Goal: Task Accomplishment & Management: Manage account settings

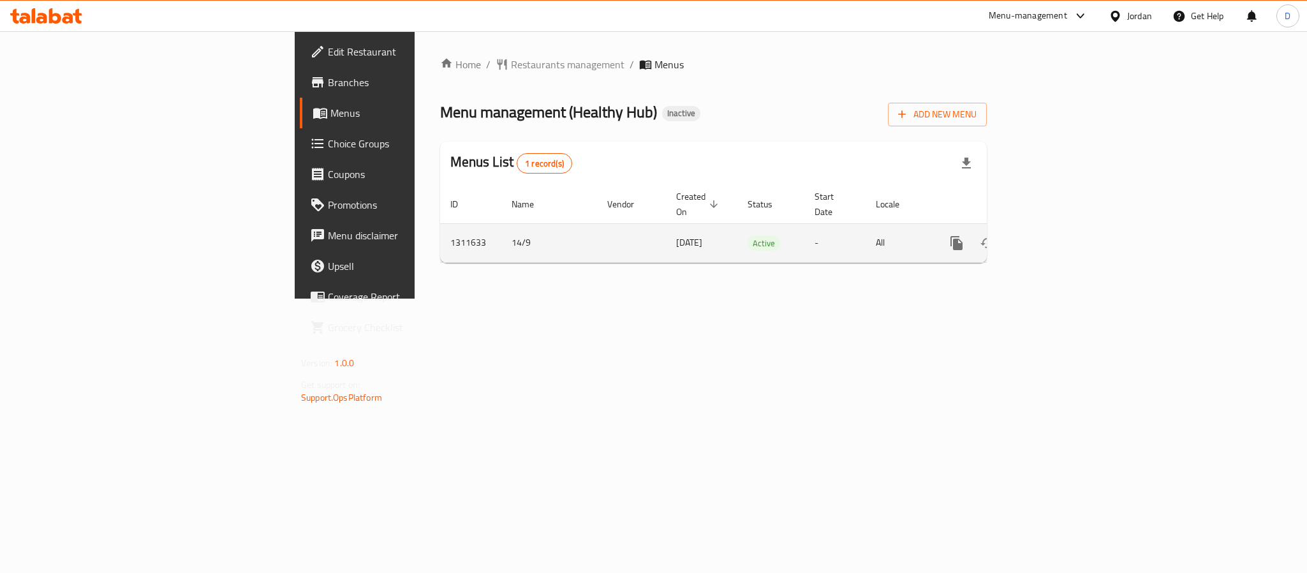
click at [1056, 235] on icon "enhanced table" at bounding box center [1048, 242] width 15 height 15
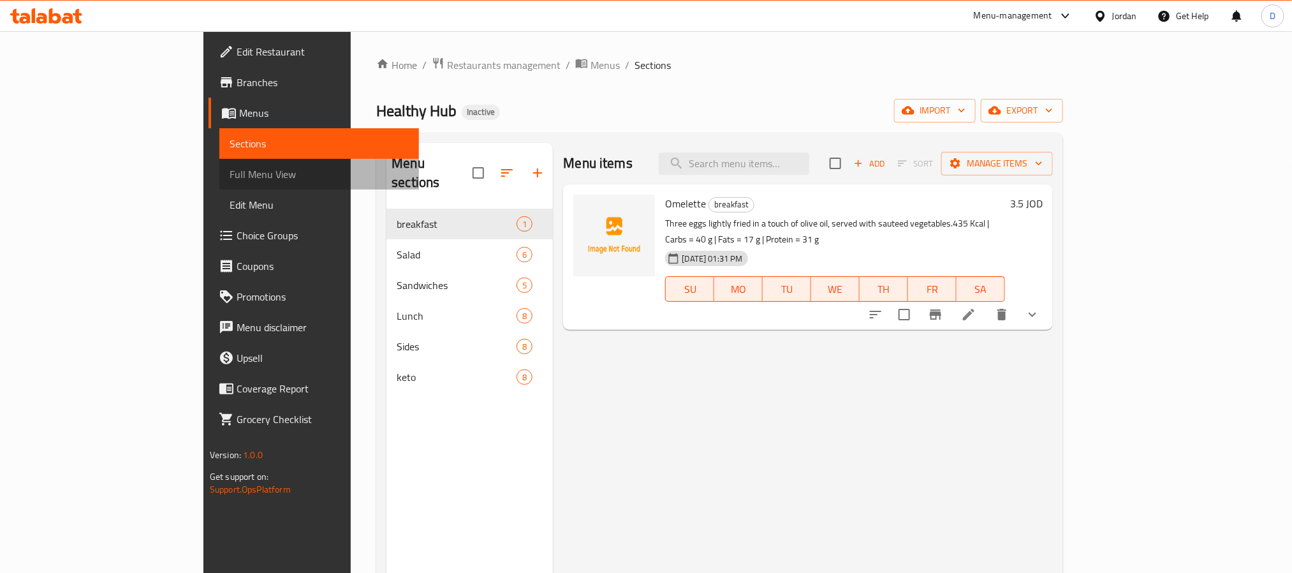
drag, startPoint x: 101, startPoint y: 184, endPoint x: 161, endPoint y: 17, distance: 176.8
click at [219, 184] on link "Full Menu View" at bounding box center [319, 174] width 200 height 31
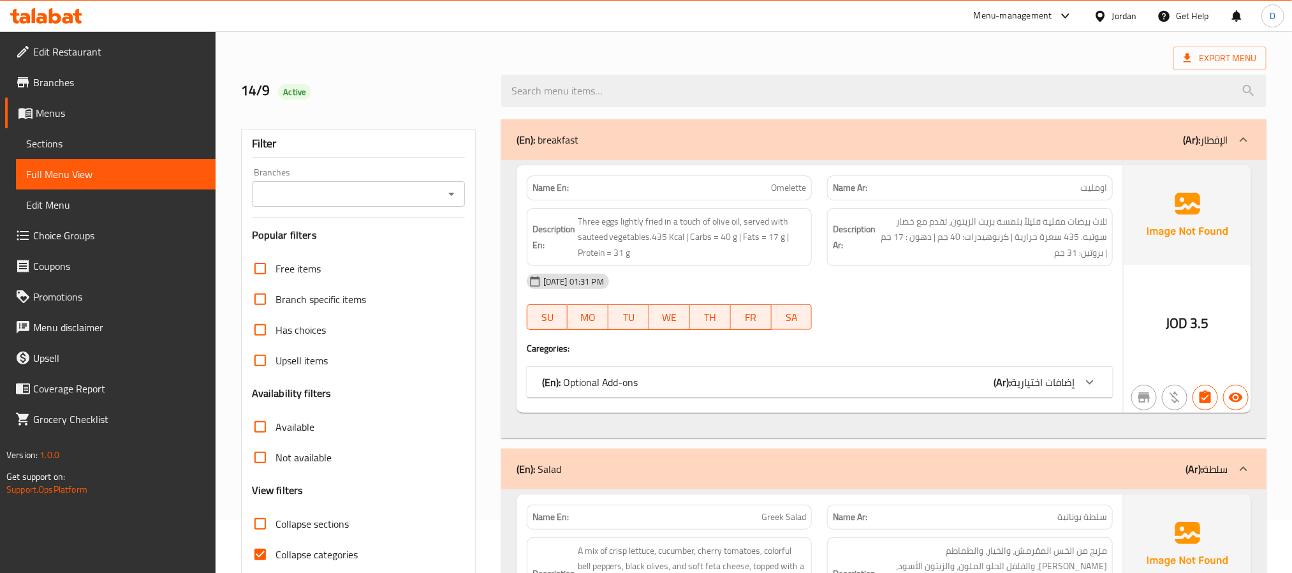
scroll to position [96, 0]
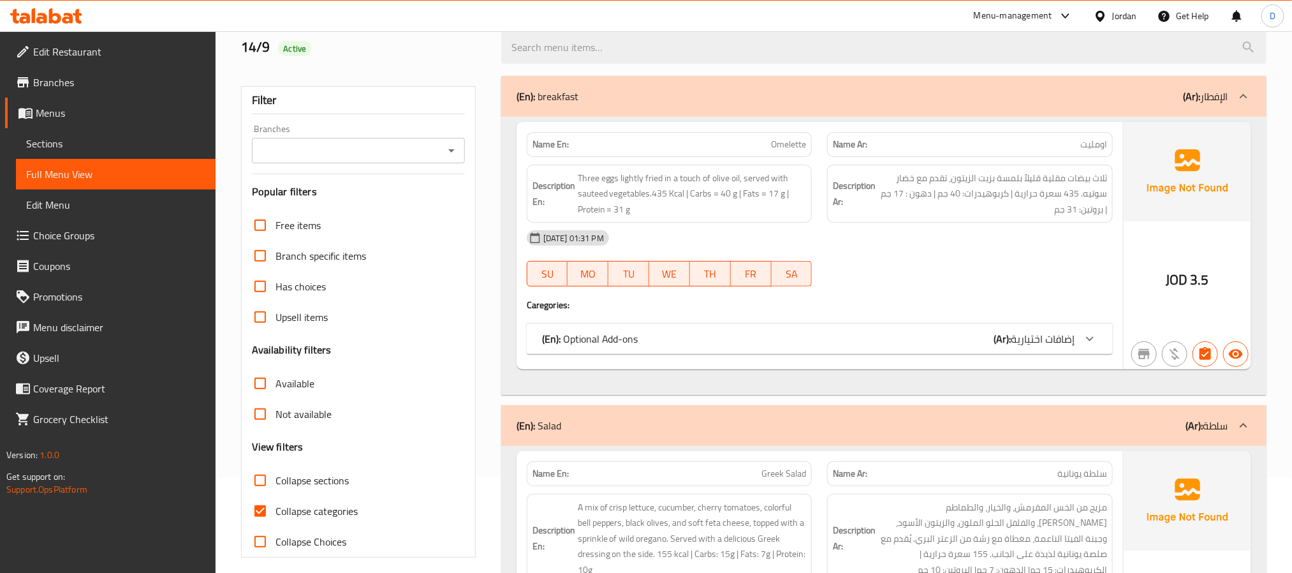
click at [336, 503] on span "Collapse categories" at bounding box center [317, 510] width 82 height 15
click at [276, 502] on input "Collapse categories" at bounding box center [260, 511] width 31 height 31
checkbox input "false"
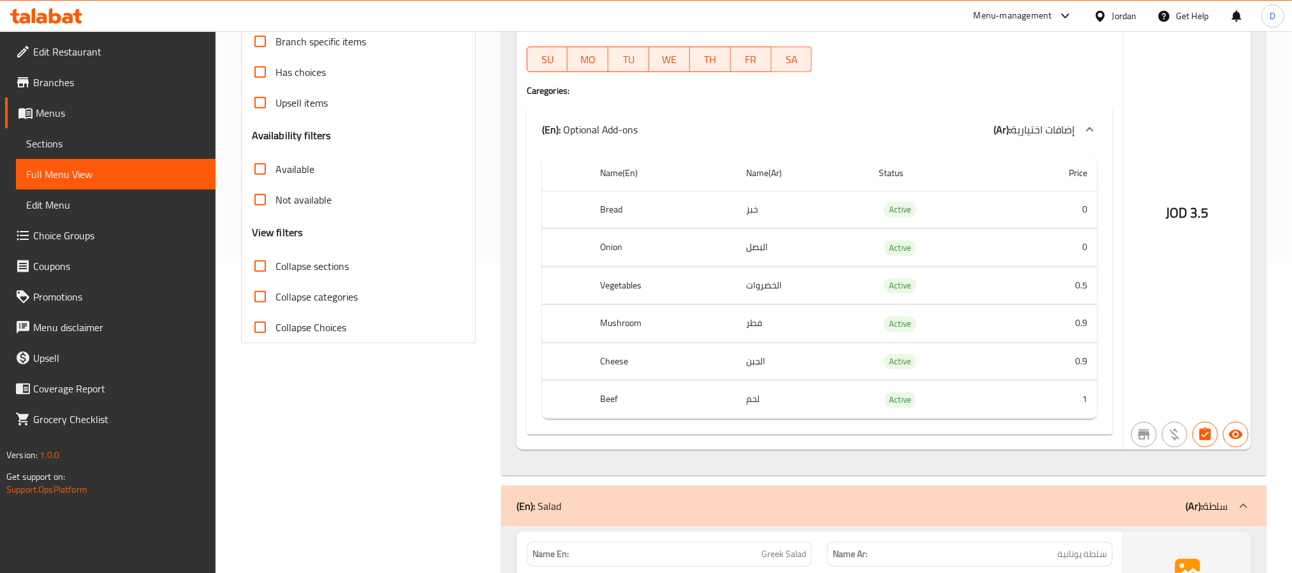
scroll to position [287, 0]
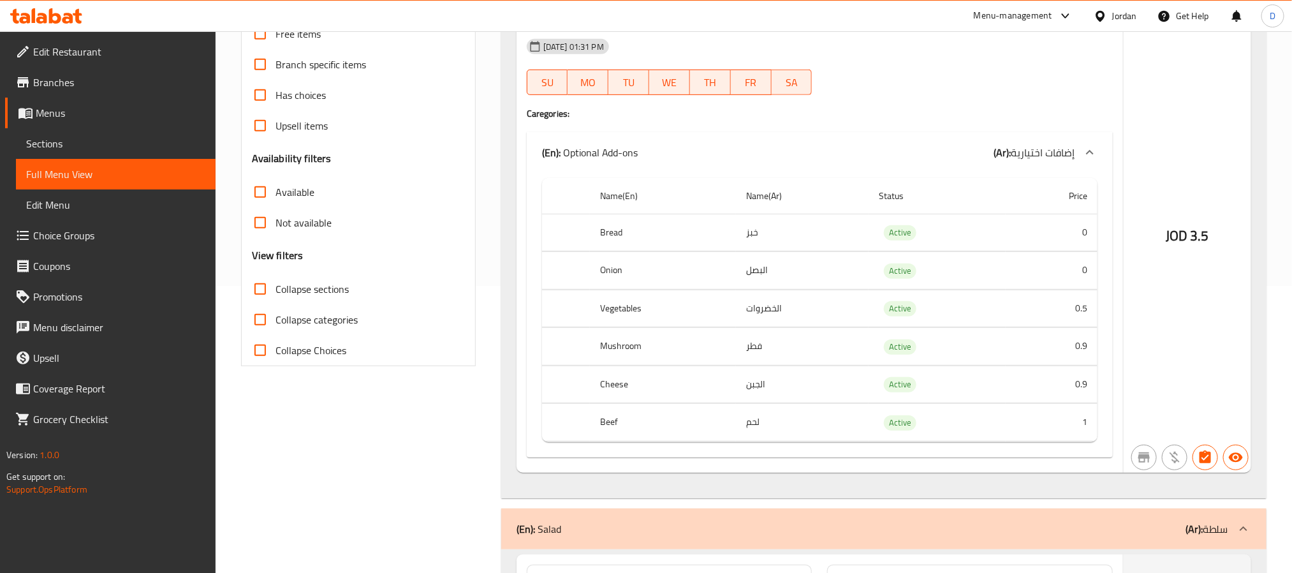
click at [1170, 169] on div "JOD 3.5" at bounding box center [1188, 201] width 128 height 542
click at [1173, 159] on div "JOD 3.5" at bounding box center [1188, 201] width 128 height 542
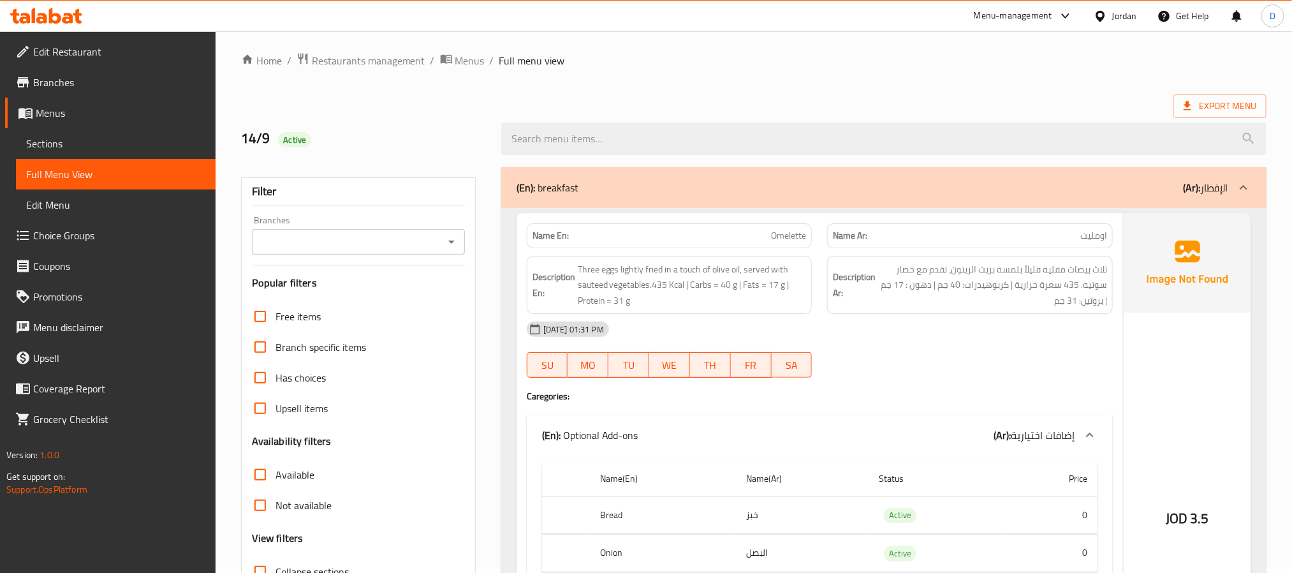
scroll to position [0, 0]
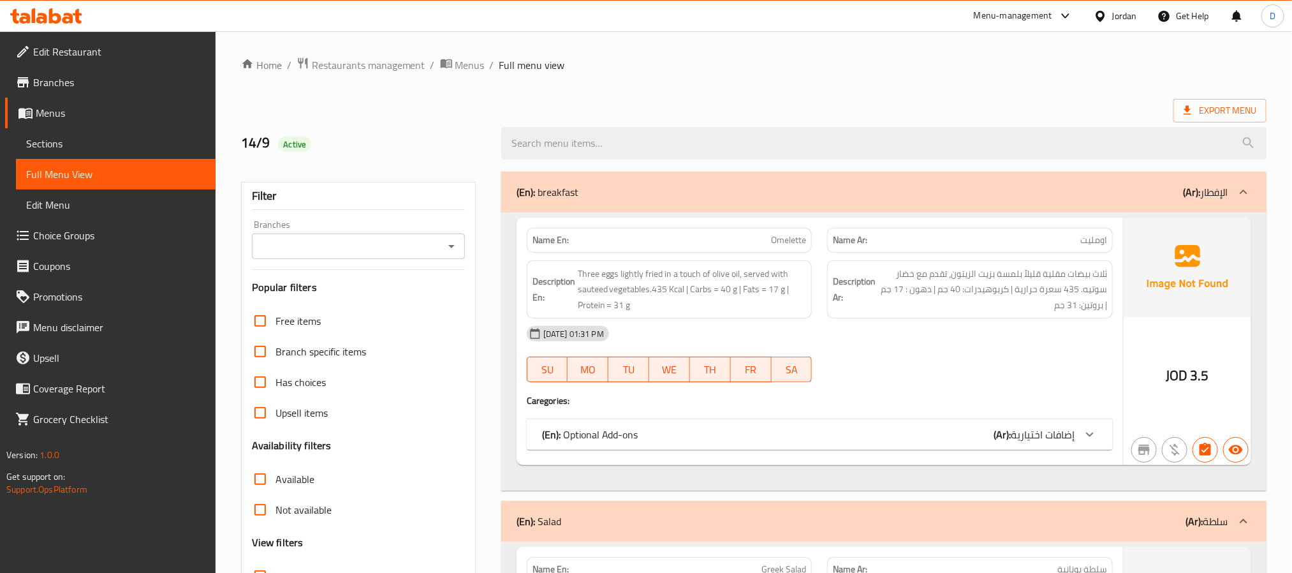
drag, startPoint x: 113, startPoint y: 145, endPoint x: 127, endPoint y: 144, distance: 14.1
click at [113, 145] on span "Sections" at bounding box center [115, 143] width 179 height 15
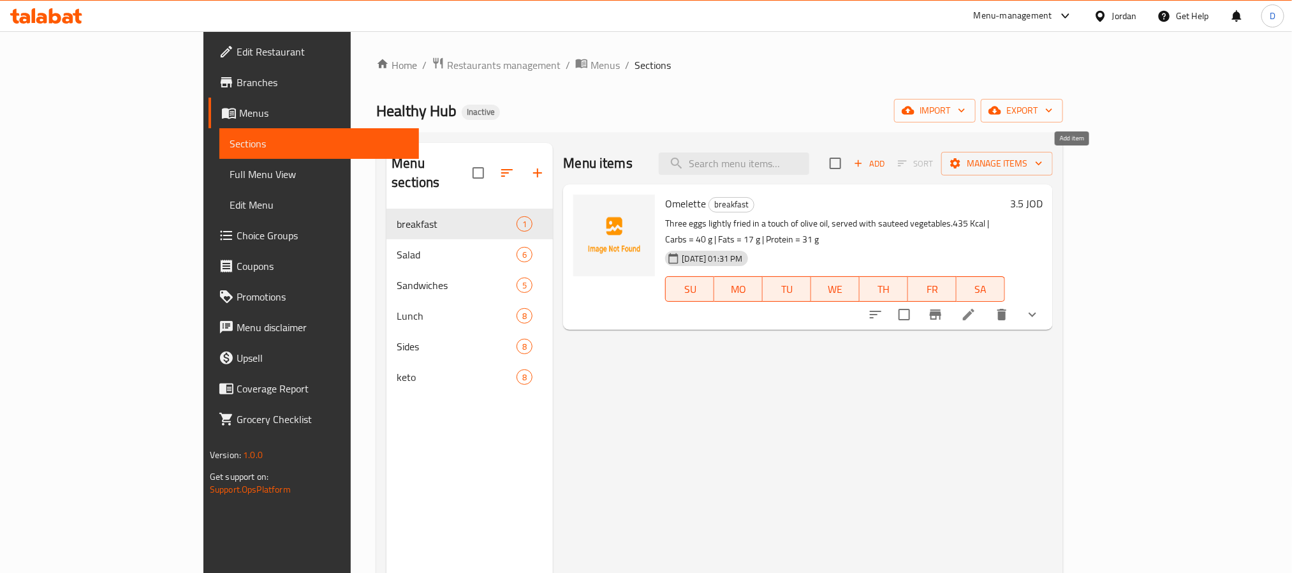
click at [864, 159] on icon "button" at bounding box center [858, 163] width 11 height 11
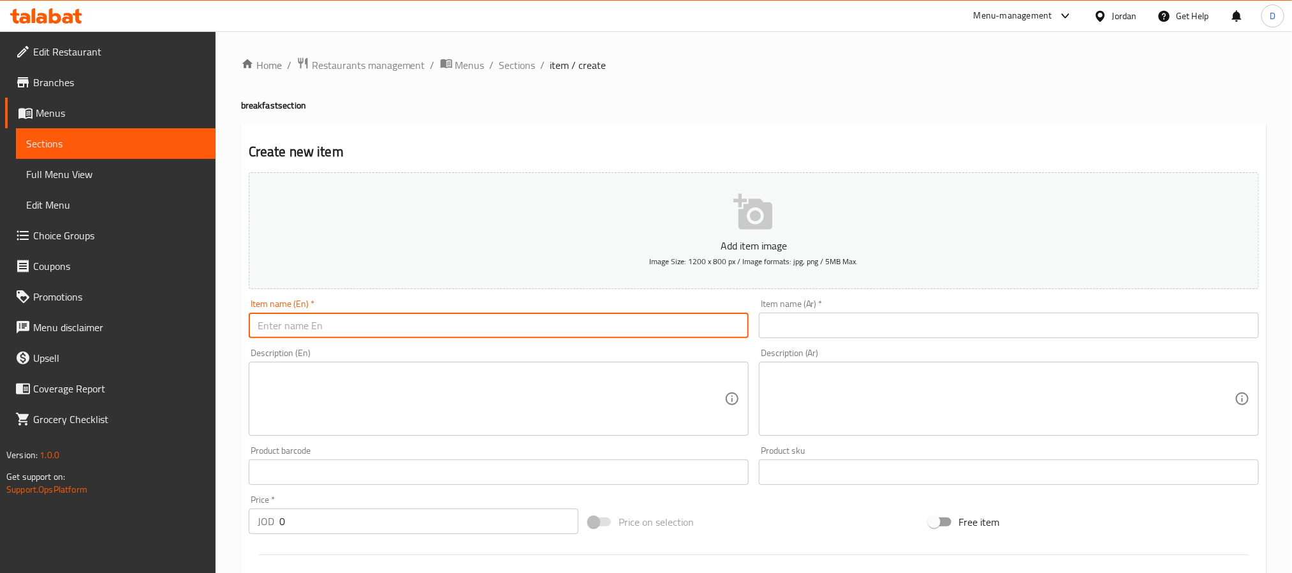
click at [678, 318] on input "text" at bounding box center [499, 326] width 500 height 26
paste input "Halloumi Sandwich with Sauce"
type input "Halloumi Sandwich with Sauce"
click at [952, 331] on input "text" at bounding box center [1009, 326] width 500 height 26
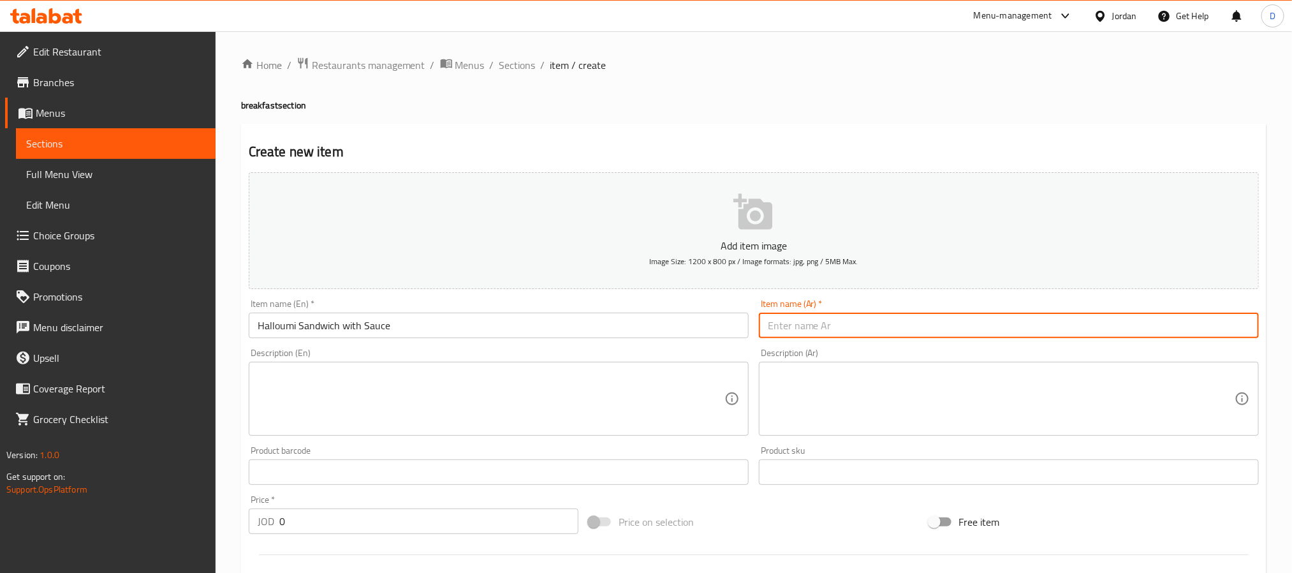
paste input "ساندويتش حلومي مع صلصة"
type input "ساندويتش حلومي مع صوص"
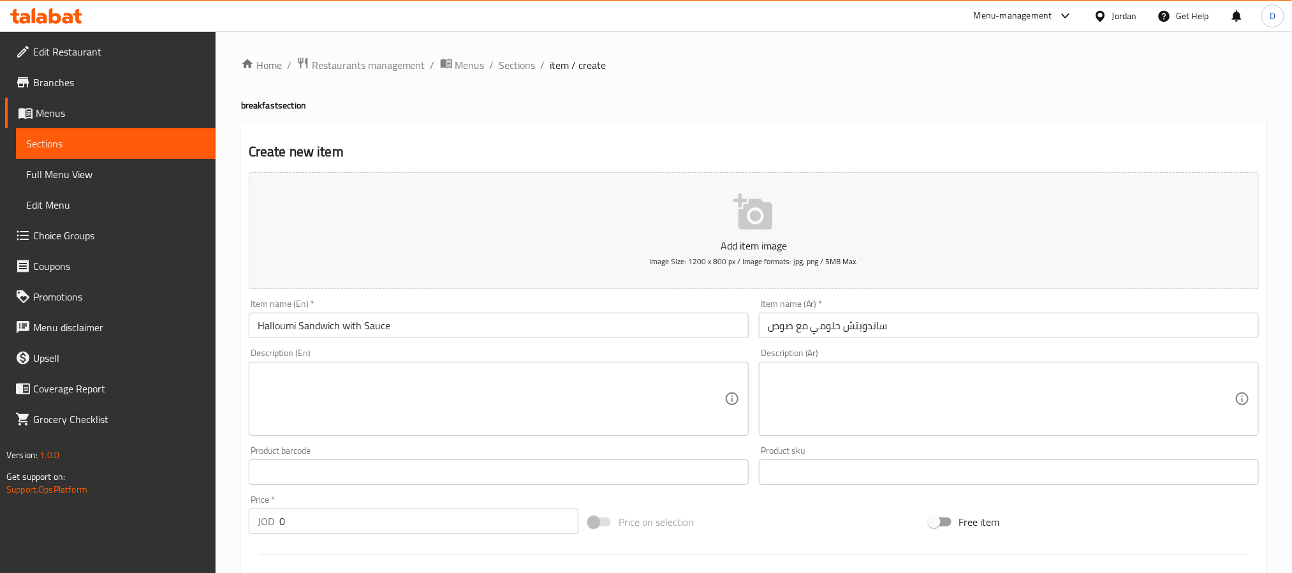
click at [588, 425] on textarea at bounding box center [491, 399] width 467 height 61
paste textarea "Whole grain French brown bread topped with healthy seeds, filled with grilled h…"
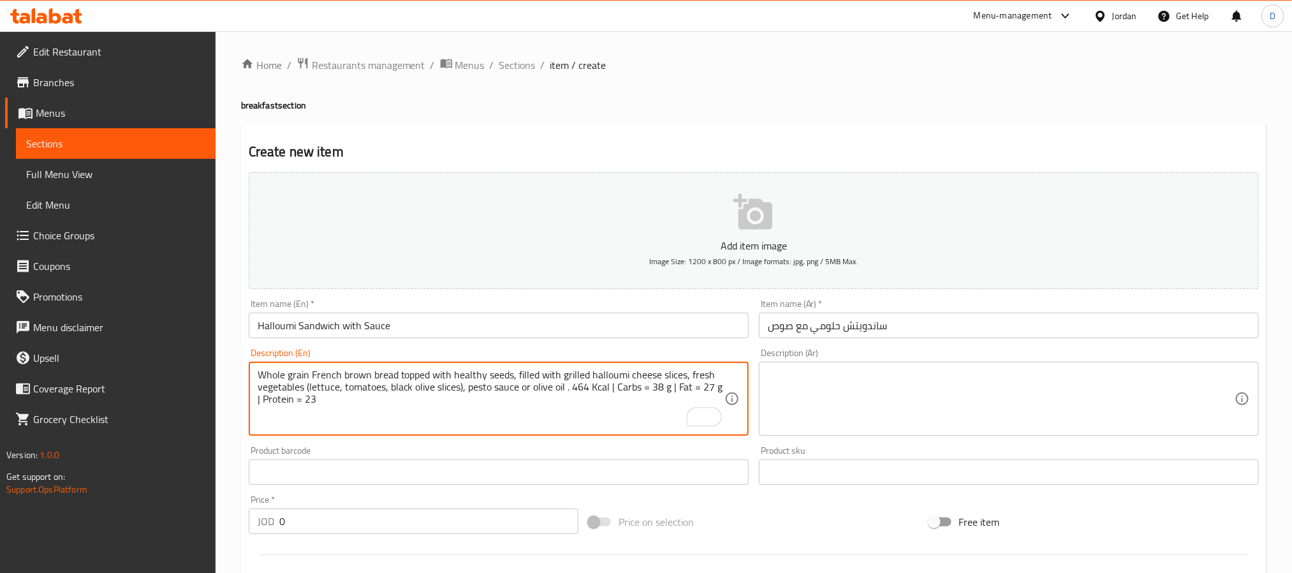
type textarea "Whole grain French brown bread topped with healthy seeds, filled with grilled h…"
click at [806, 397] on textarea at bounding box center [1001, 399] width 467 height 61
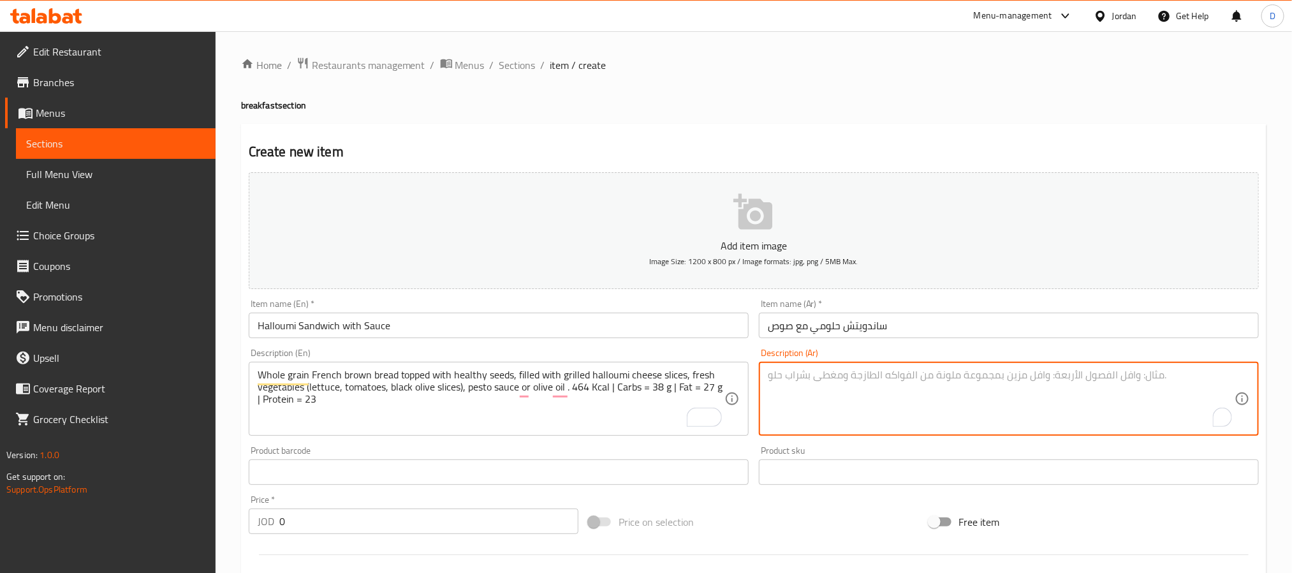
paste textarea "خبز فرنسي أسمر كامل الحبة، مغطى ببذور صحية، محشو بشرائح جبن حلومي مشوي، خضراوات…"
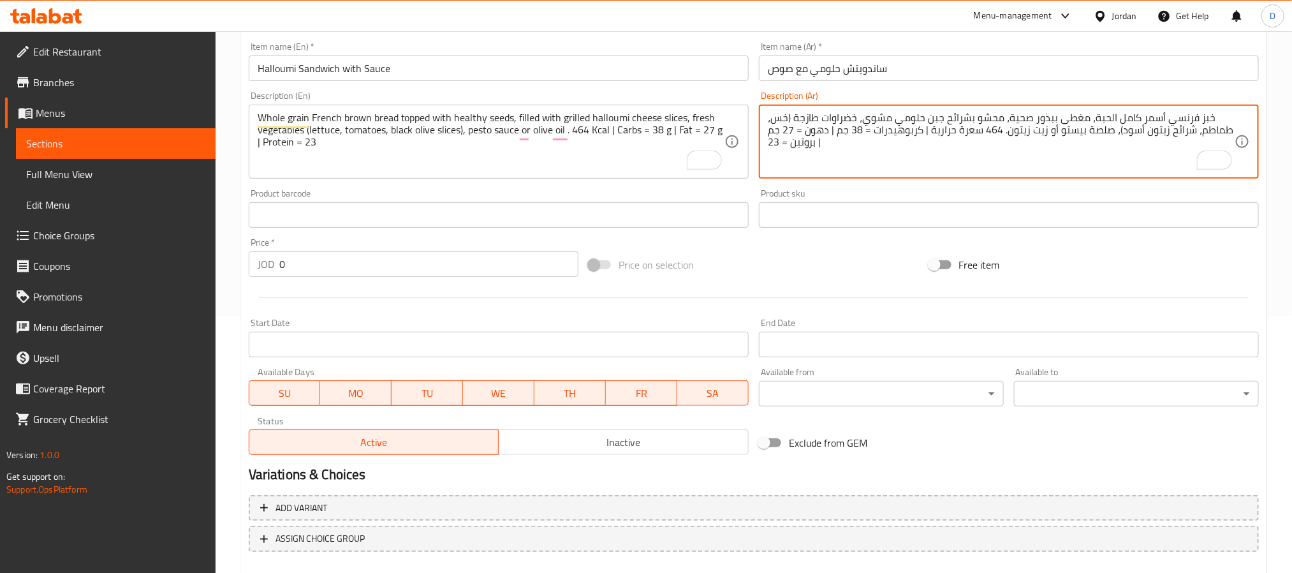
scroll to position [327, 0]
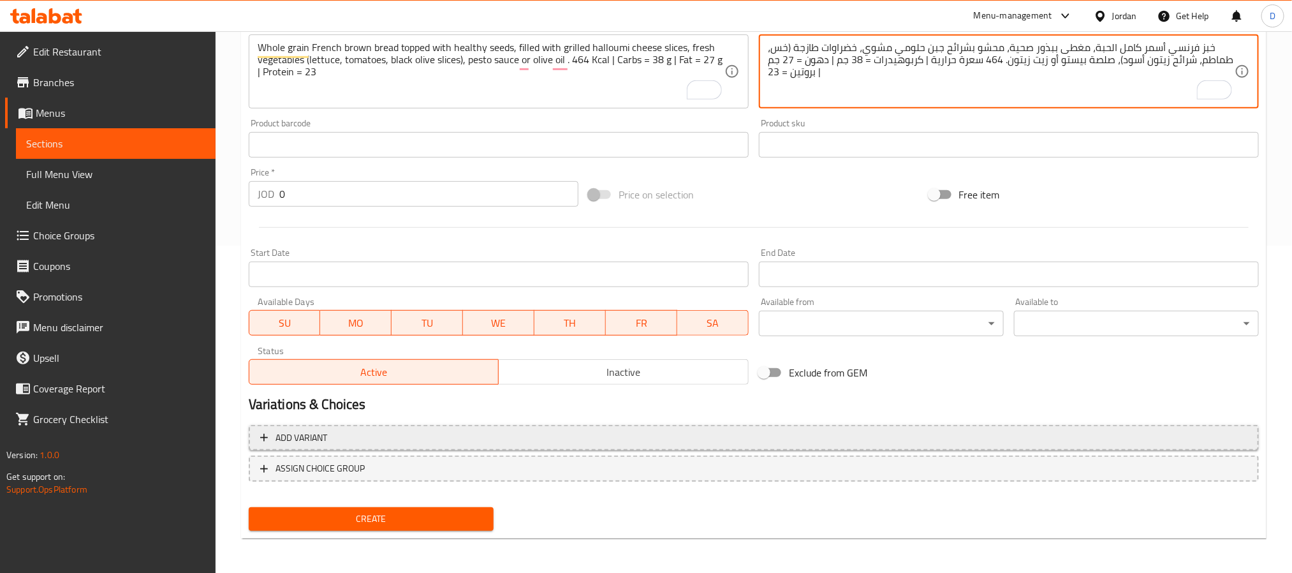
type textarea "خبز فرنسي أسمر كامل الحبة، مغطى ببذور صحية، محشو بشرائح جبن حلومي مشوي، خضراوات…"
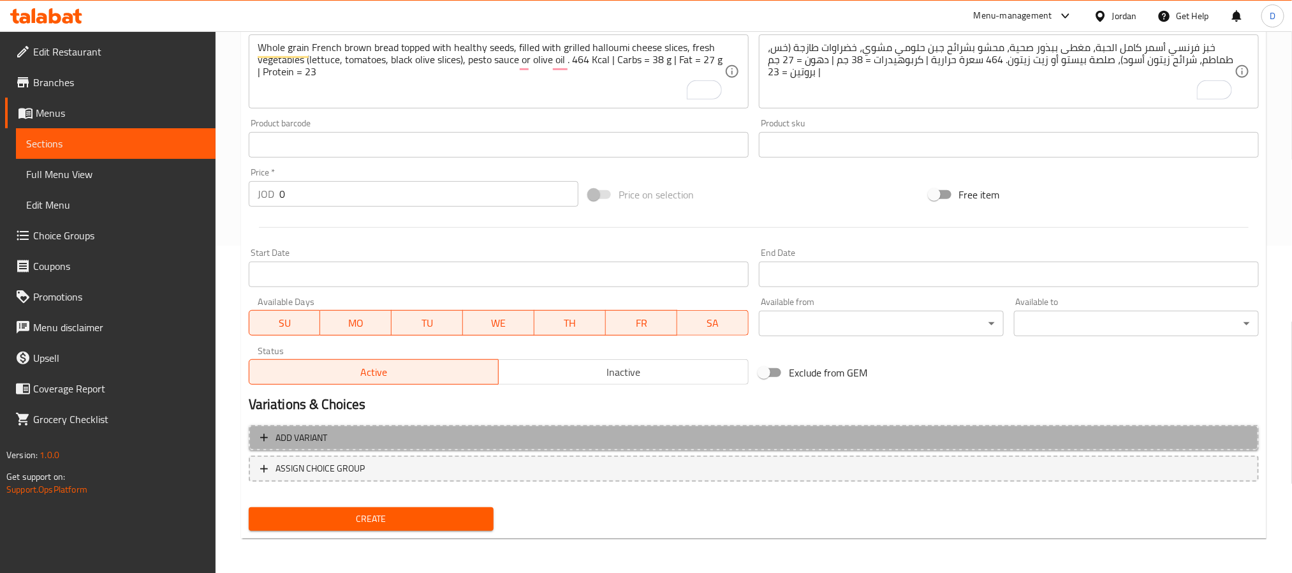
click at [665, 442] on span "Add variant" at bounding box center [754, 438] width 988 height 16
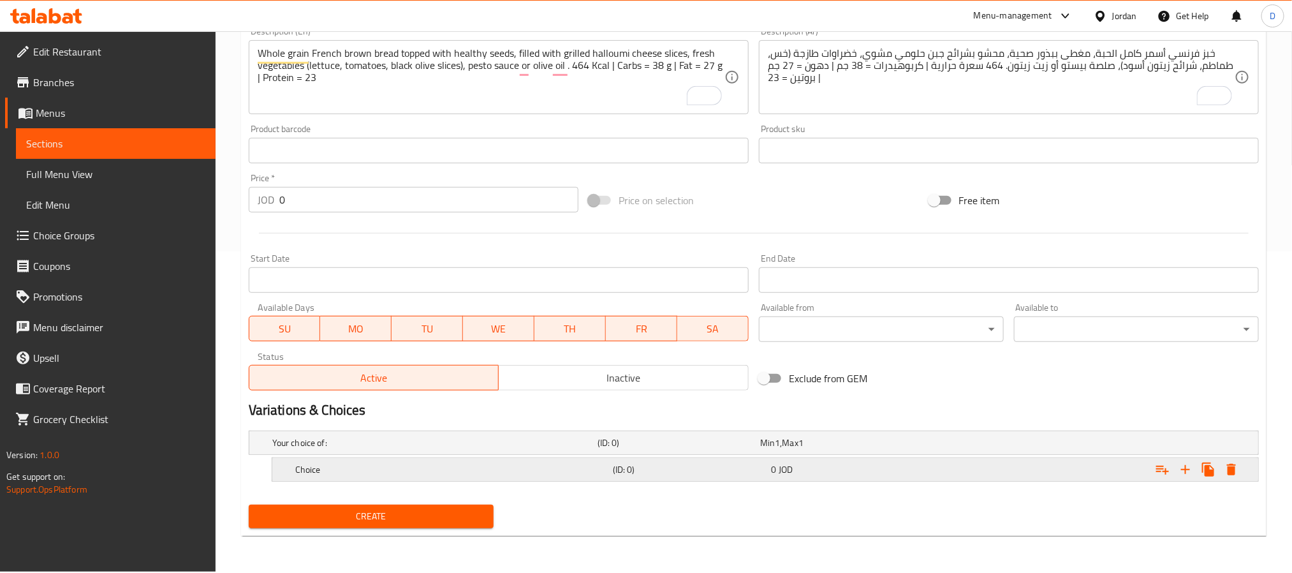
click at [478, 470] on h5 "Choice" at bounding box center [451, 469] width 313 height 13
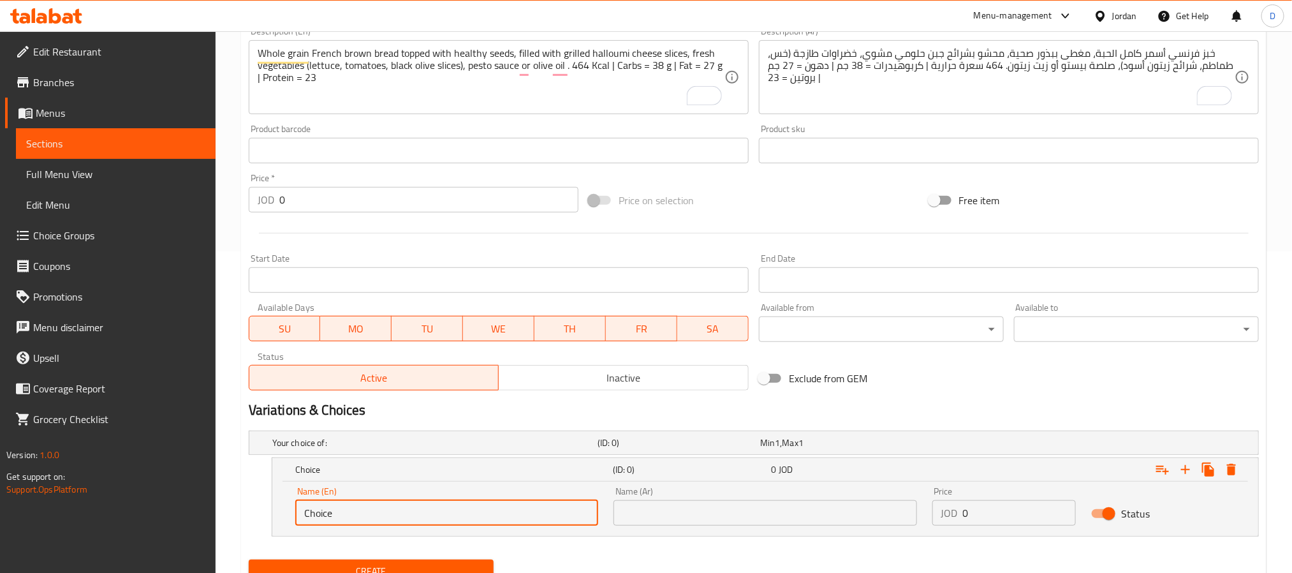
click at [417, 510] on input "Choice" at bounding box center [446, 513] width 303 height 26
paste input "pesto sauce"
type input "pesto sauce"
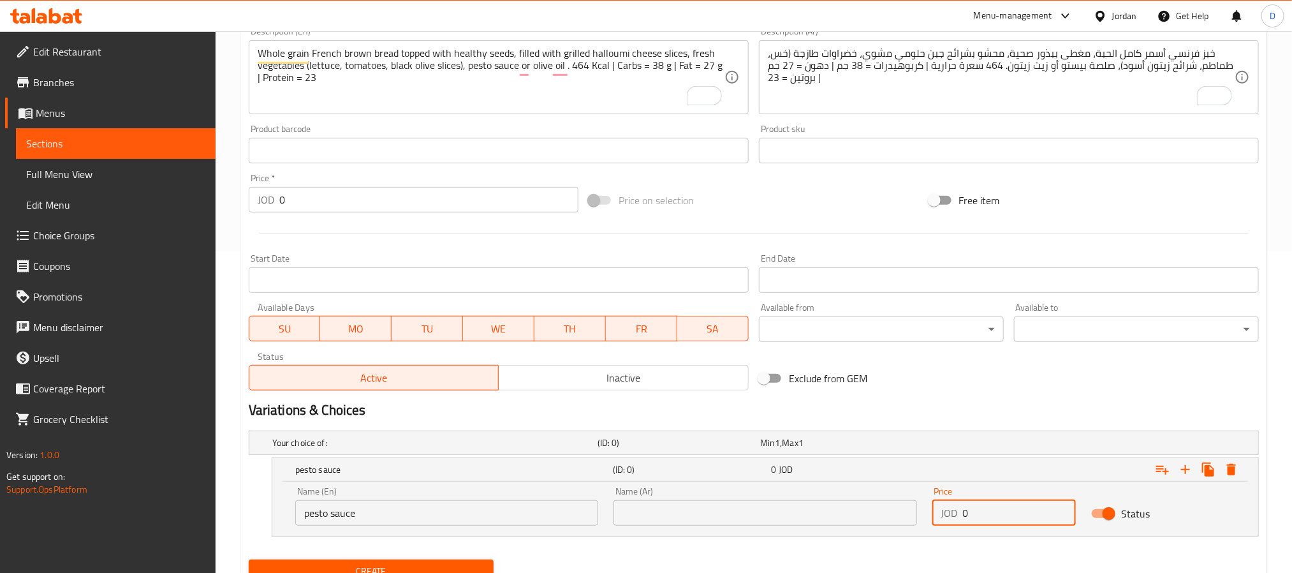
drag, startPoint x: 988, startPoint y: 513, endPoint x: 934, endPoint y: 512, distance: 53.6
click at [935, 513] on div "JOD 0 Price" at bounding box center [1005, 513] width 144 height 26
paste input ".9"
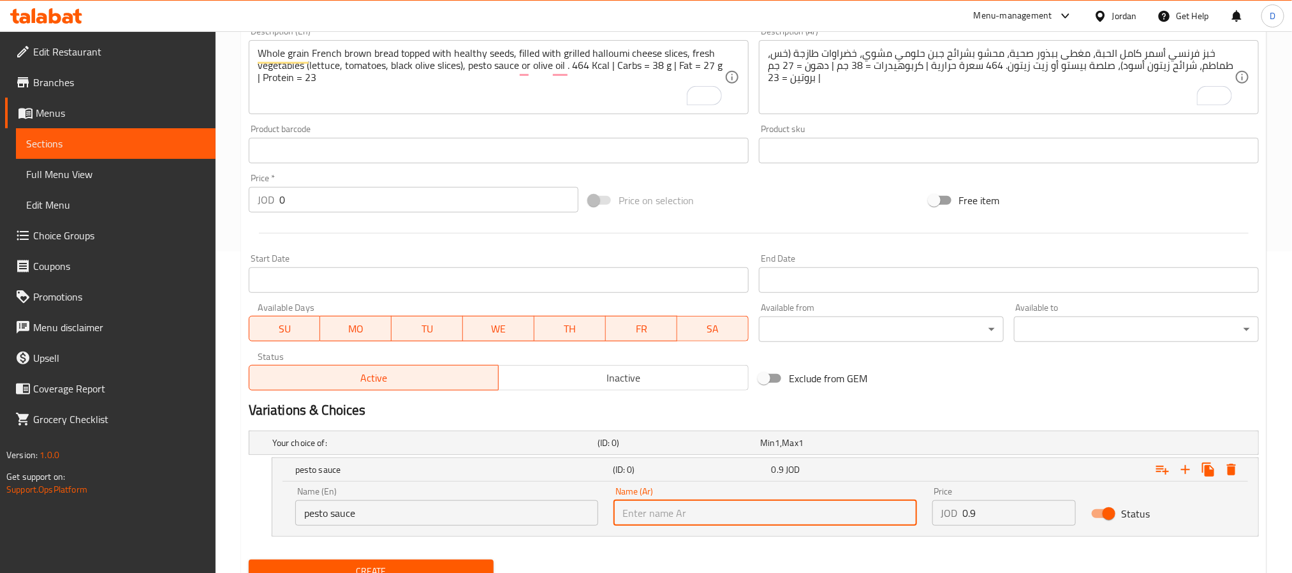
click at [804, 526] on input "text" at bounding box center [765, 513] width 303 height 26
click at [980, 506] on input "0.9" at bounding box center [1020, 513] width 114 height 26
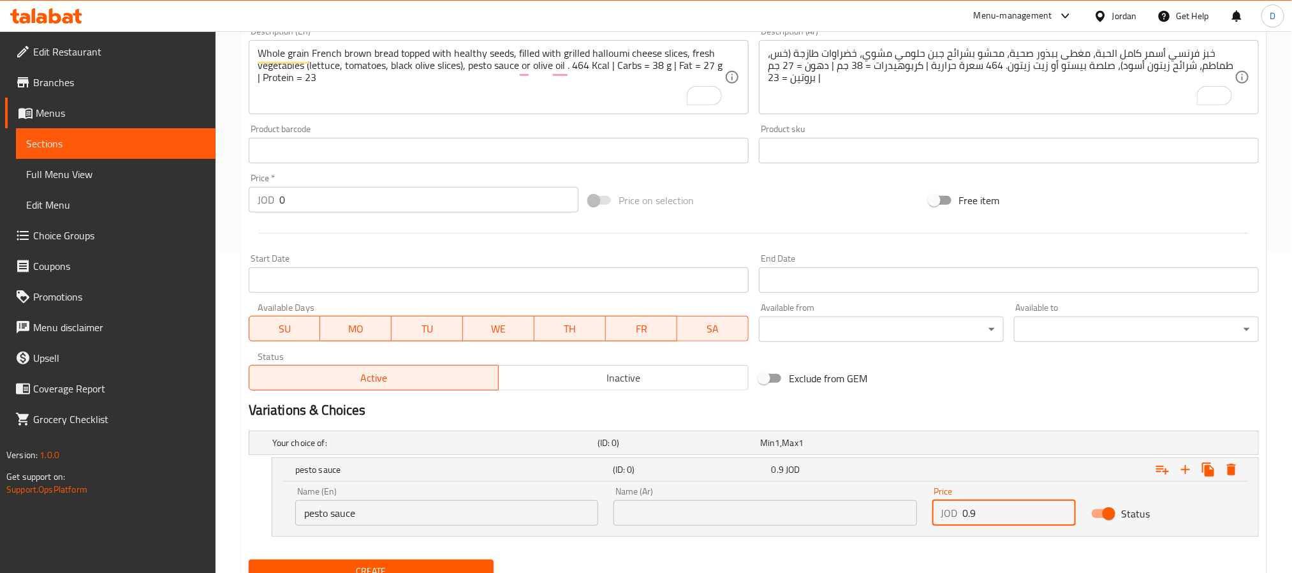
drag, startPoint x: 986, startPoint y: 509, endPoint x: 943, endPoint y: 509, distance: 42.7
click at [944, 509] on div "JOD 0.9 Price" at bounding box center [1005, 513] width 144 height 26
paste input "3.25"
type input "3.25"
click at [735, 523] on input "text" at bounding box center [765, 513] width 303 height 26
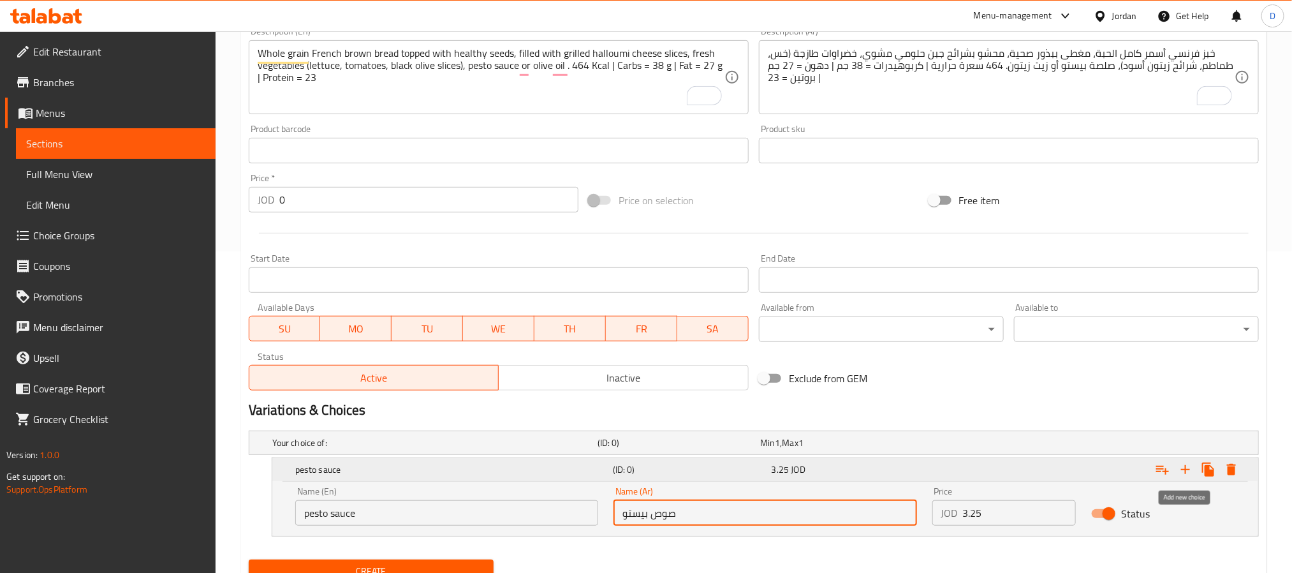
type input "صوص بيستو"
click at [1183, 468] on icon "Expand" at bounding box center [1185, 469] width 15 height 15
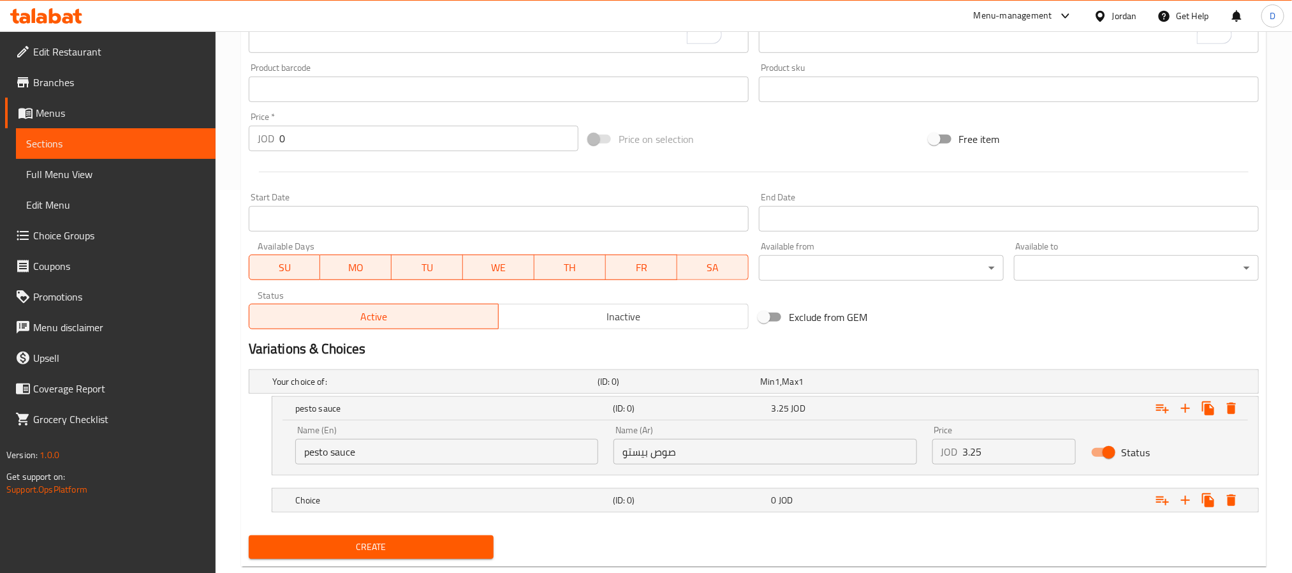
scroll to position [413, 0]
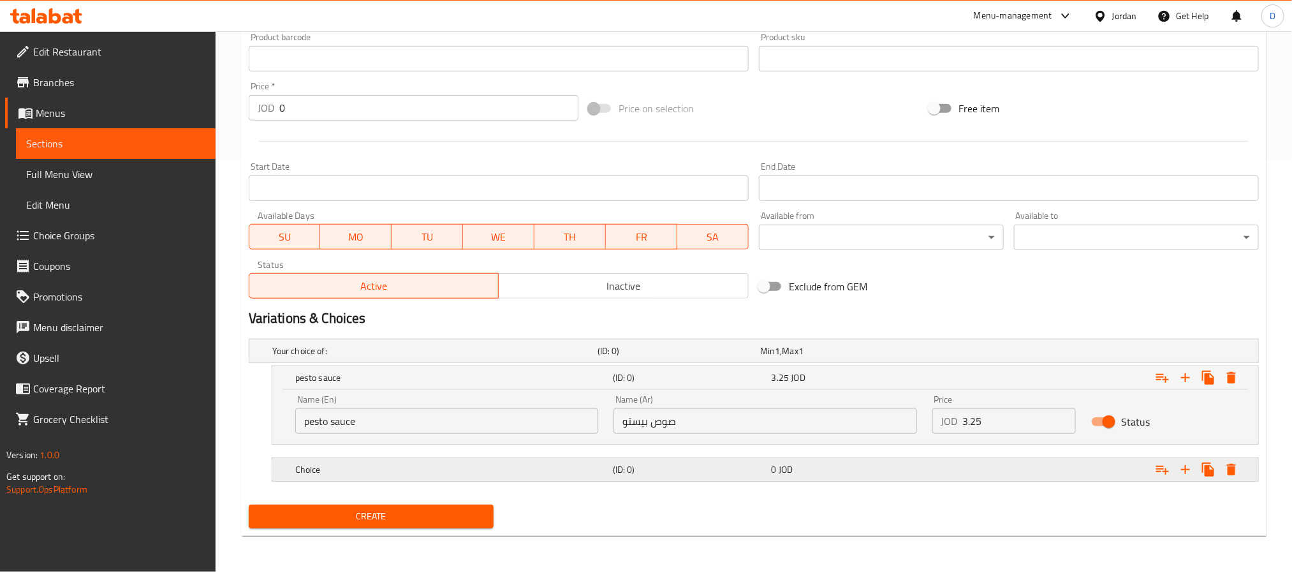
drag, startPoint x: 580, startPoint y: 477, endPoint x: 565, endPoint y: 484, distance: 16.3
click at [580, 477] on div "Choice" at bounding box center [452, 470] width 318 height 18
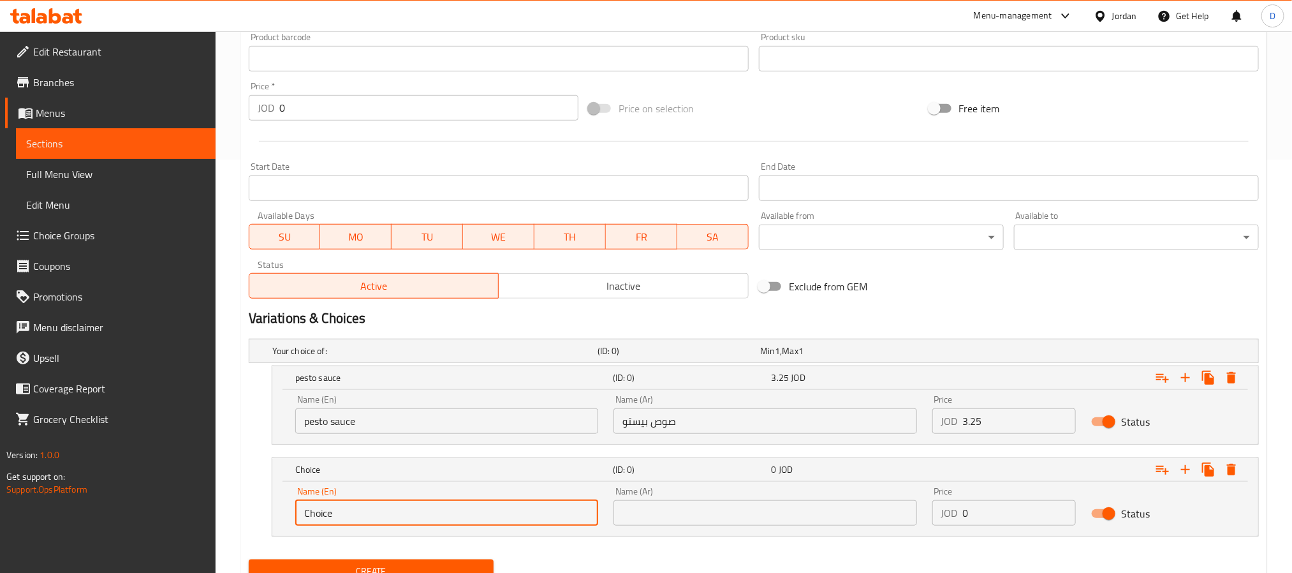
click at [429, 513] on input "Choice" at bounding box center [446, 513] width 303 height 26
paste input "olive oil"
type input "olive oil"
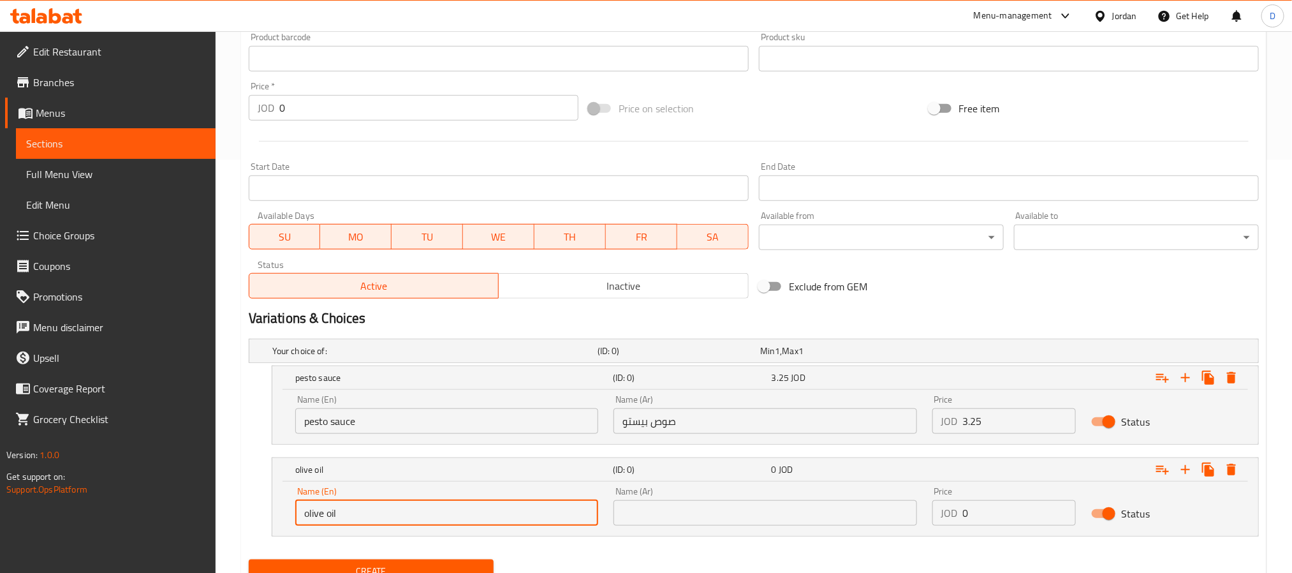
click at [796, 519] on input "text" at bounding box center [765, 513] width 303 height 26
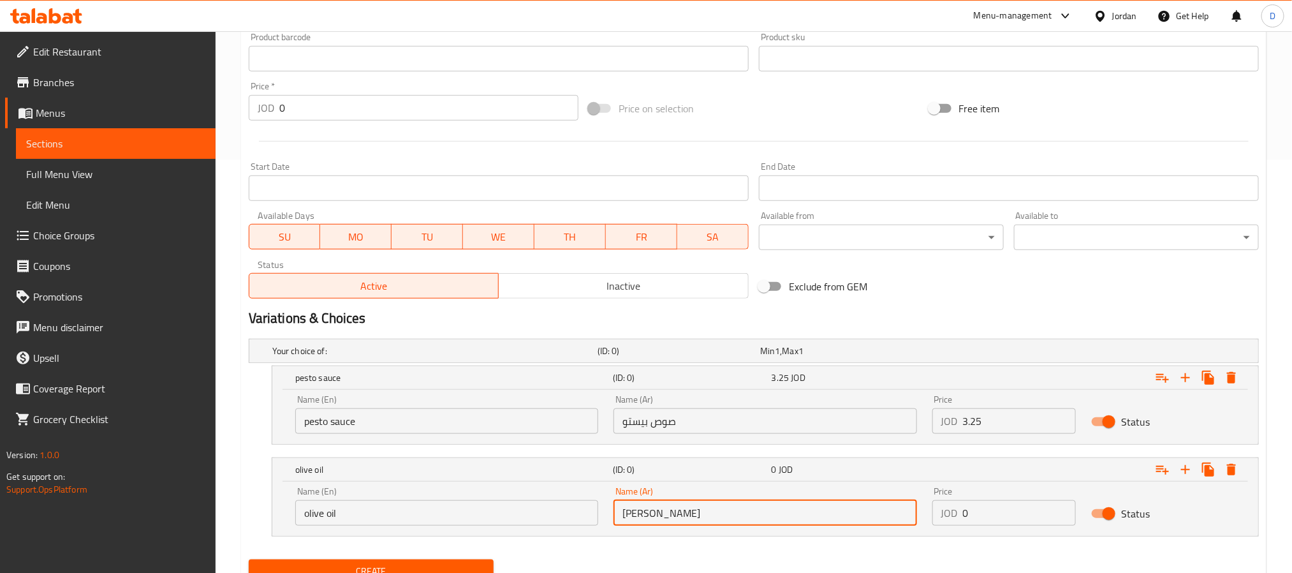
type input "زيت زيتون"
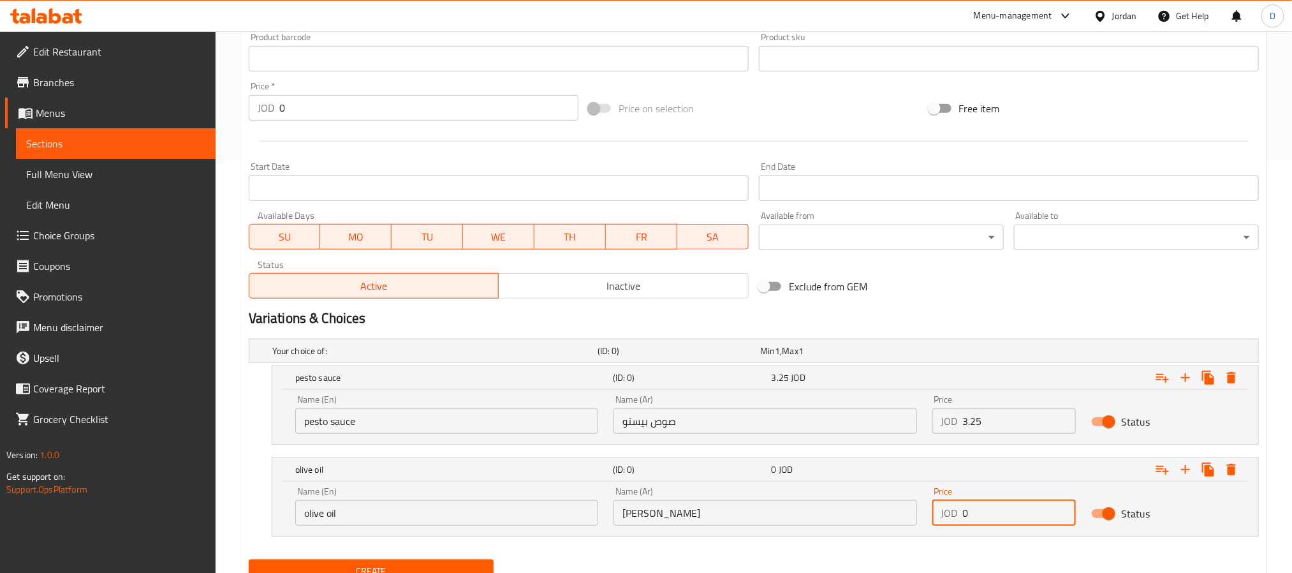
drag, startPoint x: 984, startPoint y: 517, endPoint x: 961, endPoint y: 504, distance: 26.3
click at [961, 505] on div "JOD 0 Price" at bounding box center [1005, 513] width 144 height 26
paste input "3.25"
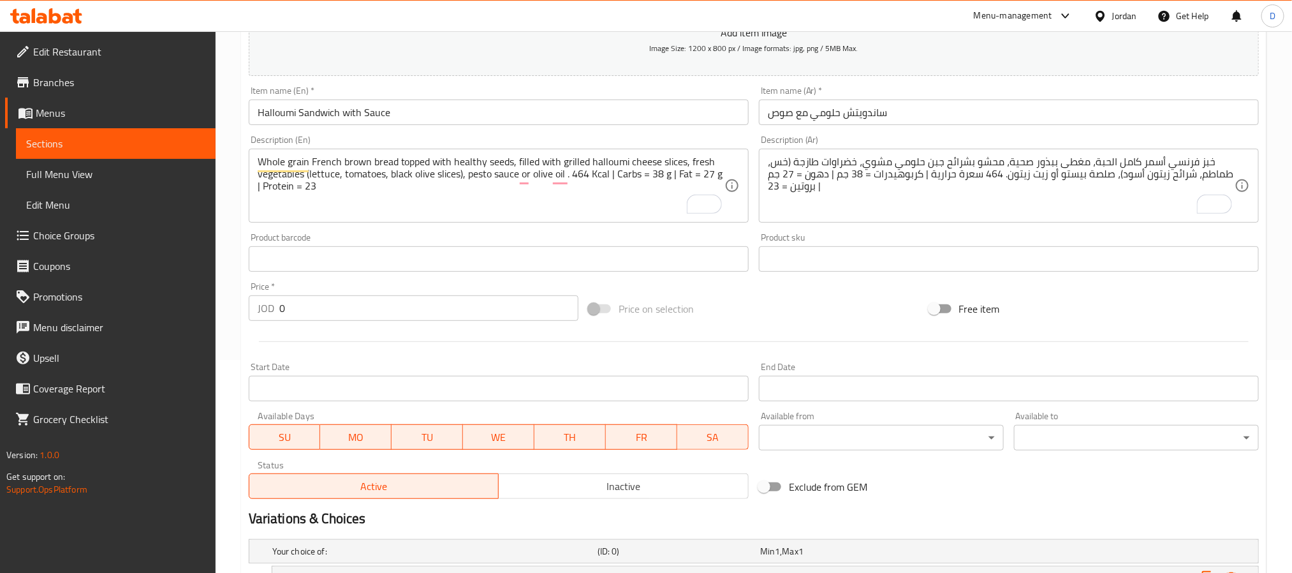
scroll to position [468, 0]
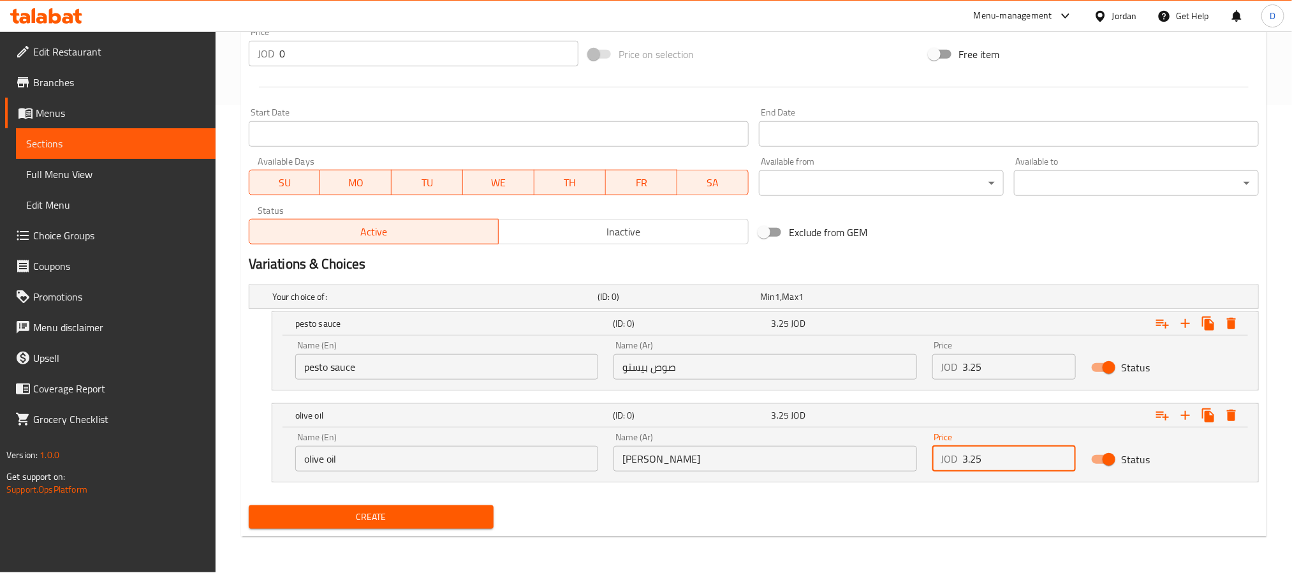
type input "3.25"
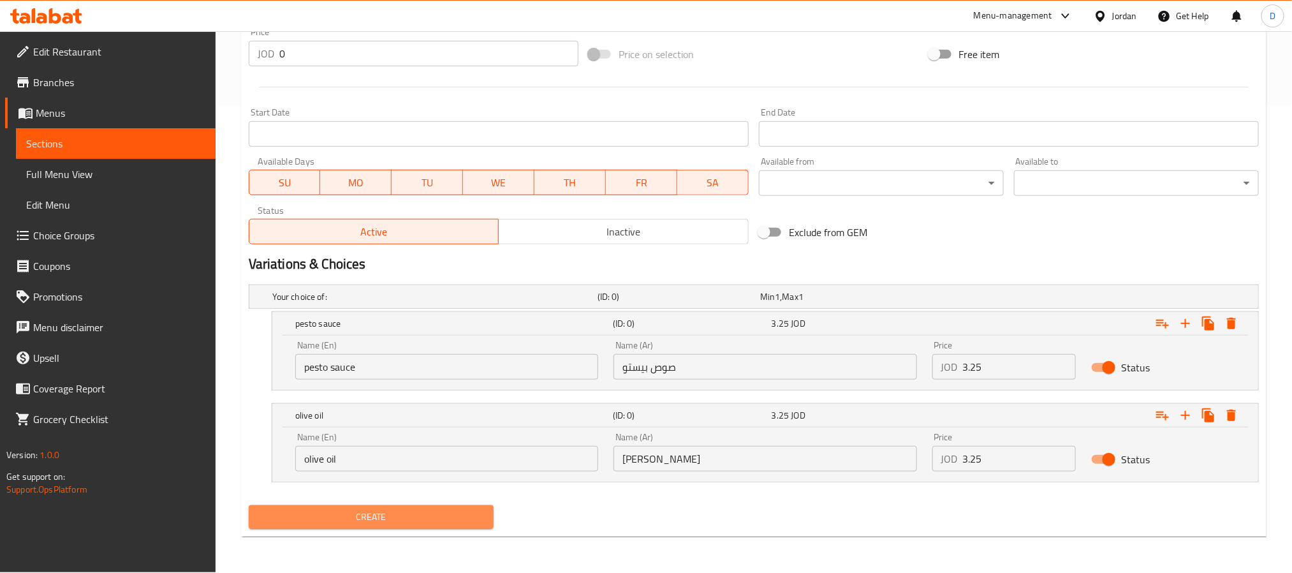
click at [457, 515] on span "Create" at bounding box center [371, 517] width 225 height 16
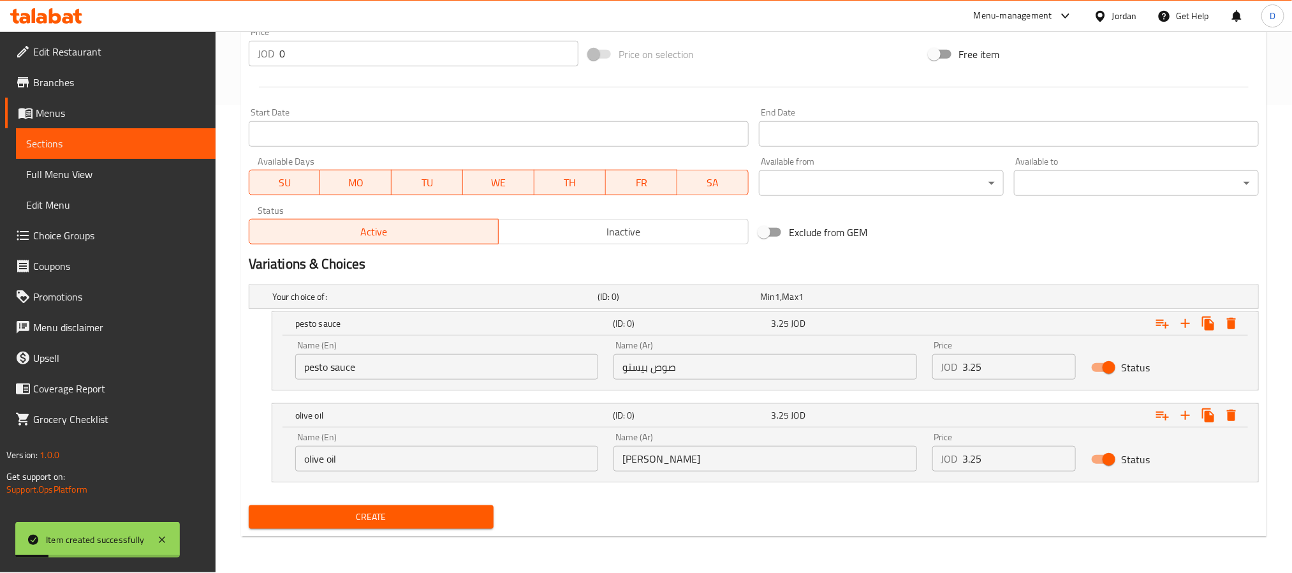
click at [102, 221] on link "Choice Groups" at bounding box center [110, 235] width 211 height 31
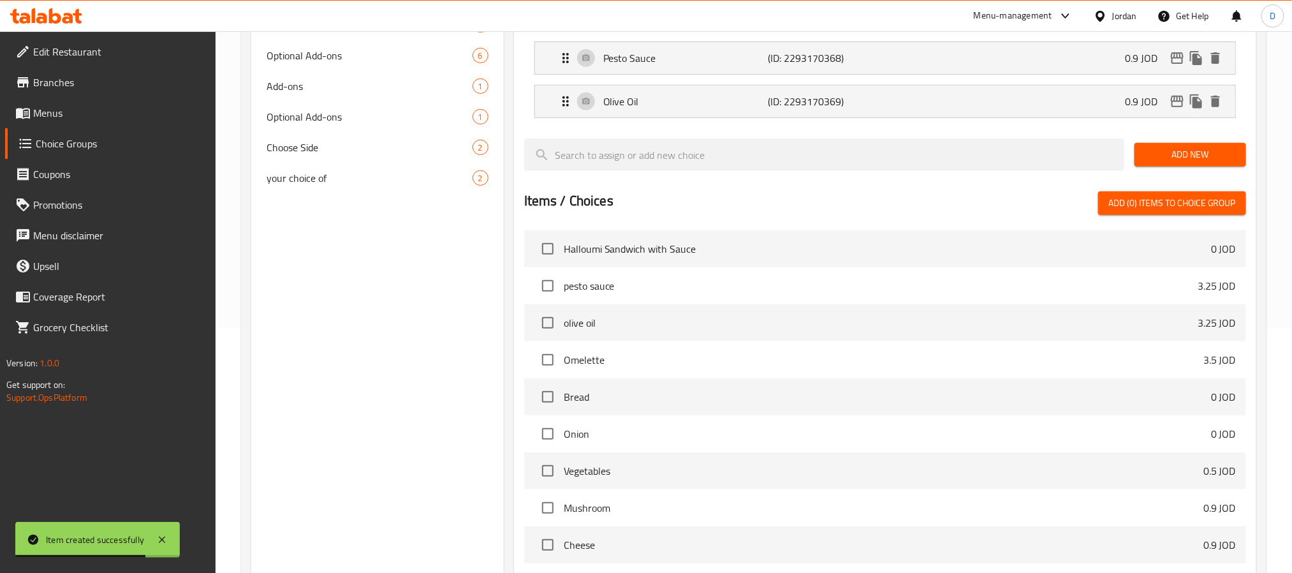
scroll to position [94, 0]
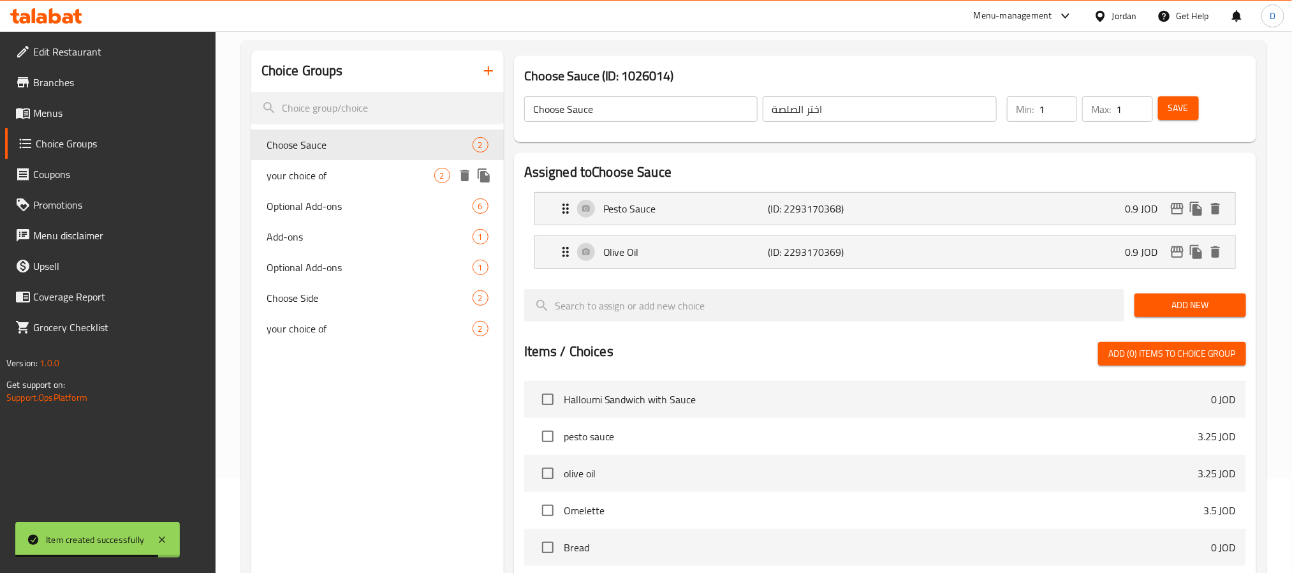
click at [392, 186] on div "your choice of 2" at bounding box center [377, 175] width 253 height 31
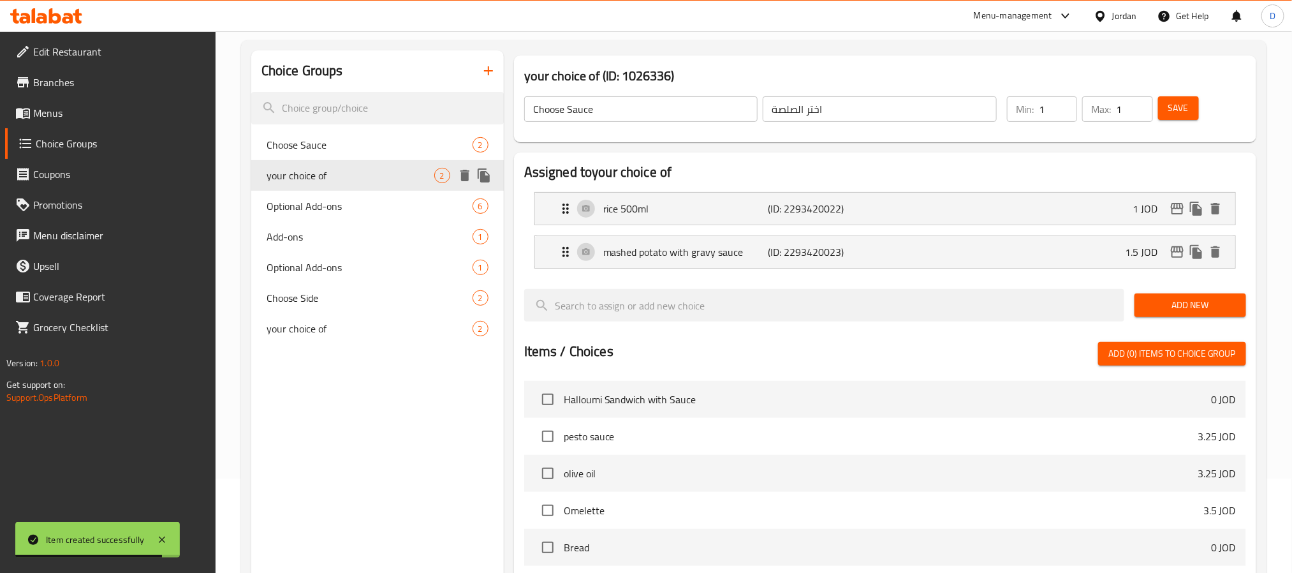
type input "your choice of"
type input "اختيارك من"
type input "0"
click at [403, 241] on span "Add-ons" at bounding box center [351, 236] width 168 height 15
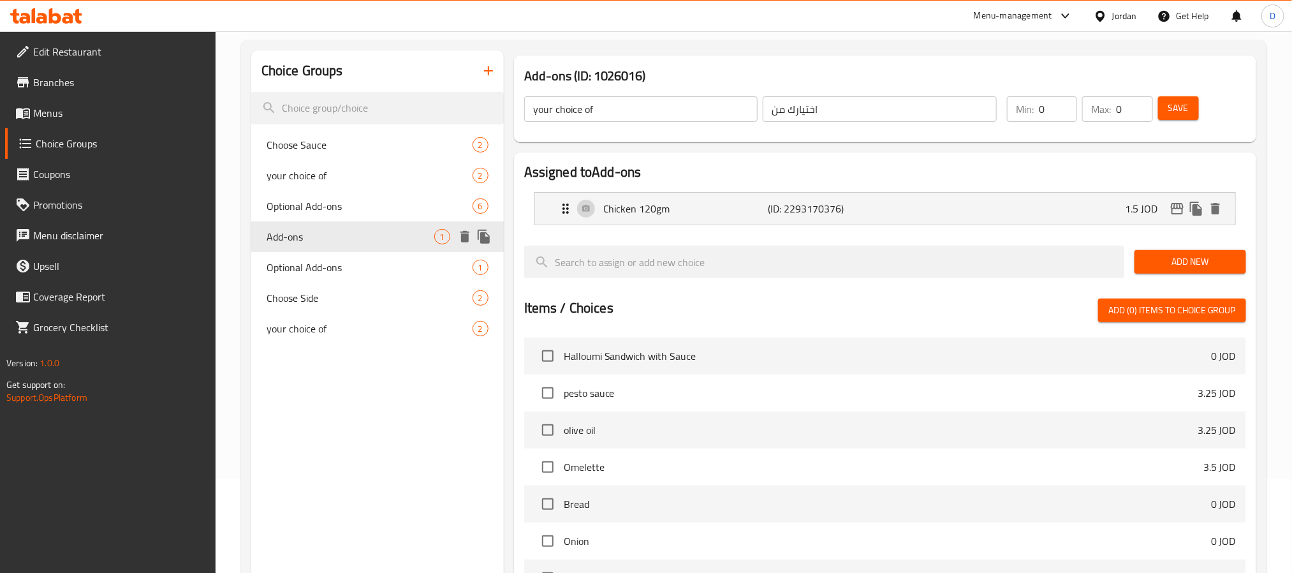
type input "Add-ons"
type input "الإضافات"
type input "1"
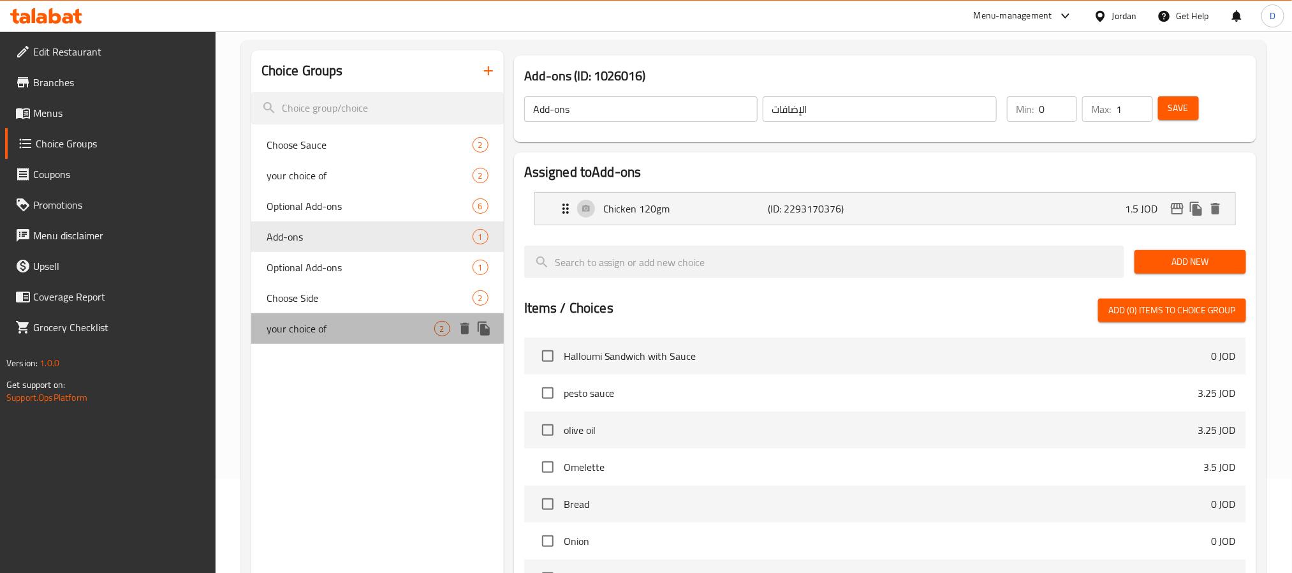
click at [406, 324] on span "your choice of" at bounding box center [351, 328] width 168 height 15
type input "your choice of"
type input "اختيارك من"
type input "1"
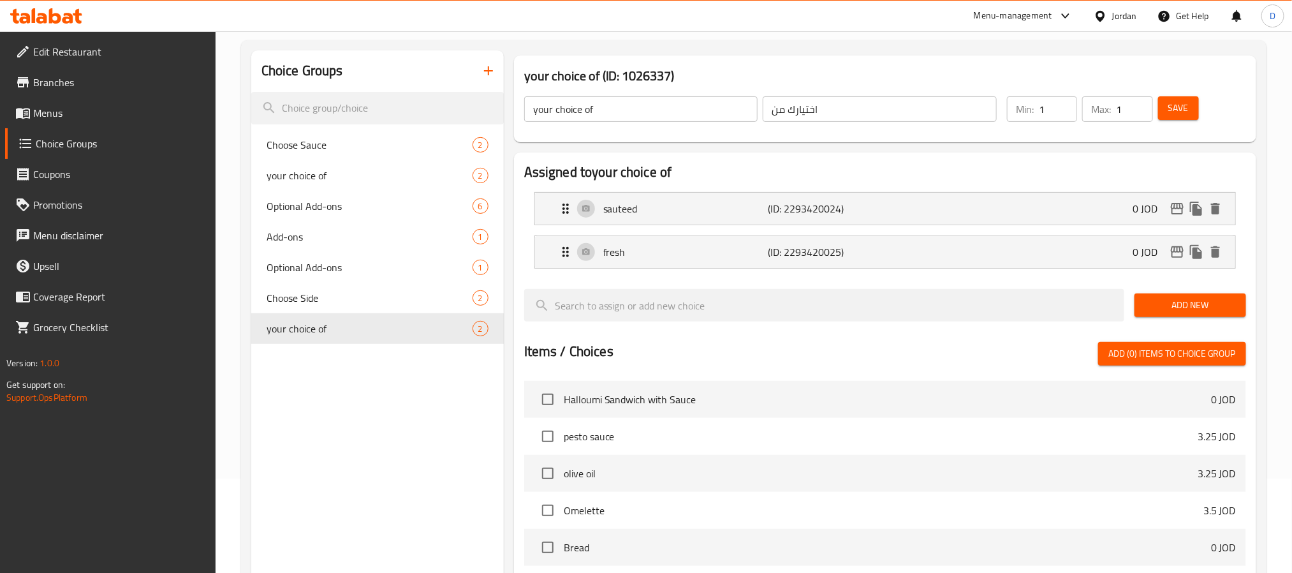
click at [489, 77] on icon "button" at bounding box center [488, 70] width 15 height 15
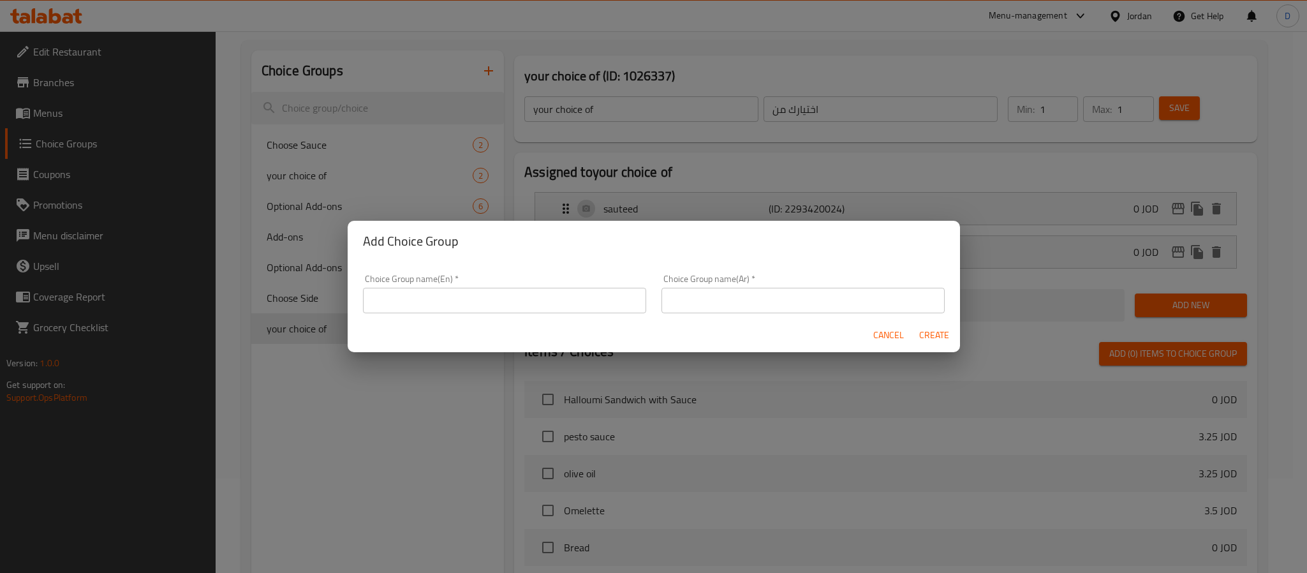
click at [477, 313] on input "text" at bounding box center [504, 301] width 283 height 26
type input "Add On's:"
click at [731, 299] on input "text" at bounding box center [803, 301] width 283 height 26
type input "الاضافات"
click at [935, 339] on span "Create" at bounding box center [934, 335] width 31 height 16
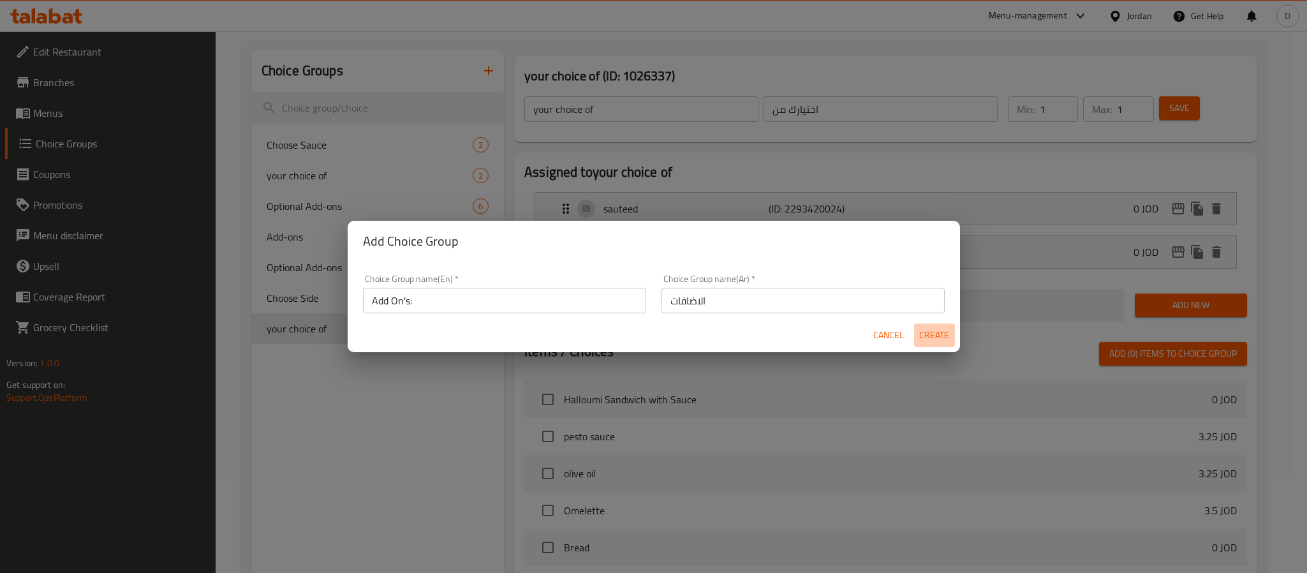
type input "Add On's:"
type input "الاضافات"
type input "0"
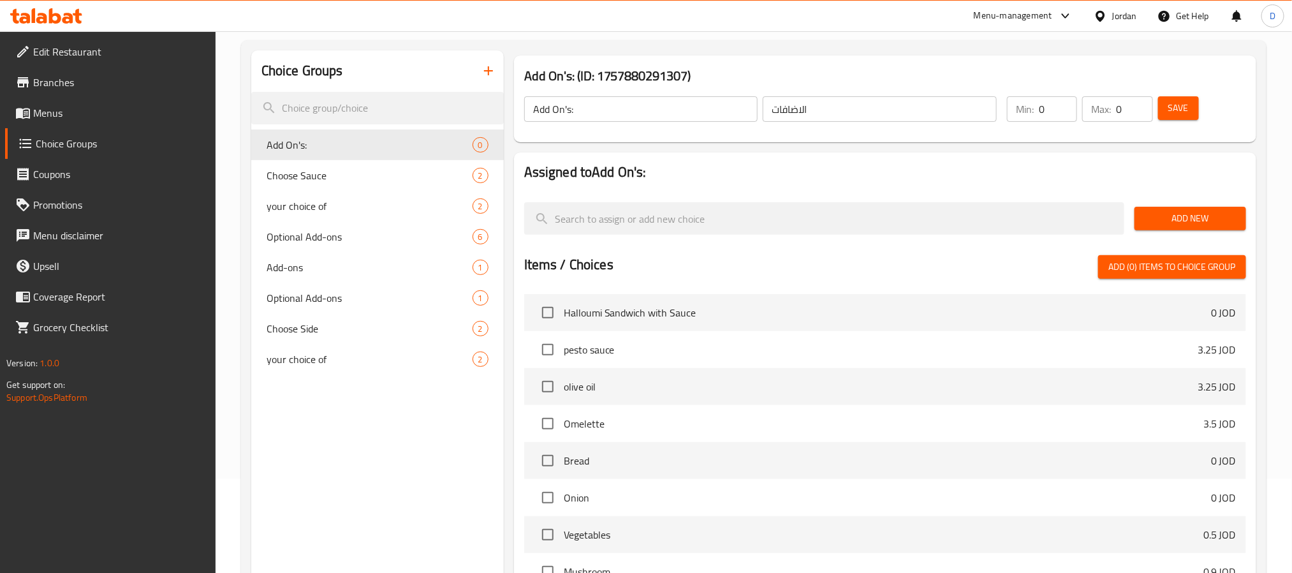
click at [1183, 218] on span "Add New" at bounding box center [1190, 219] width 91 height 16
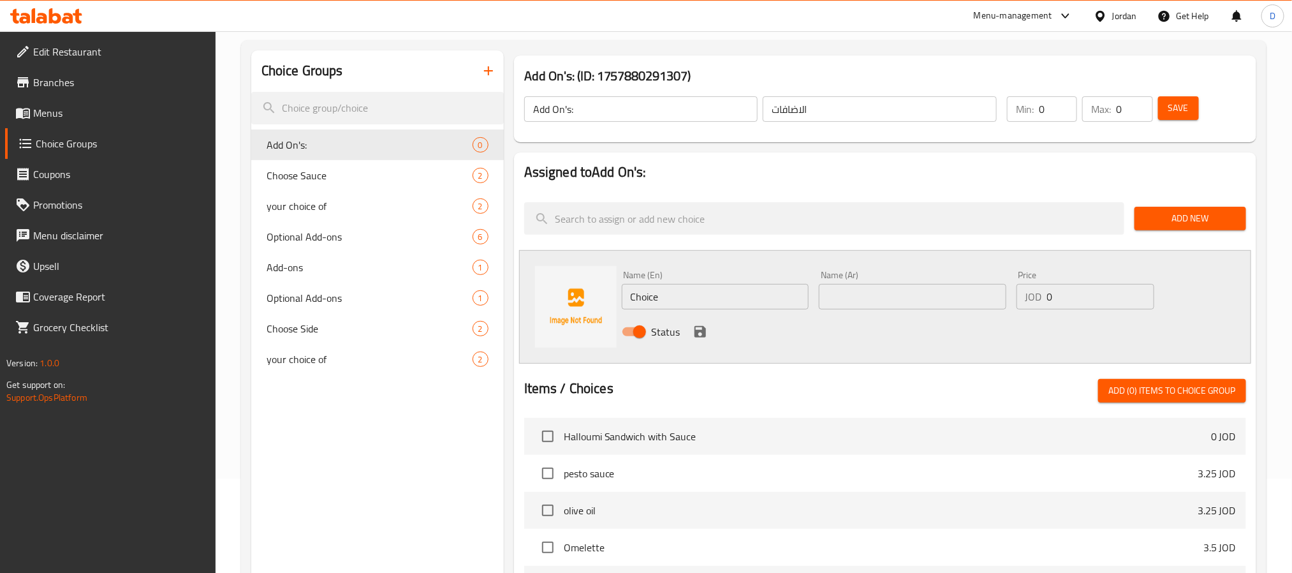
click at [647, 291] on input "Choice" at bounding box center [716, 297] width 188 height 26
drag, startPoint x: 682, startPoint y: 300, endPoint x: 591, endPoint y: 290, distance: 91.2
click at [591, 290] on div "Name (En) Choice Name (En) Name (Ar) Name (Ar) Price JOD 0 Price Status" at bounding box center [885, 307] width 732 height 114
paste input "pesto sauce"
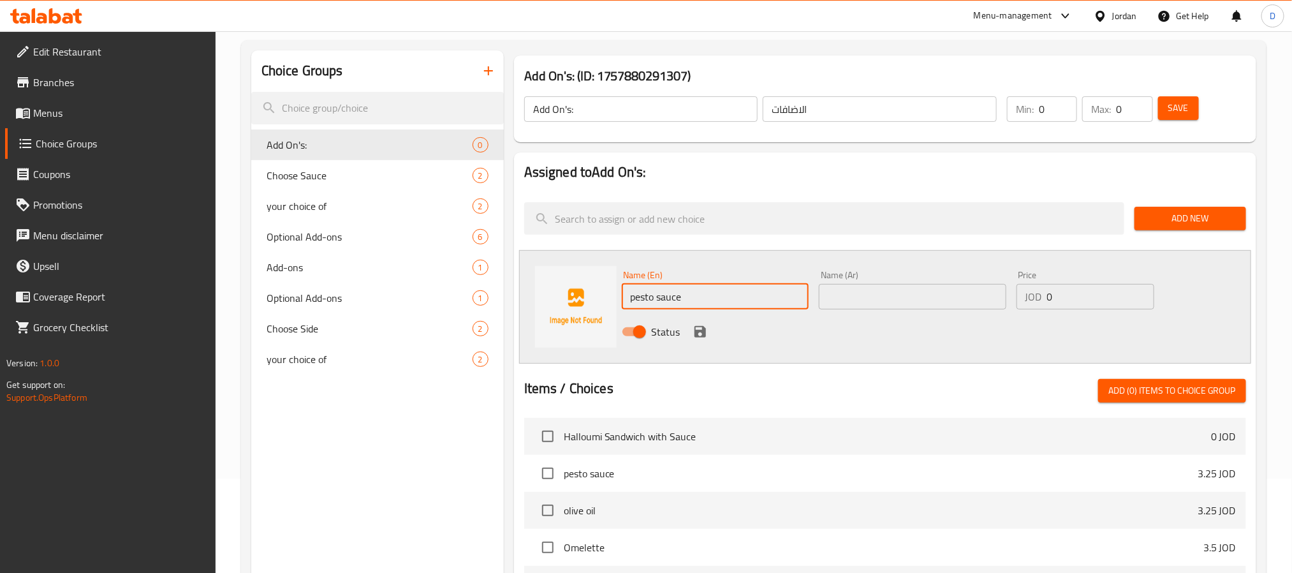
type input "pesto sauce"
click at [891, 293] on input "text" at bounding box center [913, 297] width 188 height 26
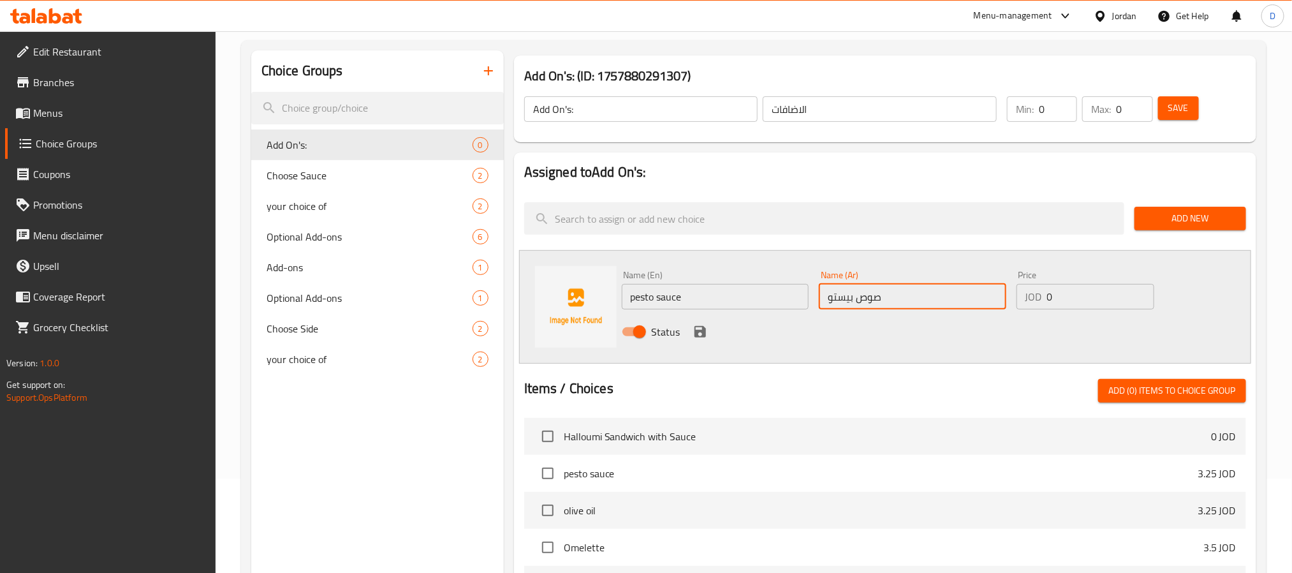
type input "صوص بيستو"
click at [1086, 295] on input "0" at bounding box center [1100, 297] width 107 height 26
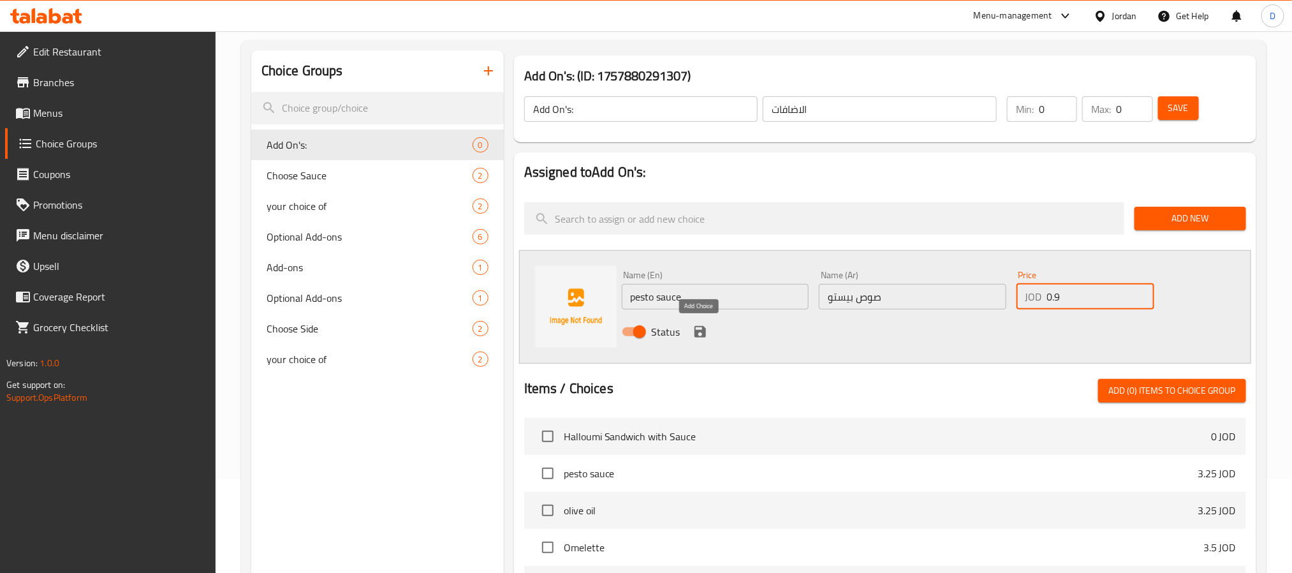
type input "0.9"
click at [699, 332] on icon "save" at bounding box center [700, 331] width 15 height 15
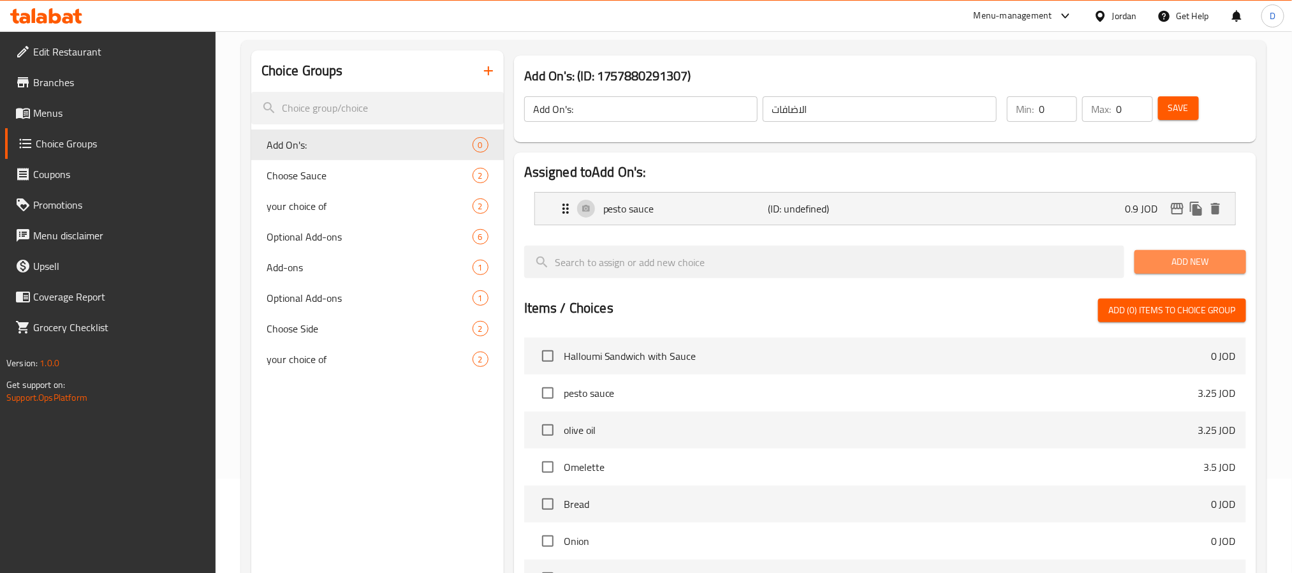
click at [1194, 258] on span "Add New" at bounding box center [1190, 262] width 91 height 16
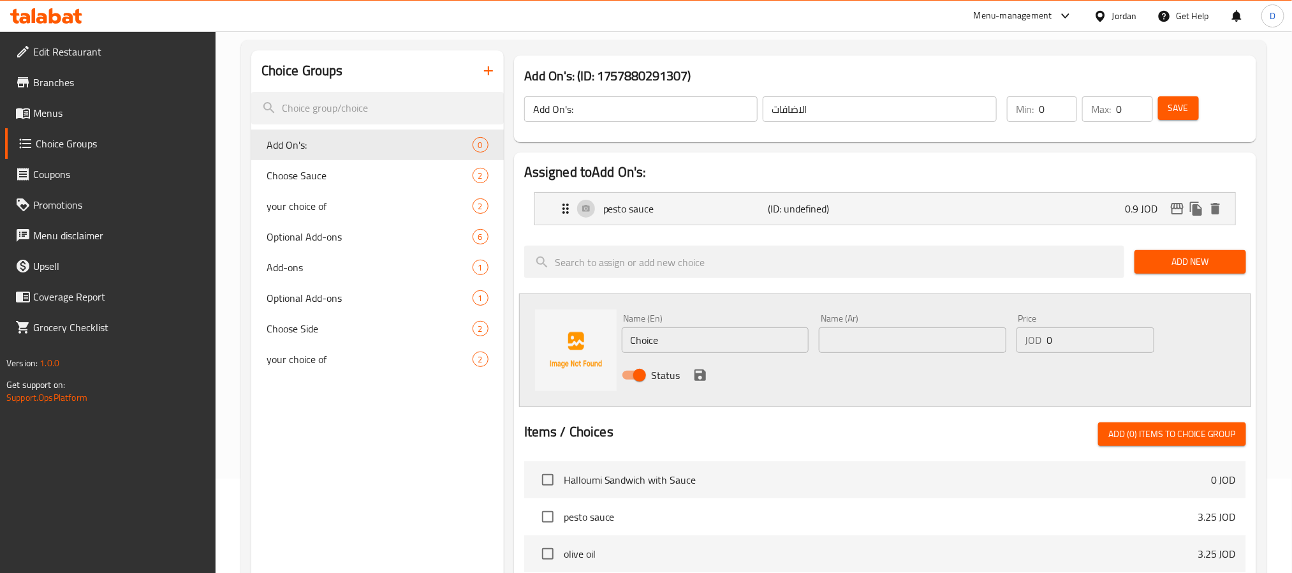
click at [649, 337] on input "Choice" at bounding box center [716, 340] width 188 height 26
paste input "olive oil"
type input "olive oil"
click at [933, 337] on input "text" at bounding box center [913, 340] width 188 height 26
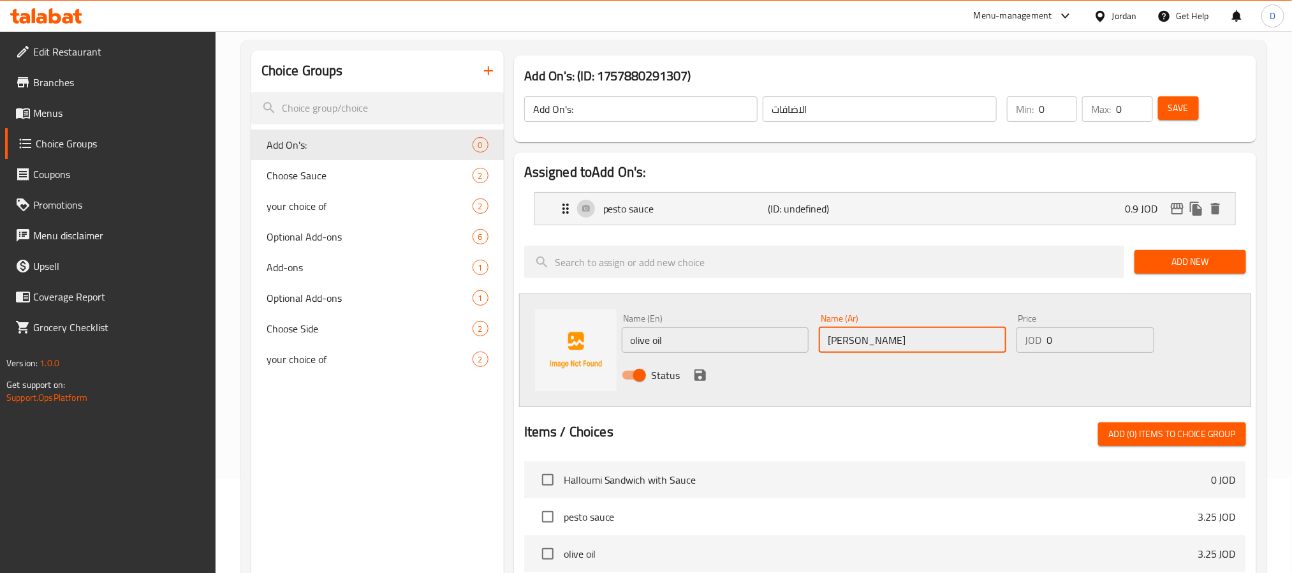
type input "زيت زيتون"
click at [1074, 349] on input "0" at bounding box center [1100, 340] width 107 height 26
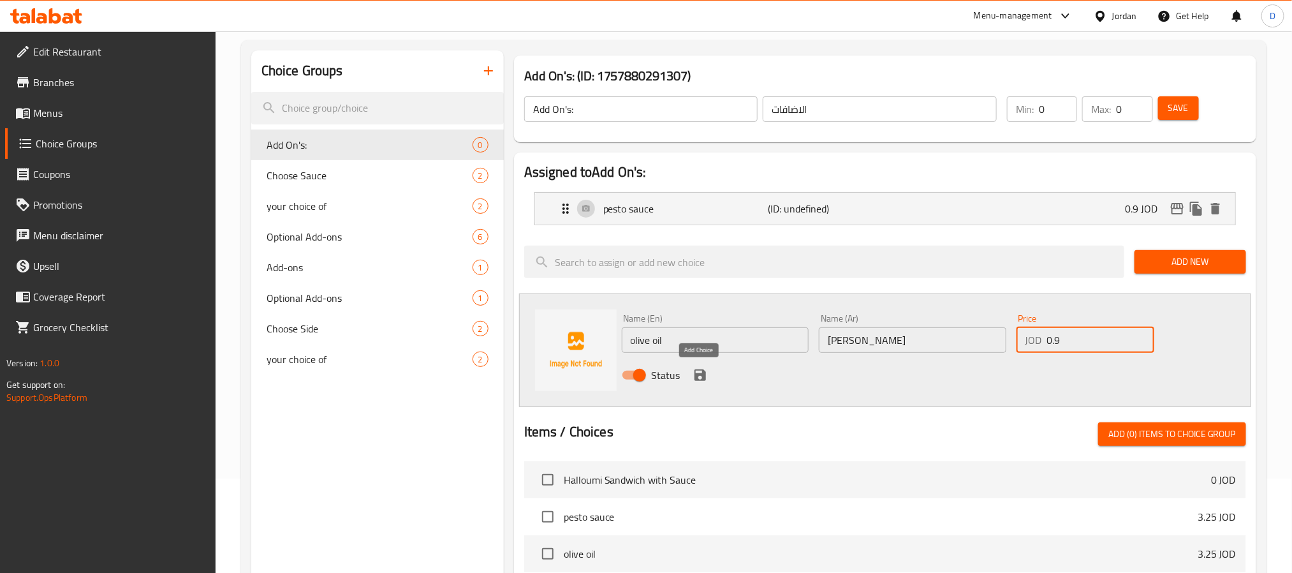
type input "0.9"
click at [701, 373] on icon "save" at bounding box center [700, 374] width 15 height 15
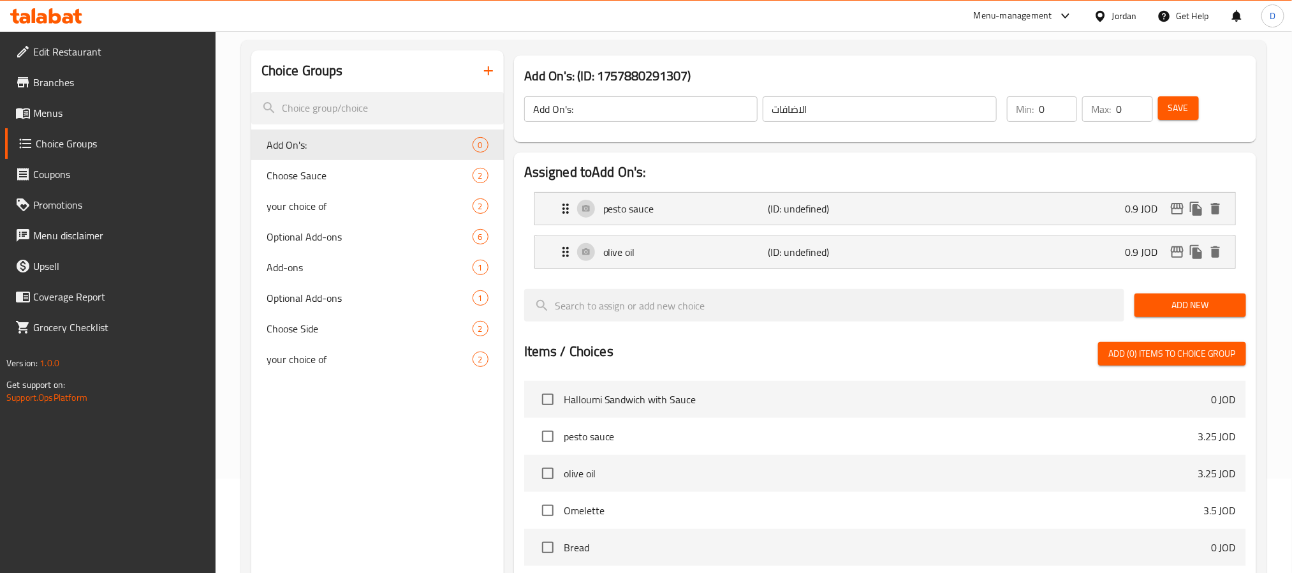
click at [1179, 113] on span "Save" at bounding box center [1179, 108] width 20 height 16
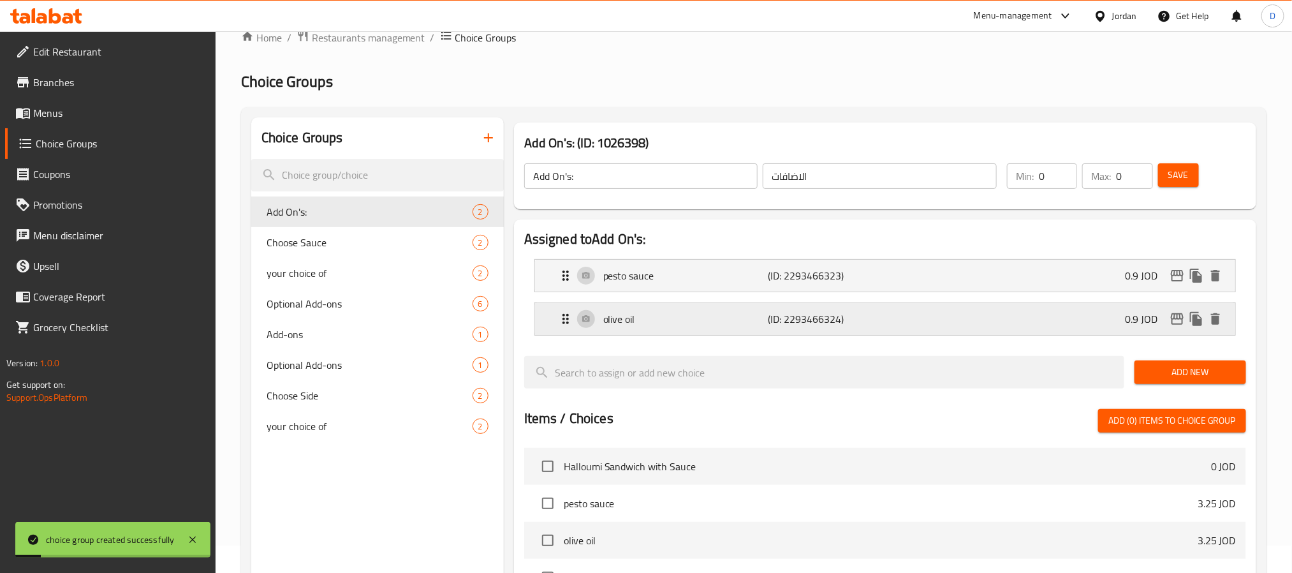
scroll to position [0, 0]
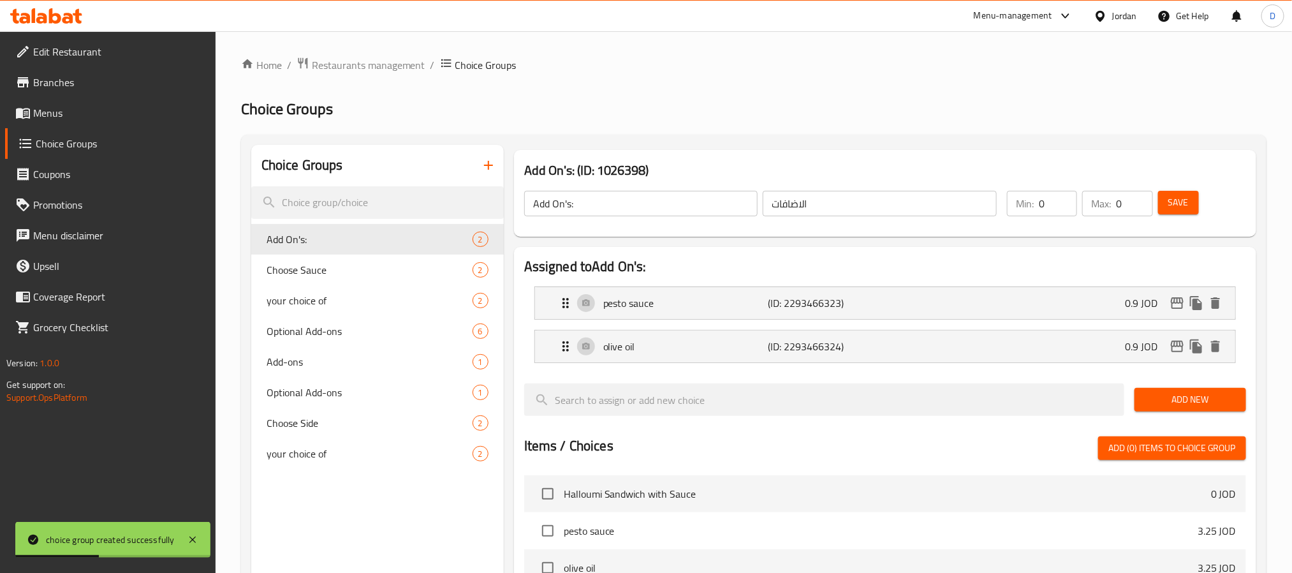
click at [89, 117] on span "Menus" at bounding box center [119, 112] width 172 height 15
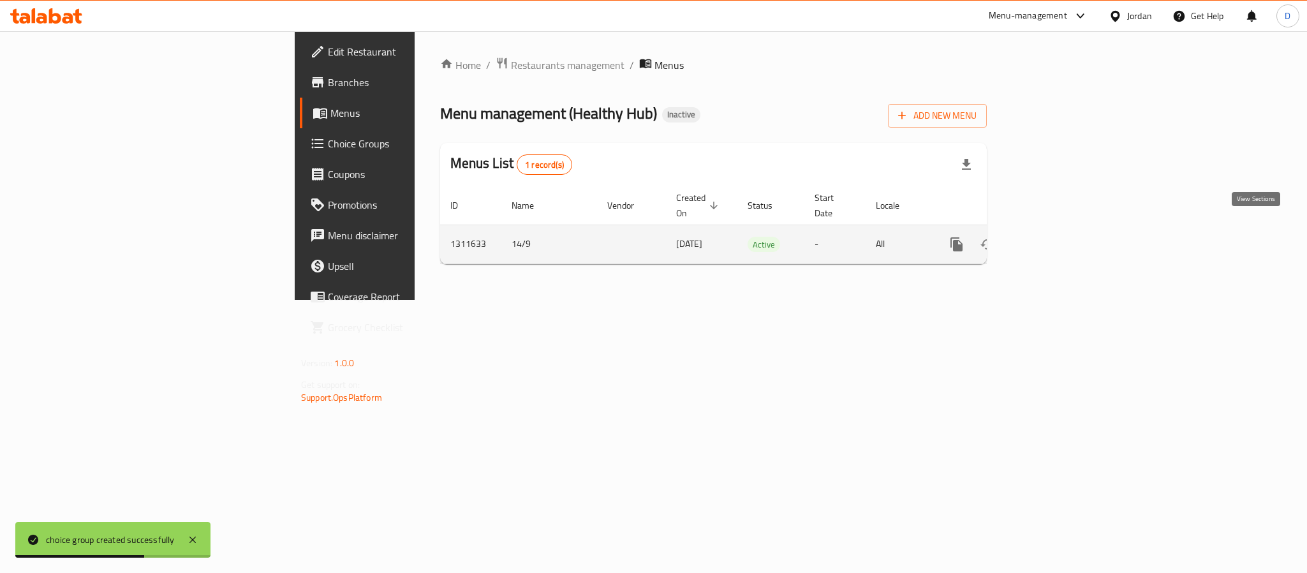
click at [1056, 237] on icon "enhanced table" at bounding box center [1048, 244] width 15 height 15
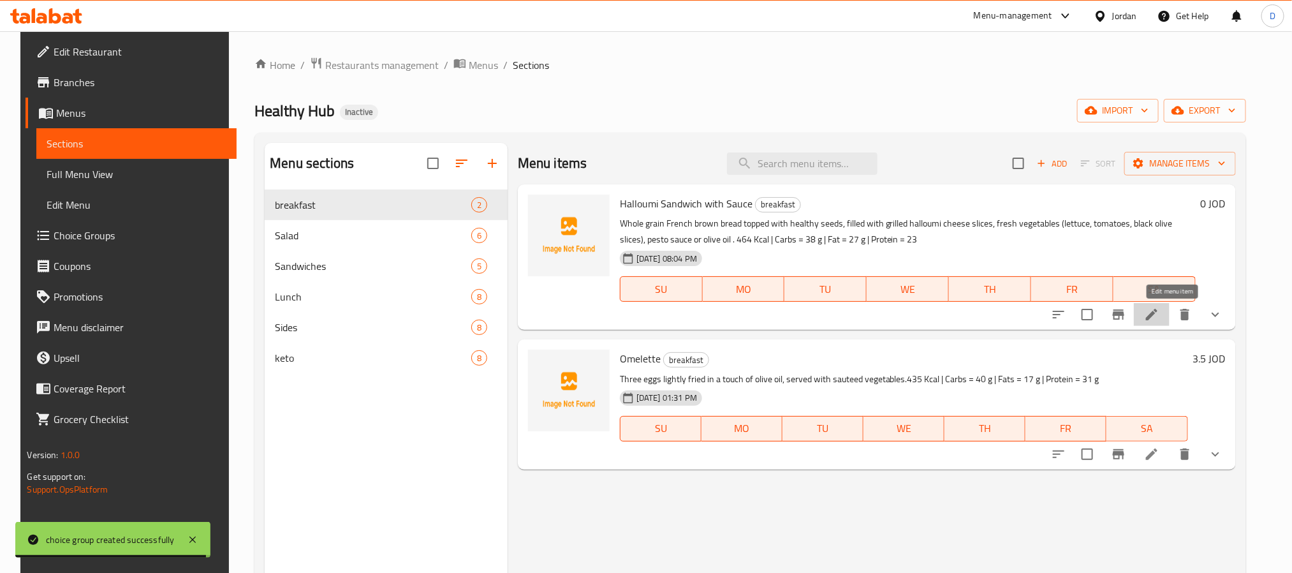
click at [1160, 311] on icon at bounding box center [1151, 314] width 15 height 15
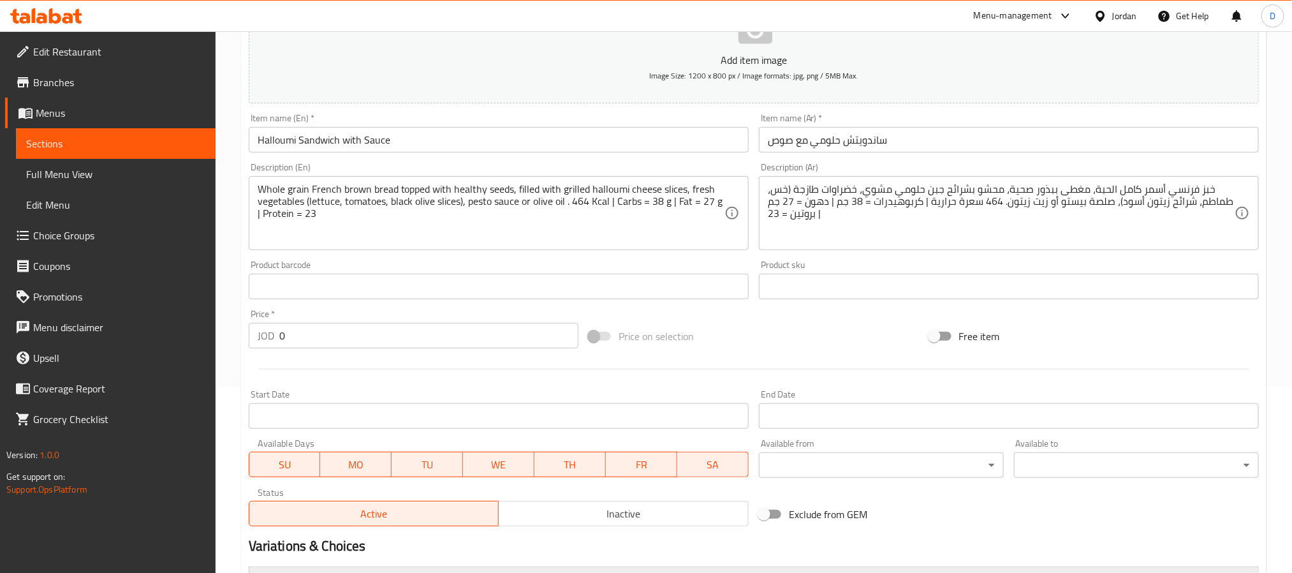
scroll to position [359, 0]
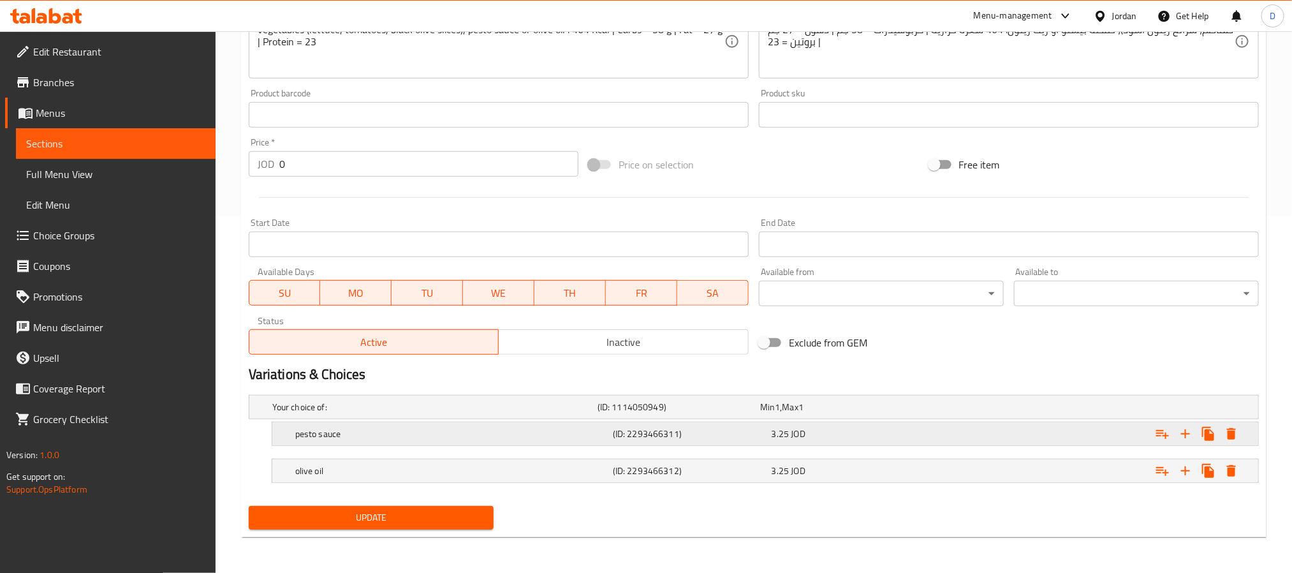
click at [967, 431] on div "Expand" at bounding box center [1087, 434] width 318 height 28
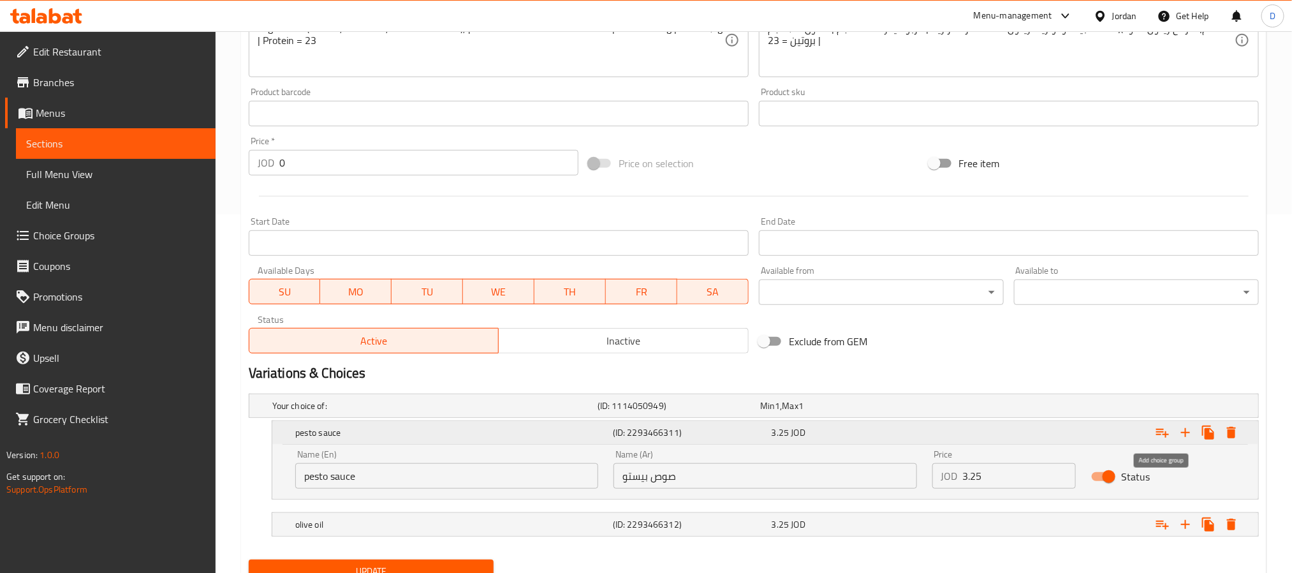
click at [1158, 431] on icon "Expand" at bounding box center [1162, 432] width 15 height 15
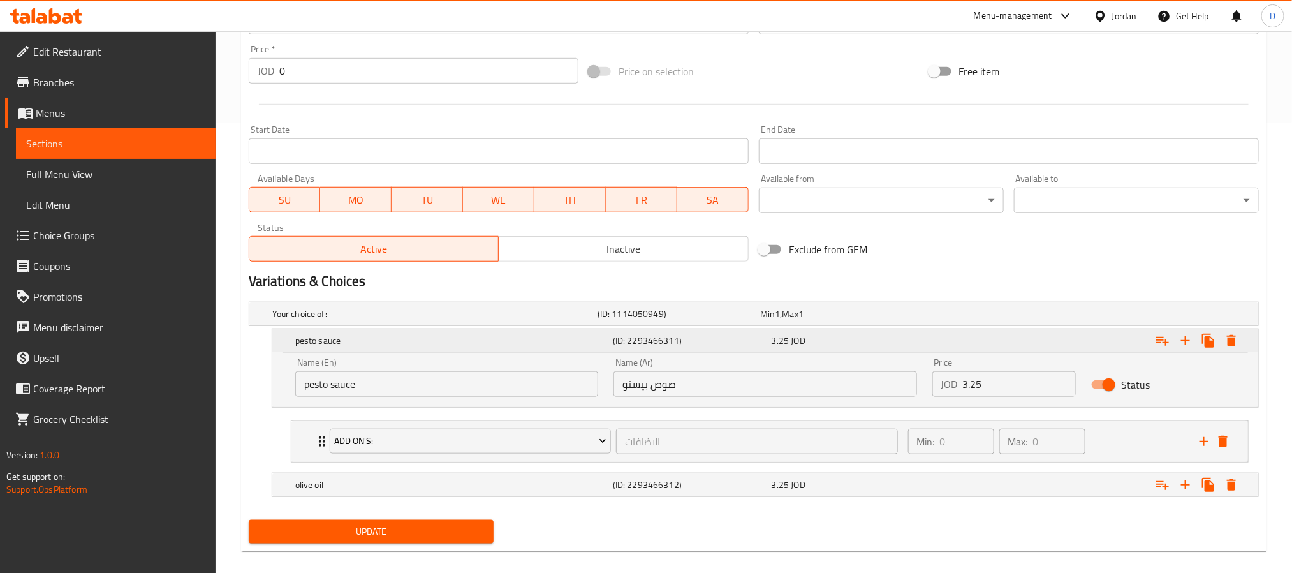
scroll to position [467, 0]
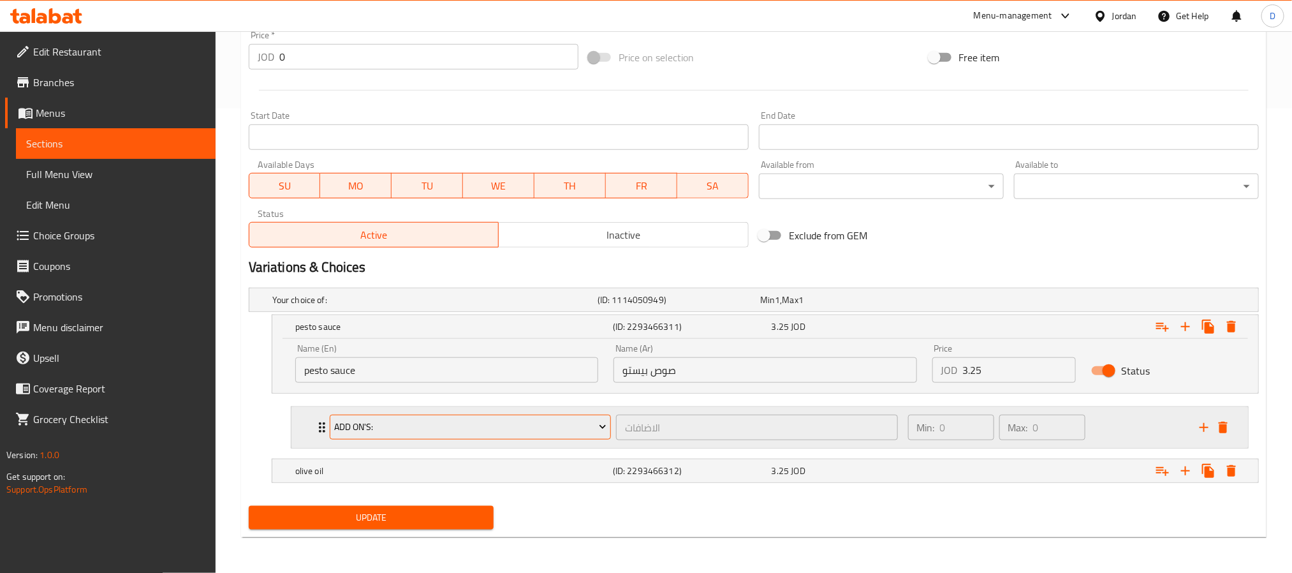
click at [610, 438] on button "Add On's:" at bounding box center [470, 428] width 281 height 26
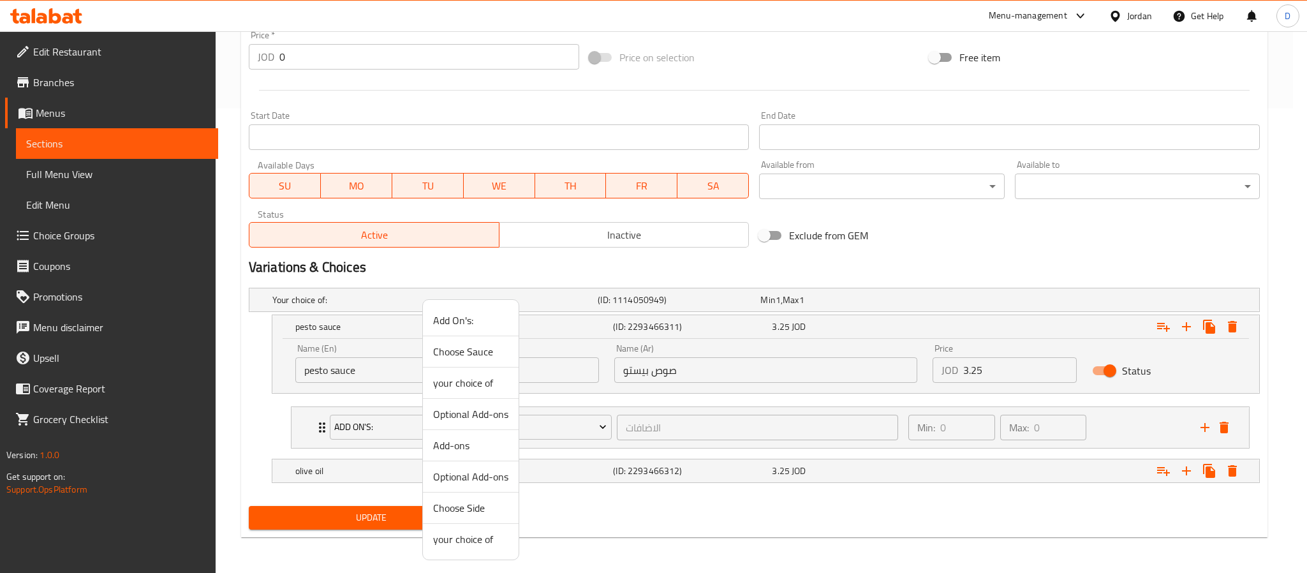
click at [617, 439] on div at bounding box center [653, 286] width 1307 height 573
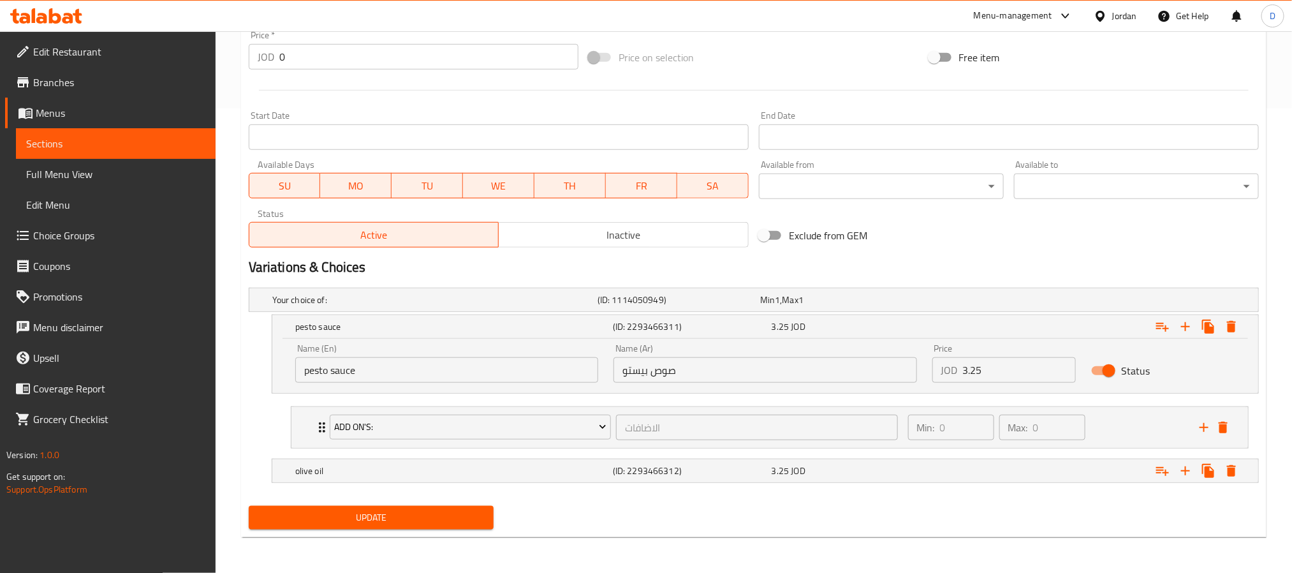
click at [617, 439] on div "الاضافات ​" at bounding box center [757, 427] width 286 height 31
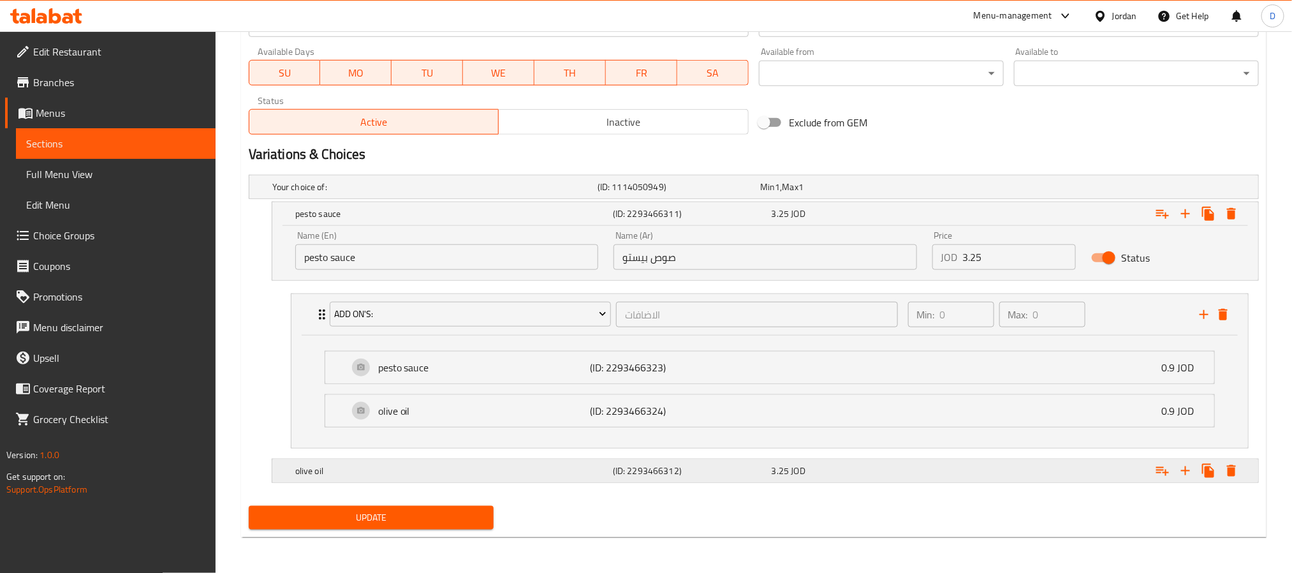
scroll to position [581, 0]
click at [1164, 471] on icon "Expand" at bounding box center [1162, 470] width 15 height 15
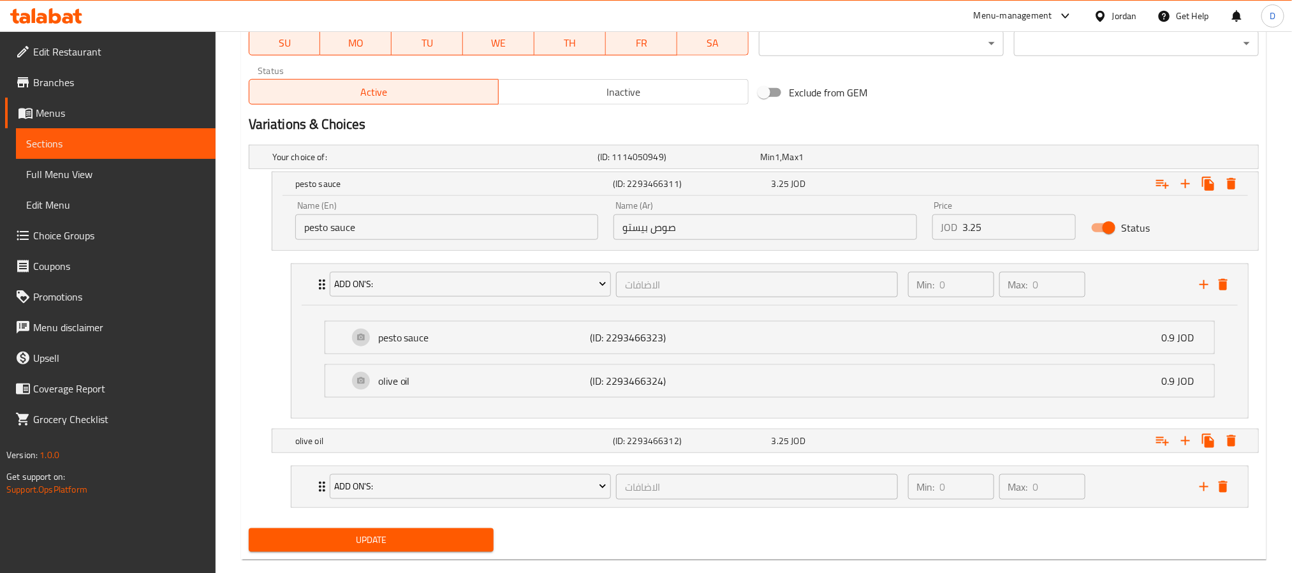
scroll to position [634, 0]
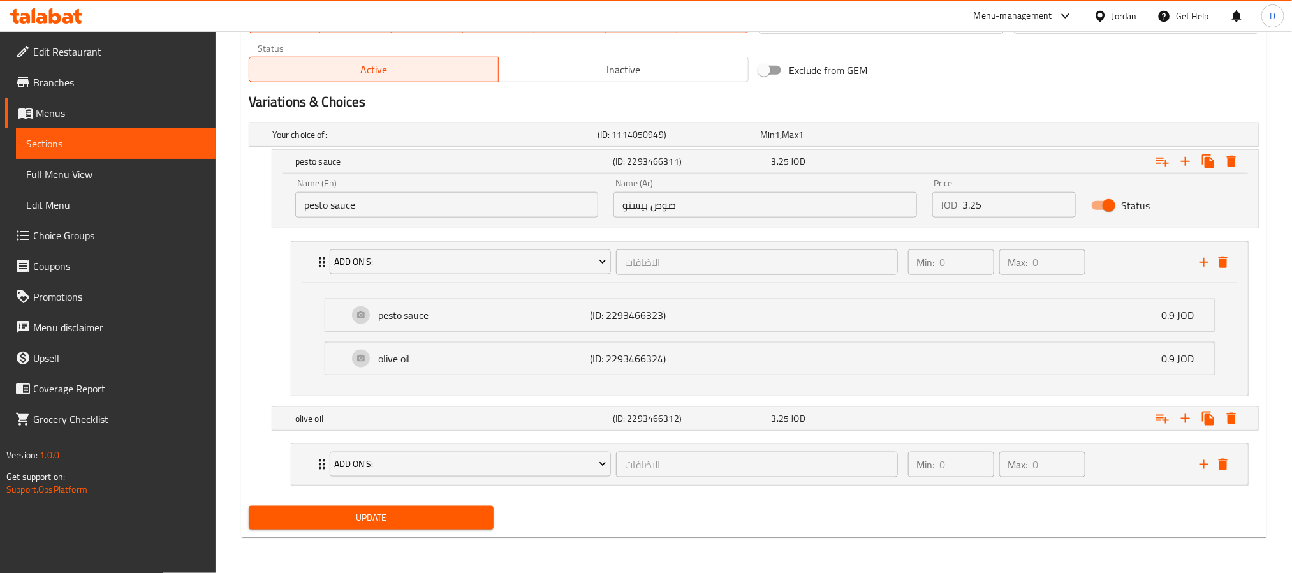
click at [468, 517] on span "Update" at bounding box center [371, 518] width 225 height 16
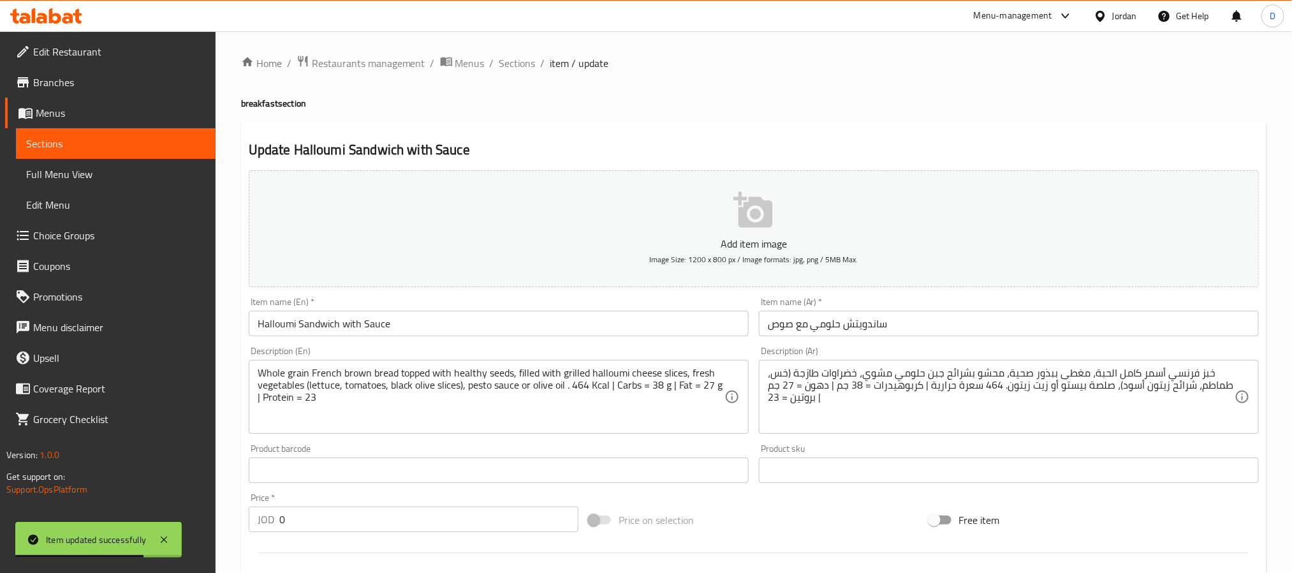
scroll to position [0, 0]
click at [513, 66] on span "Sections" at bounding box center [517, 64] width 36 height 15
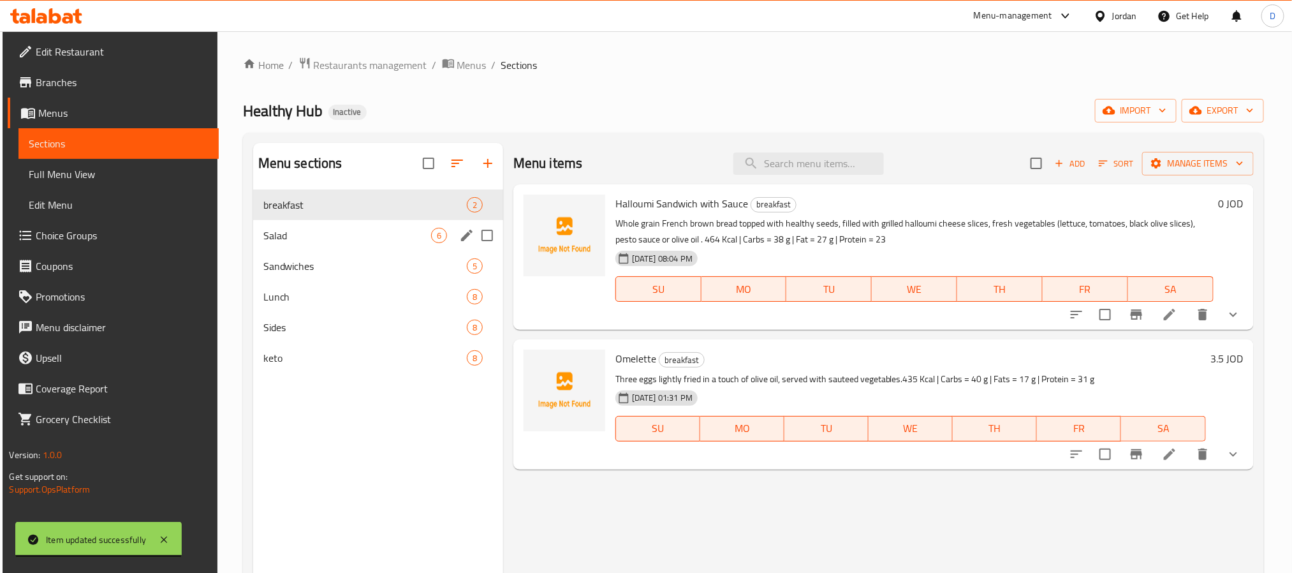
click at [383, 222] on div "Salad 6" at bounding box center [378, 235] width 250 height 31
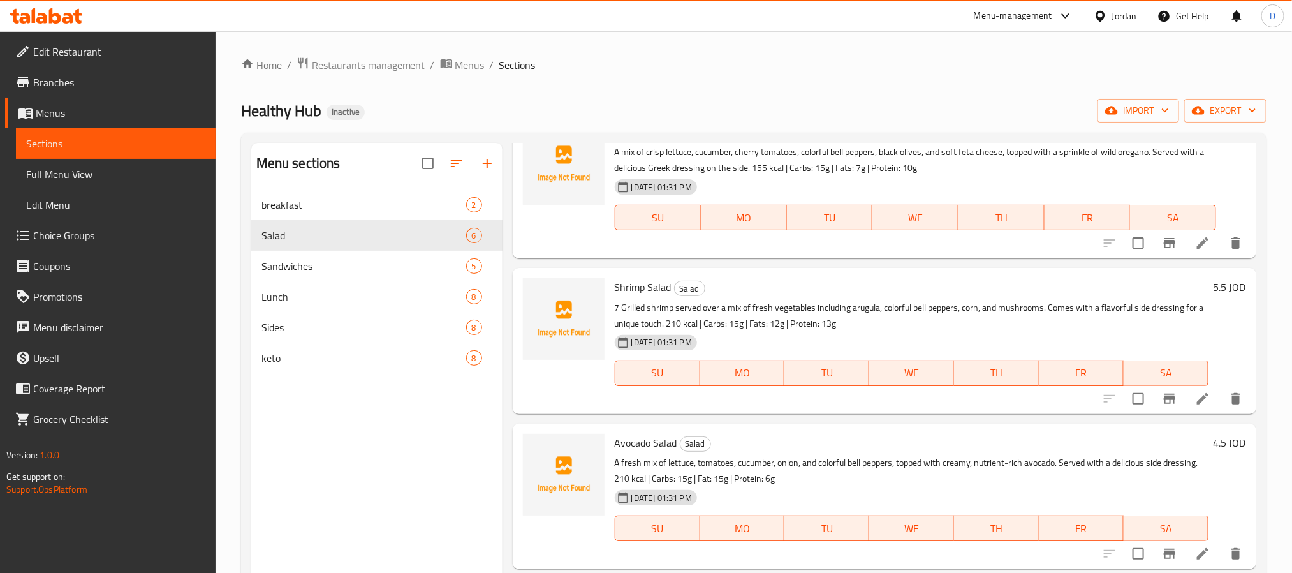
scroll to position [191, 0]
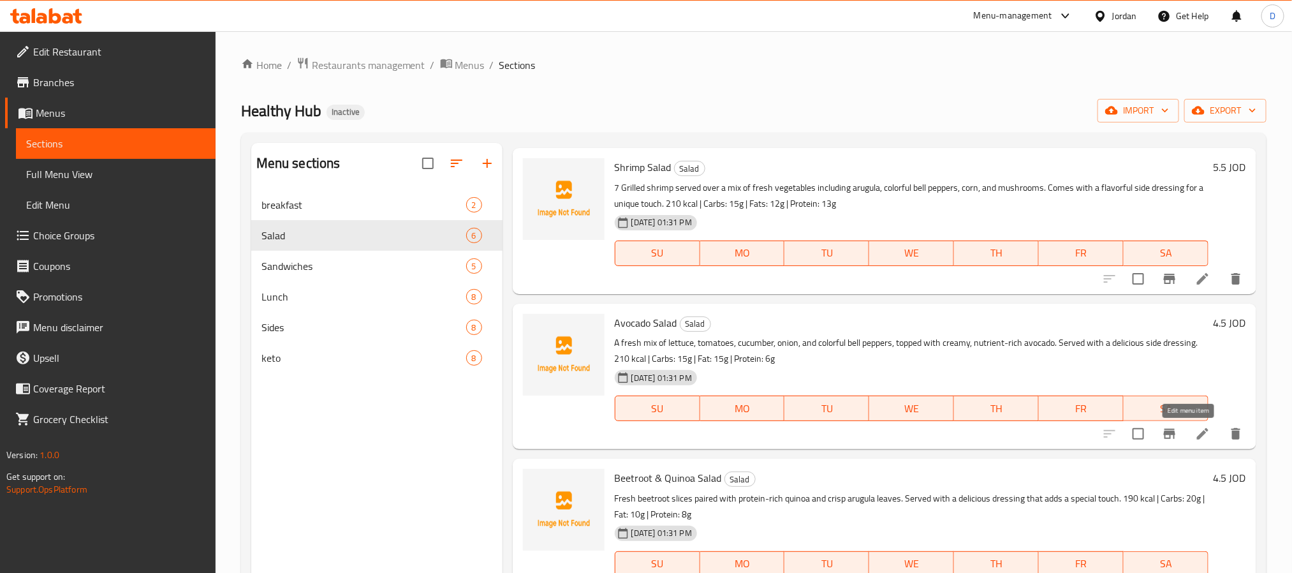
click at [1197, 435] on icon at bounding box center [1202, 433] width 11 height 11
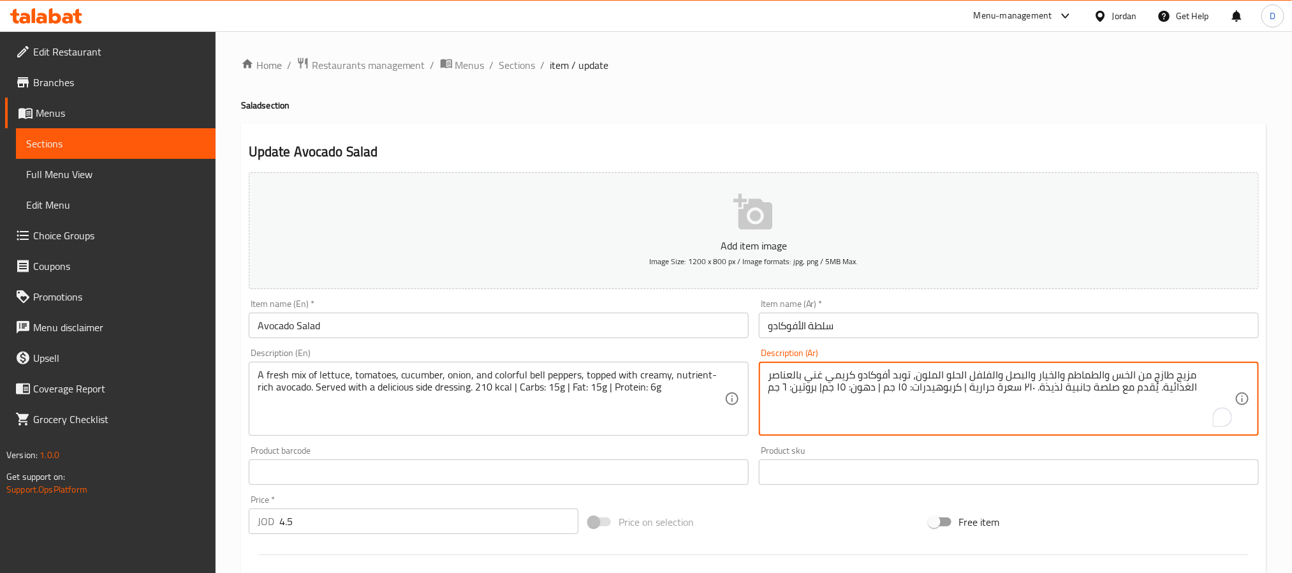
click at [940, 379] on textarea "مزيج طازج من الخس والطماطم والخيار والبصل والفلفل الحلو الملون، توبد أفوكادو كر…" at bounding box center [1001, 399] width 467 height 61
type textarea "مزيج طازج من الخس والطماطم والخيار والبصل والفلفل الحلو الملون، مغطي أفوكادو كر…"
click at [986, 330] on input "سلطة الأفوكادو" at bounding box center [1009, 326] width 500 height 26
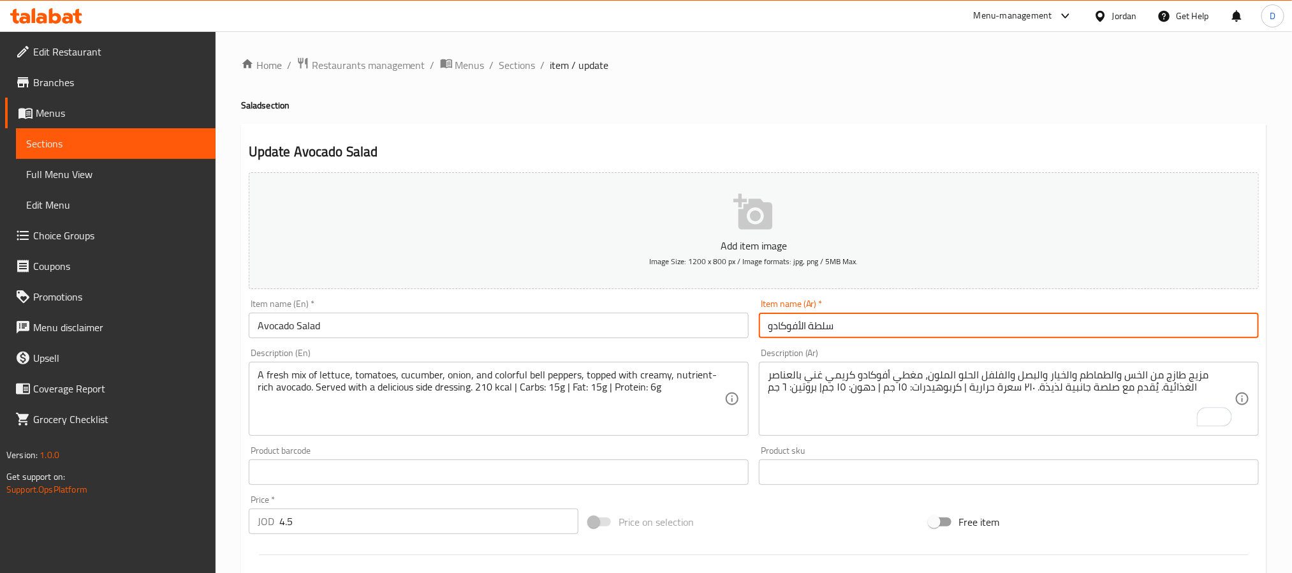
click at [515, 75] on div "Home / Restaurants management / Menus / Sections / item / update Salad section …" at bounding box center [754, 466] width 1026 height 819
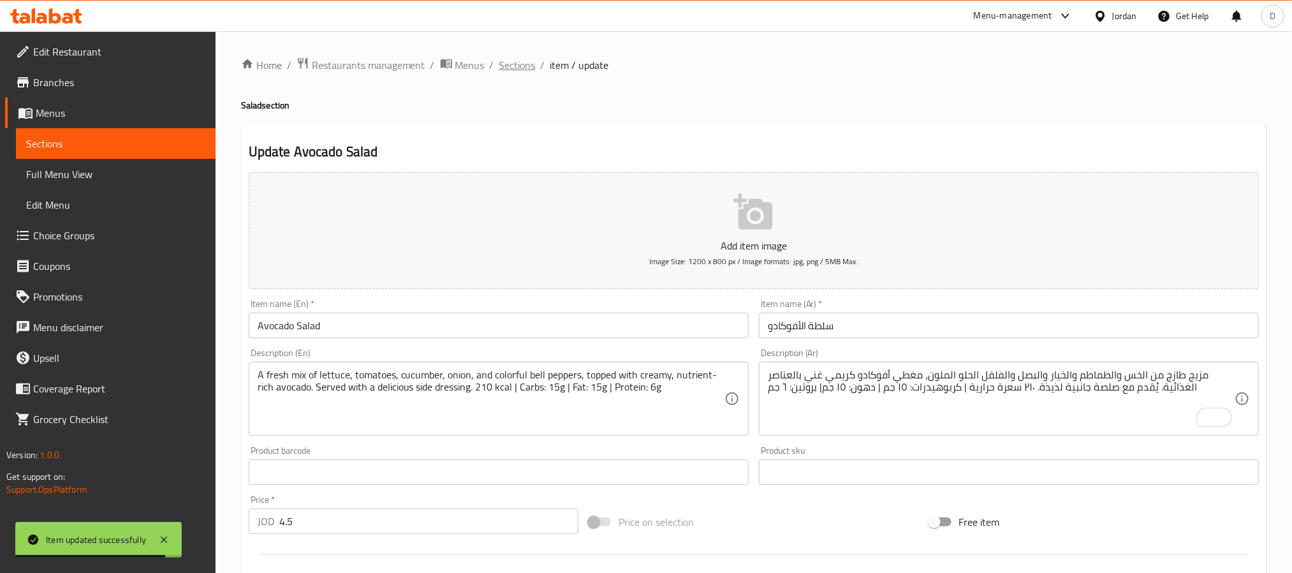
click at [513, 68] on span "Sections" at bounding box center [517, 64] width 36 height 15
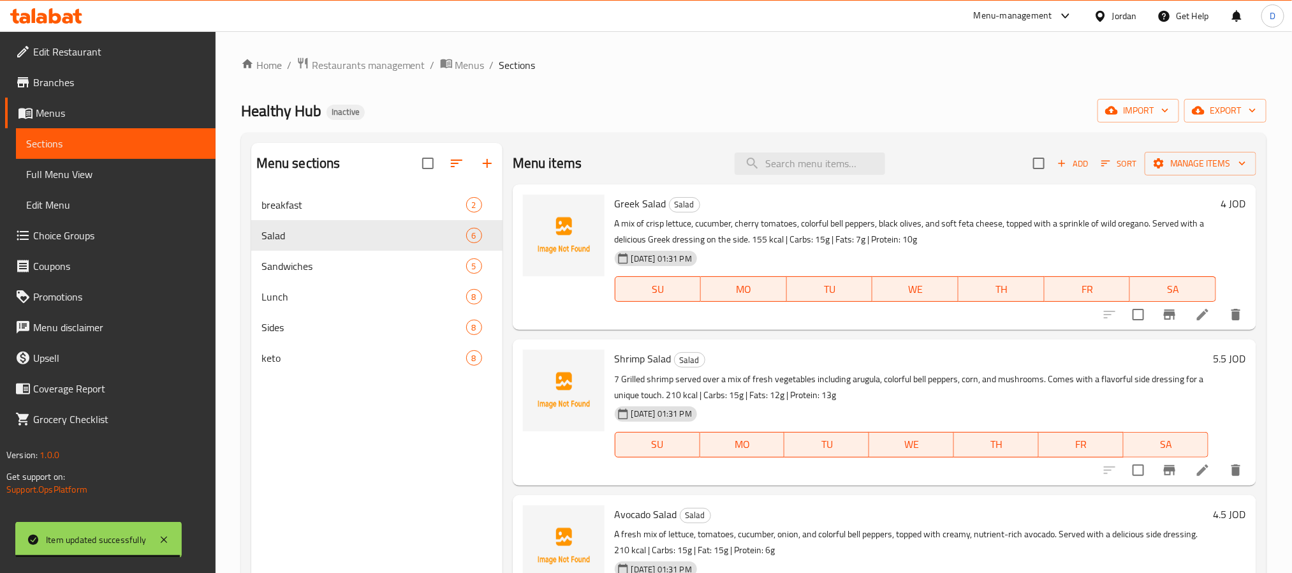
scroll to position [389, 0]
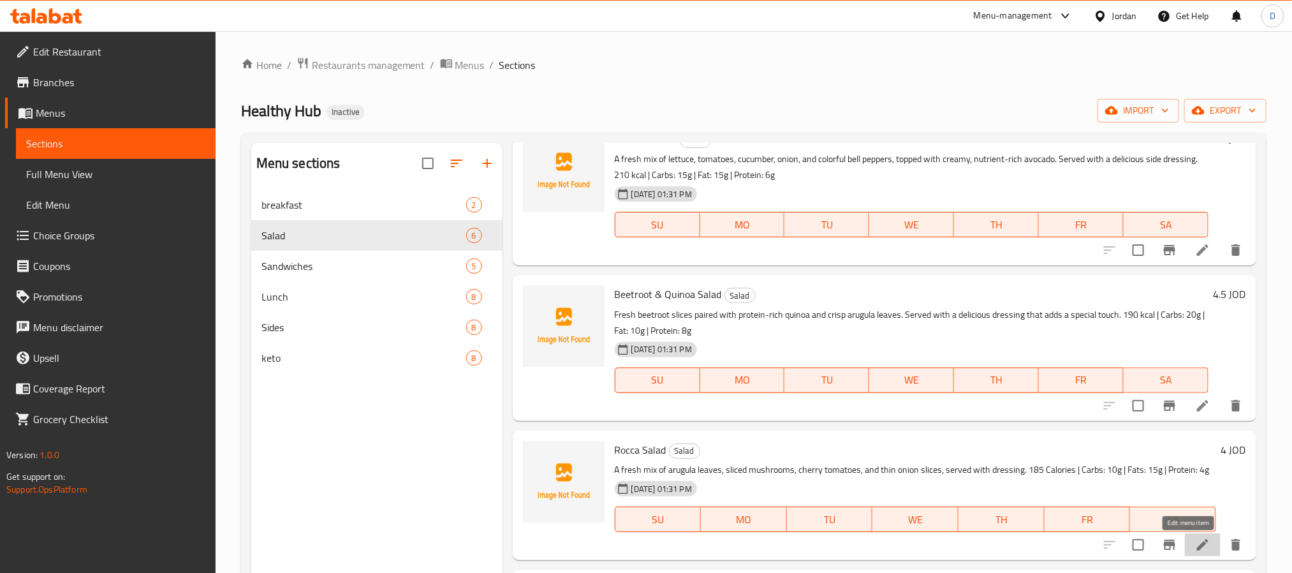
click at [1195, 538] on icon at bounding box center [1202, 544] width 15 height 15
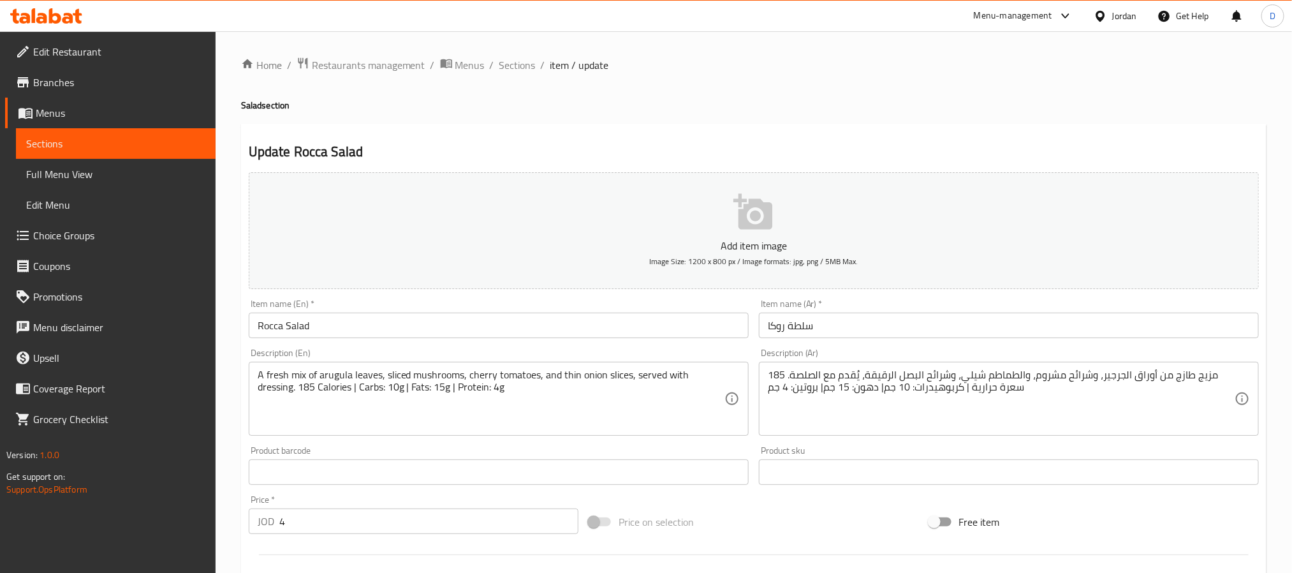
click at [780, 327] on input "سلطة روكا" at bounding box center [1009, 326] width 500 height 26
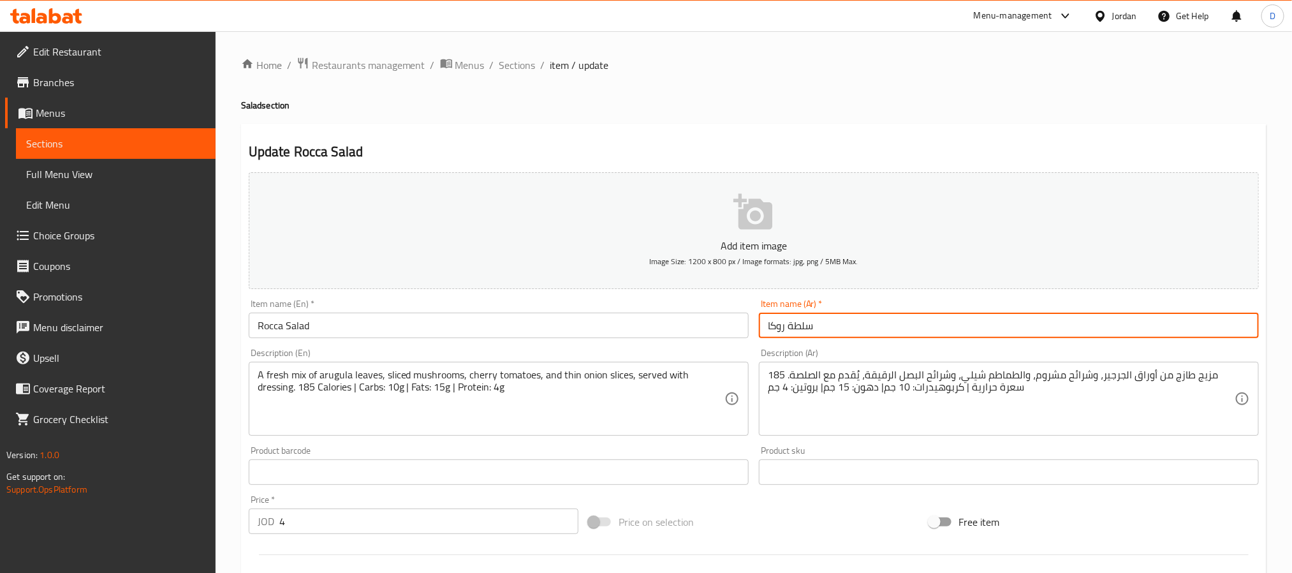
click at [780, 327] on input "سلطة روكا" at bounding box center [1009, 326] width 500 height 26
paste input "رجير"
type input "سلطة جرجير"
click at [517, 59] on span "Sections" at bounding box center [517, 64] width 36 height 15
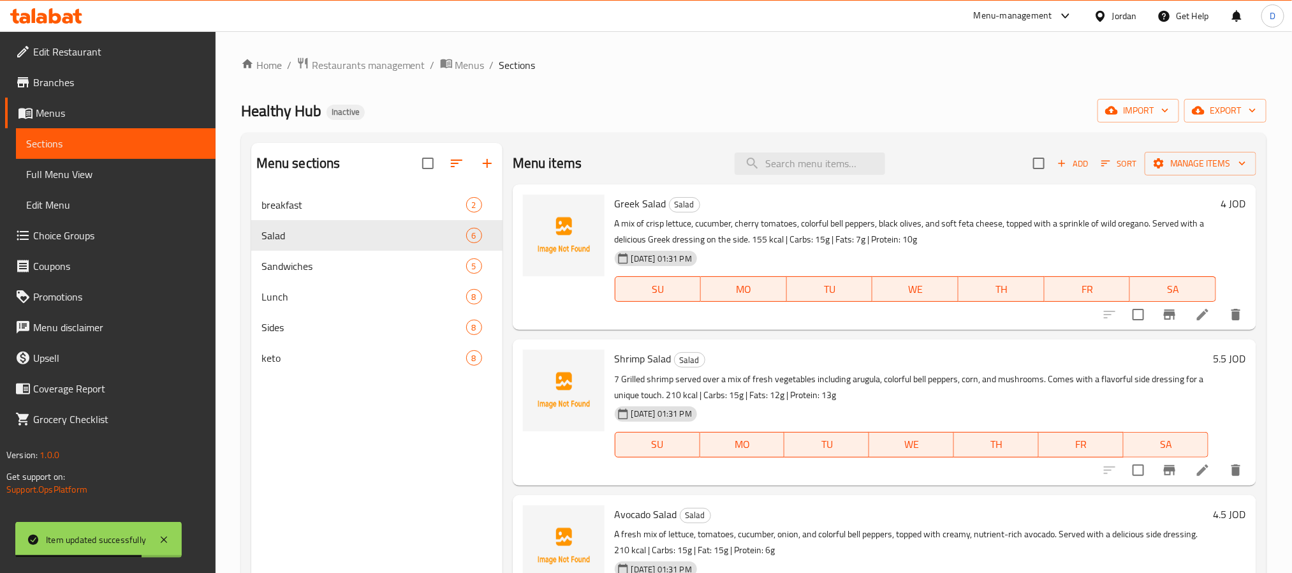
scroll to position [390, 0]
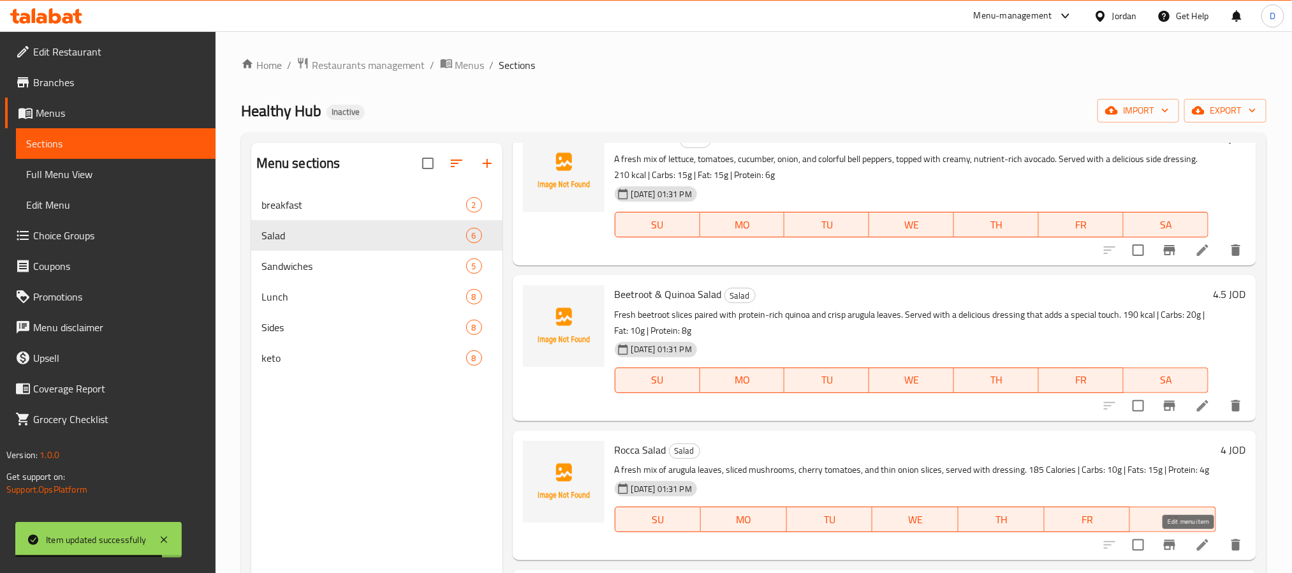
click at [1197, 546] on icon at bounding box center [1202, 544] width 11 height 11
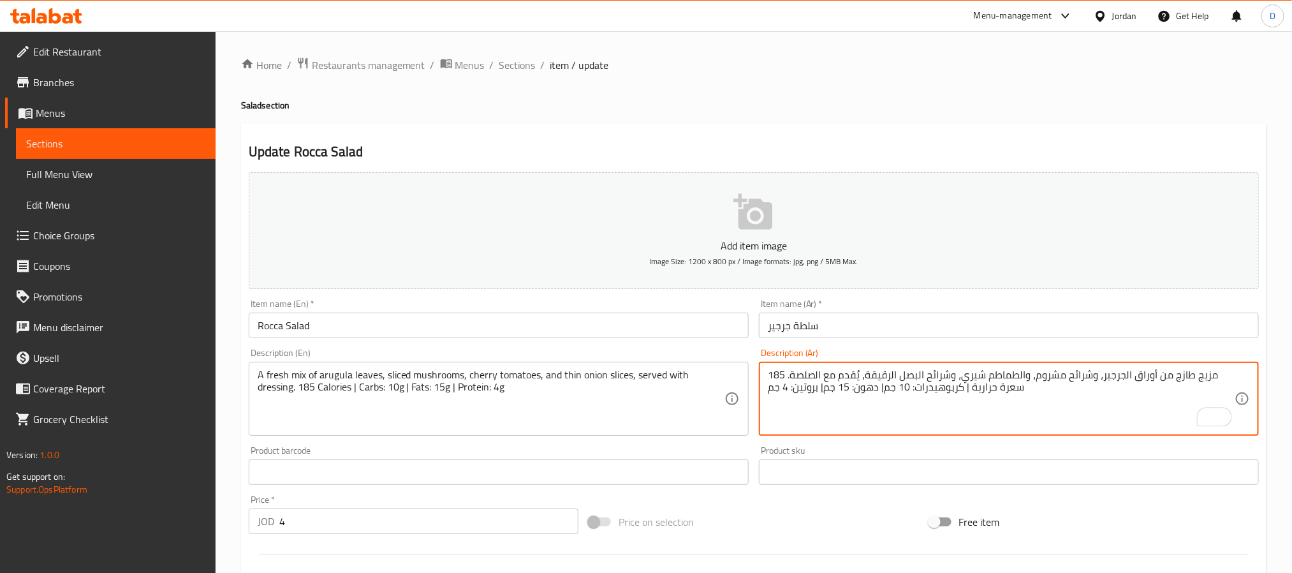
type textarea "مزيج طازج من أوراق الجرجير، وشرائح مشروم، والطماطم شيري، وشرائح البصل الرقيقة، …"
click at [961, 332] on input "سلطة جرجير" at bounding box center [1009, 326] width 500 height 26
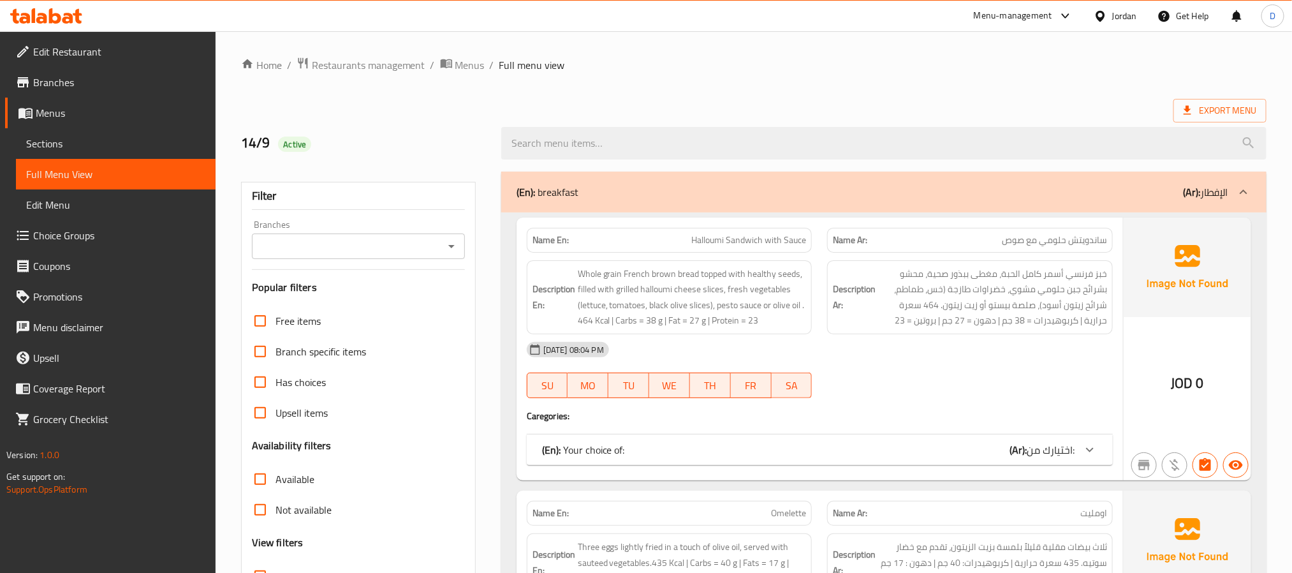
click at [1005, 446] on div "(En): Your choice of: (Ar): اختيارك من:" at bounding box center [808, 449] width 533 height 15
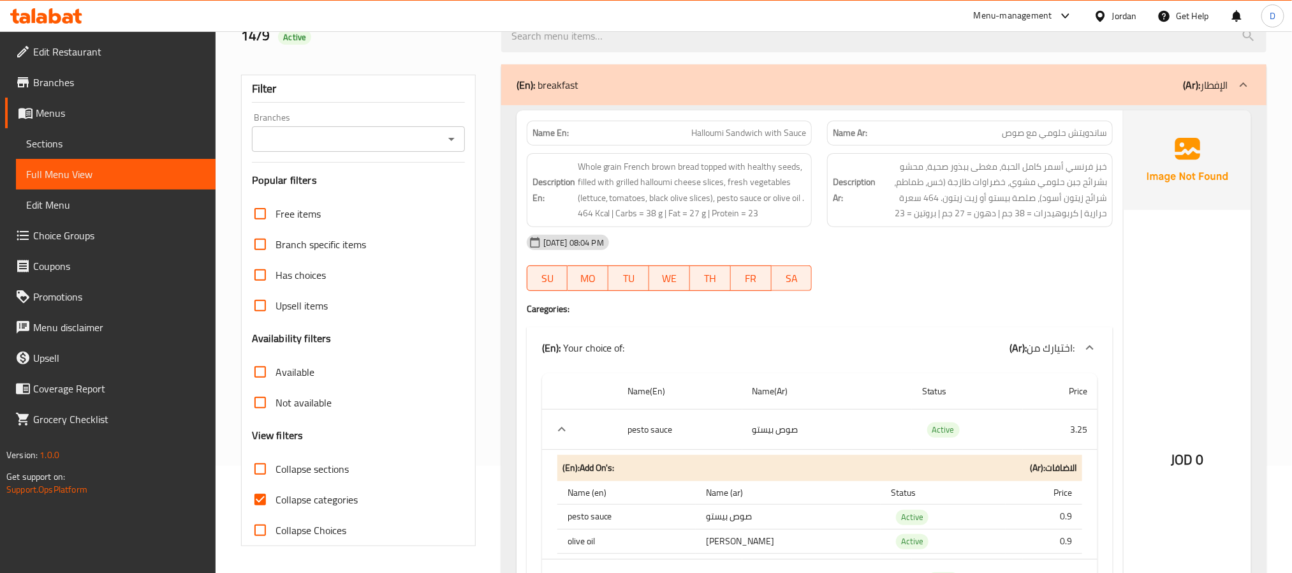
scroll to position [96, 0]
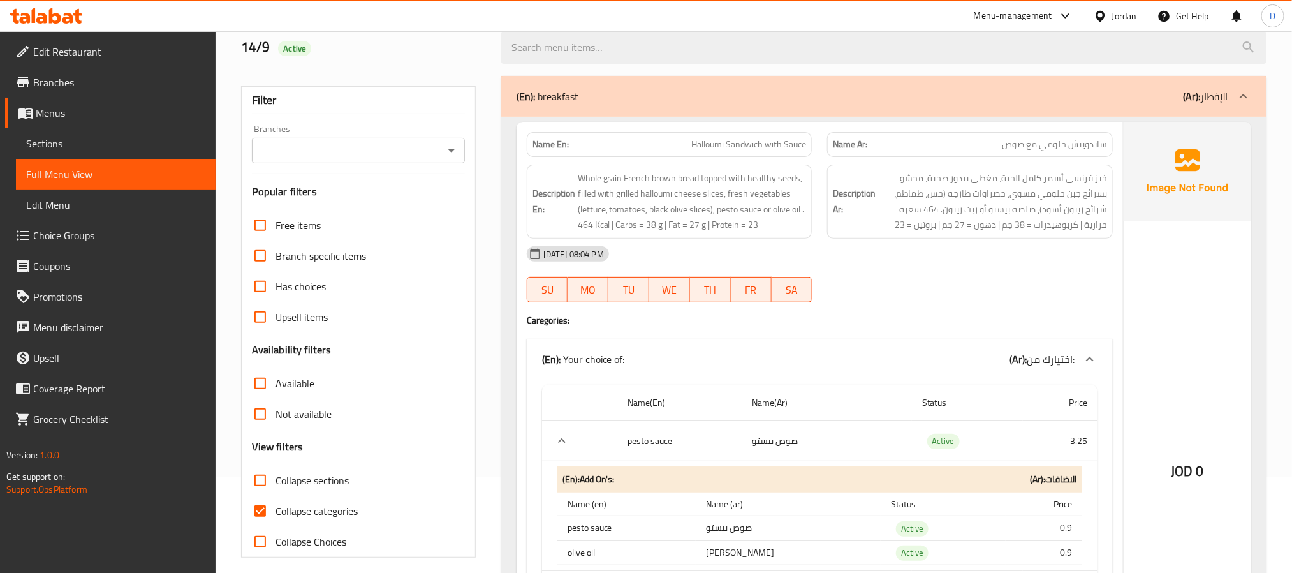
click at [330, 519] on span "Collapse categories" at bounding box center [317, 510] width 82 height 15
click at [276, 519] on input "Collapse categories" at bounding box center [260, 511] width 31 height 31
checkbox input "false"
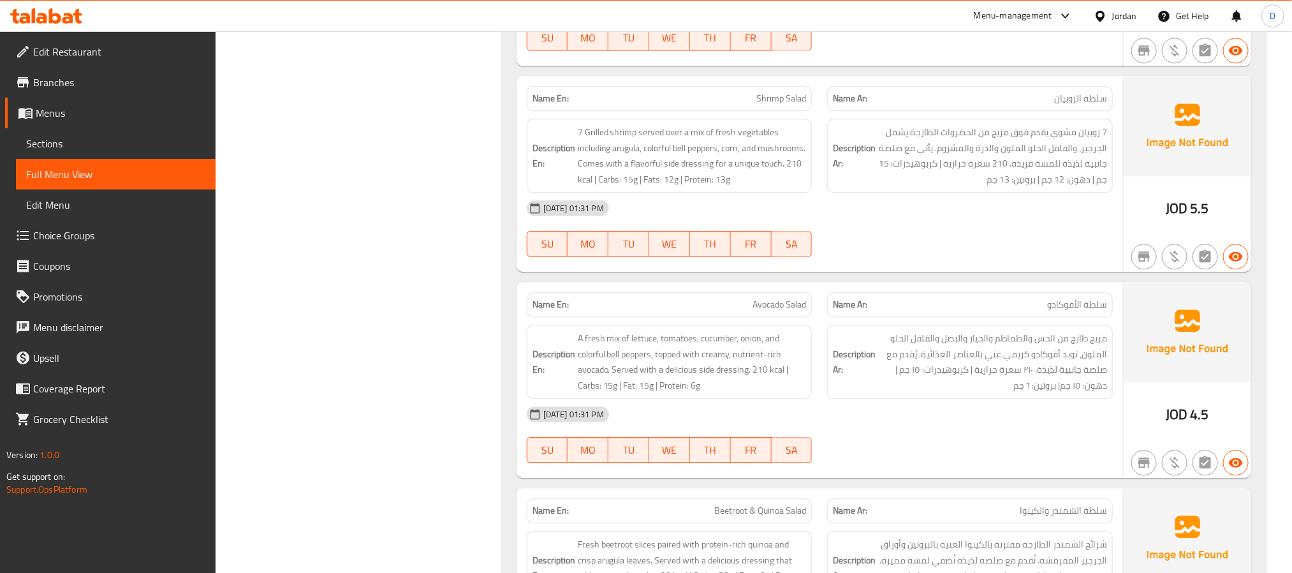
scroll to position [1722, 0]
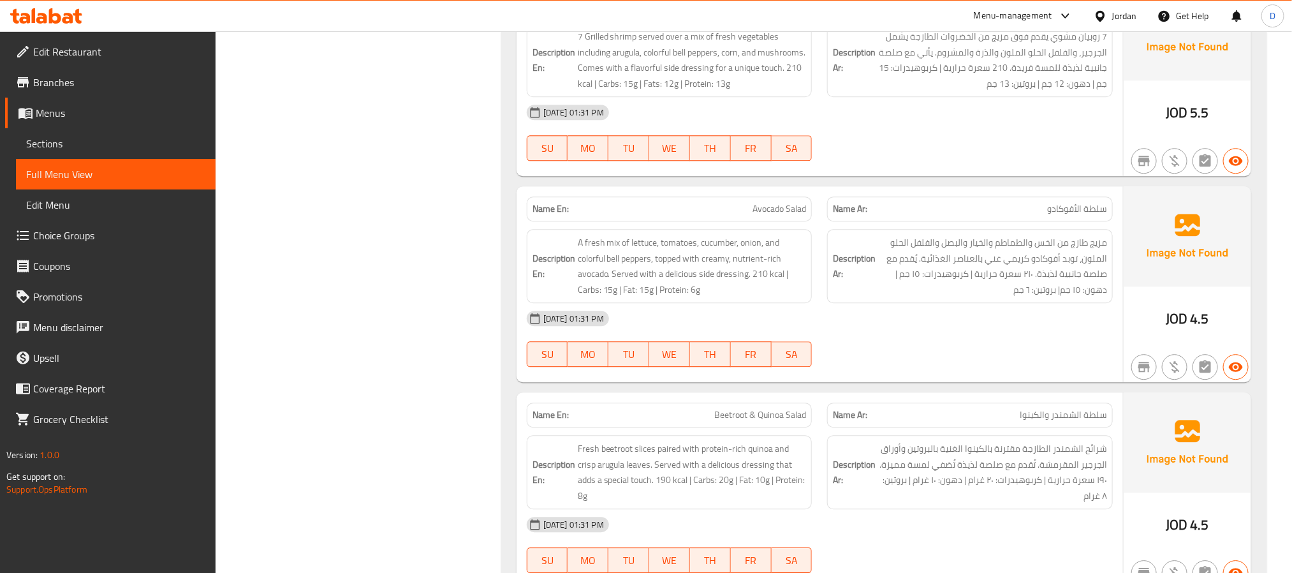
click at [781, 215] on span "Avocado Salad" at bounding box center [780, 208] width 54 height 13
click at [781, 213] on span "Avocado Salad" at bounding box center [780, 208] width 54 height 13
copy span "Avocado Salad"
click at [1086, 353] on div "14-09-2025 01:31 PM SU MO TU WE TH FR SA" at bounding box center [820, 338] width 602 height 71
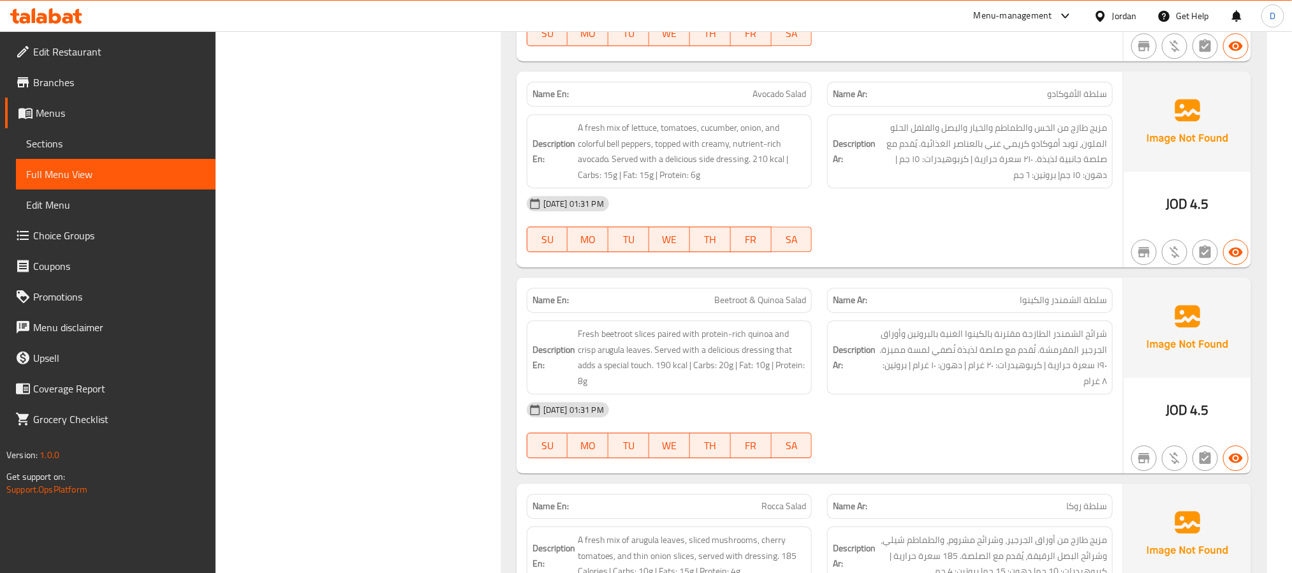
scroll to position [1914, 0]
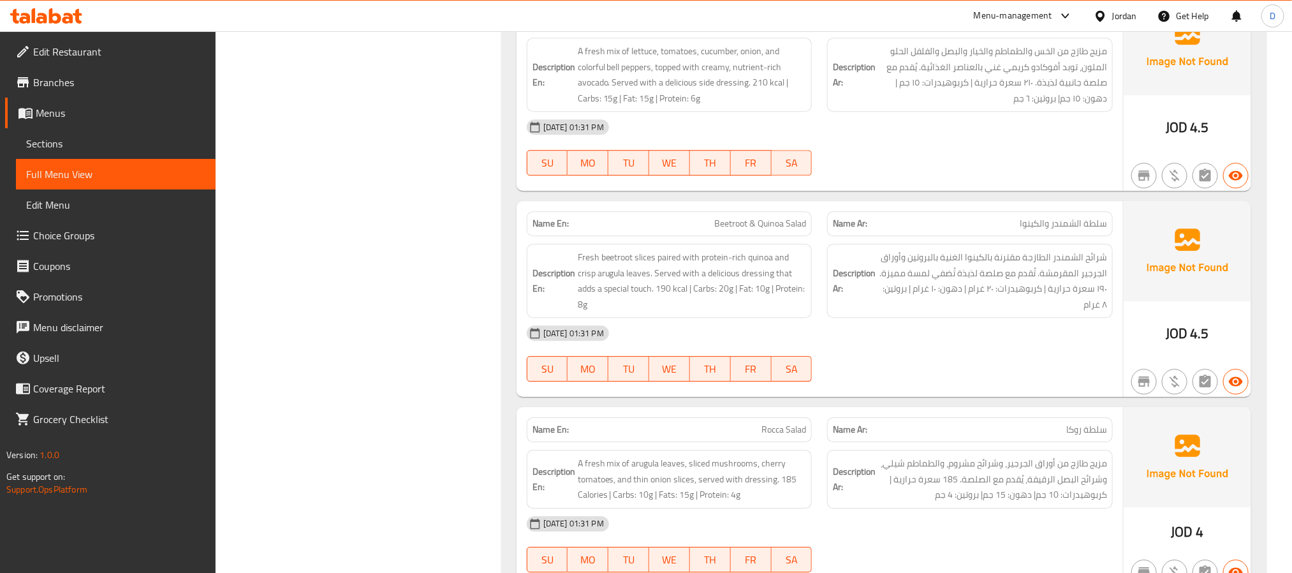
drag, startPoint x: 1160, startPoint y: 0, endPoint x: 779, endPoint y: 435, distance: 578.2
click at [779, 435] on span "Rocca Salad" at bounding box center [784, 429] width 45 height 13
copy span "Rocca"
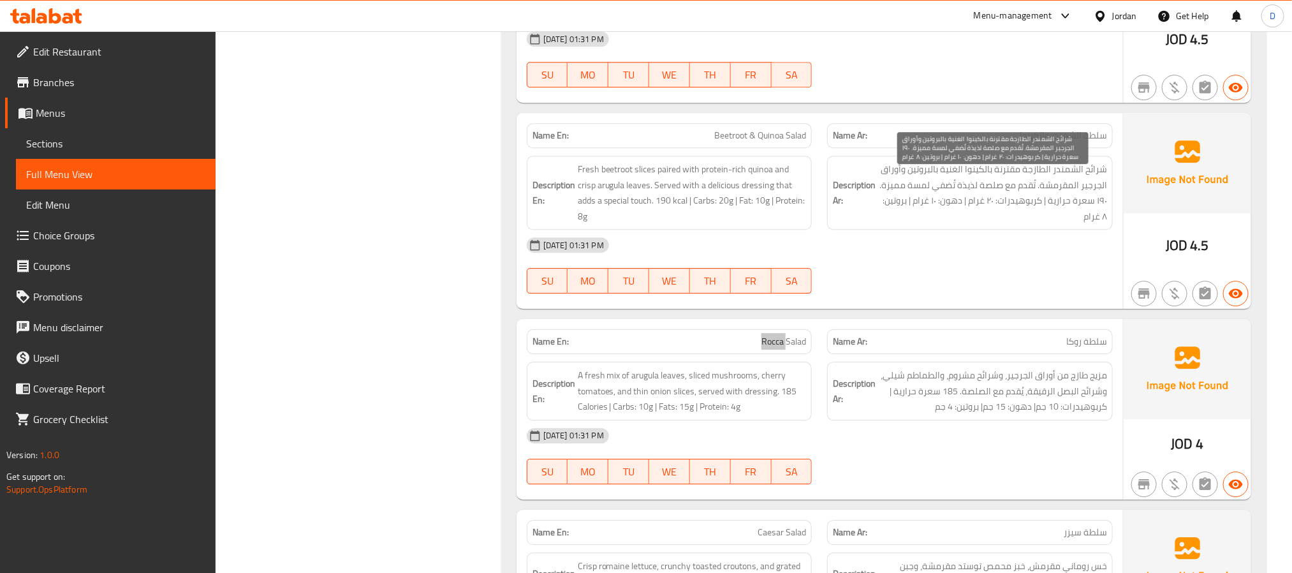
scroll to position [2105, 0]
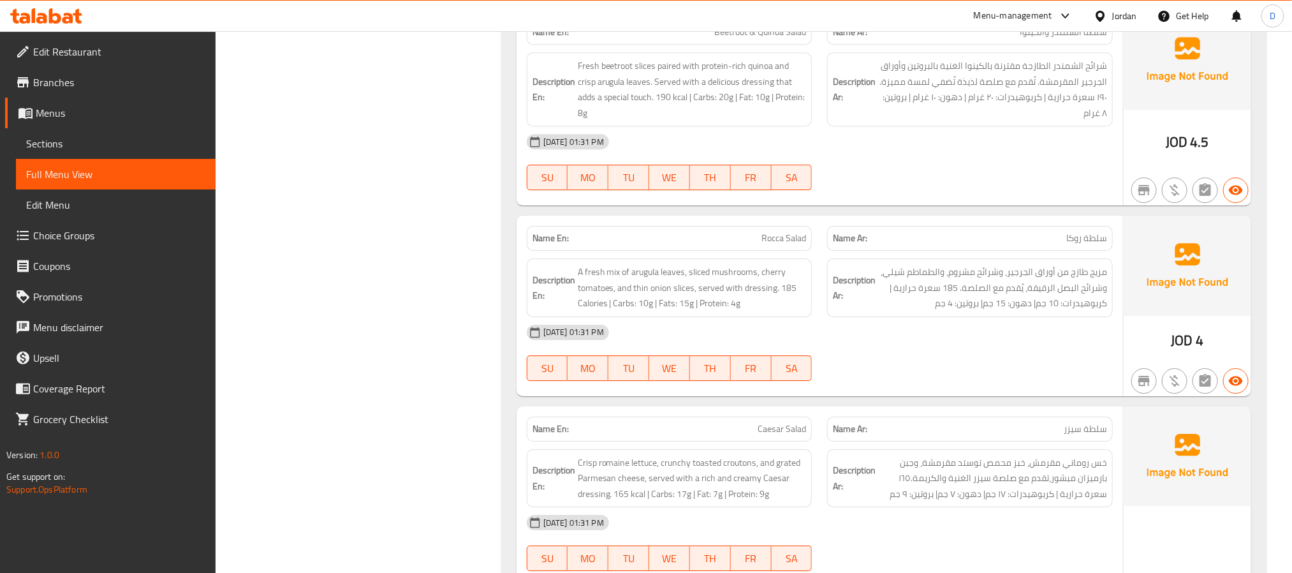
click at [1007, 380] on div "14-09-2025 01:31 PM SU MO TU WE TH FR SA" at bounding box center [820, 352] width 602 height 71
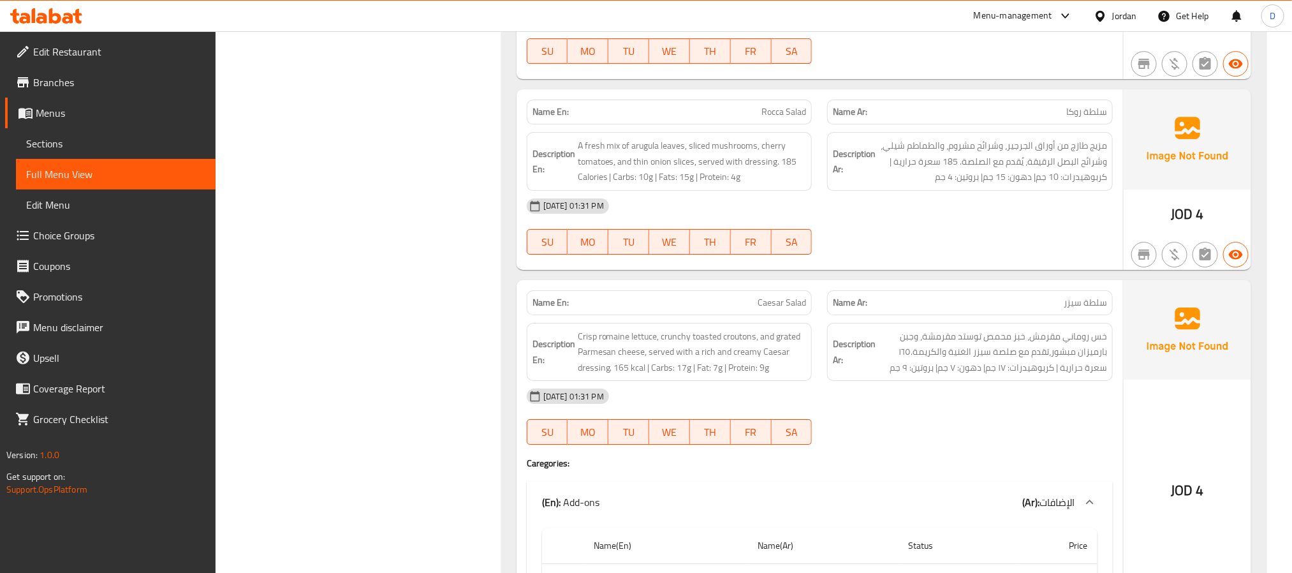
scroll to position [2201, 0]
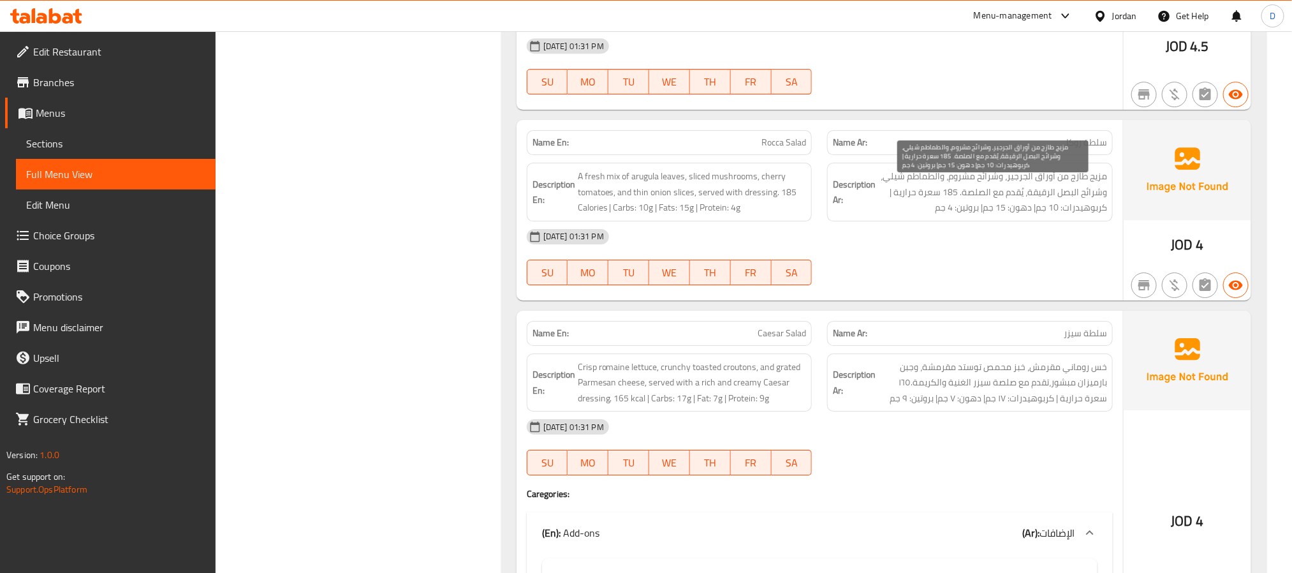
click at [900, 194] on span "مزيج طازج من أوراق الجرجير، وشرائح مشروم، والطماطم شيلي، وشرائح البصل الرقيقة، …" at bounding box center [992, 191] width 229 height 47
click at [775, 149] on span "Rocca Salad" at bounding box center [784, 142] width 45 height 13
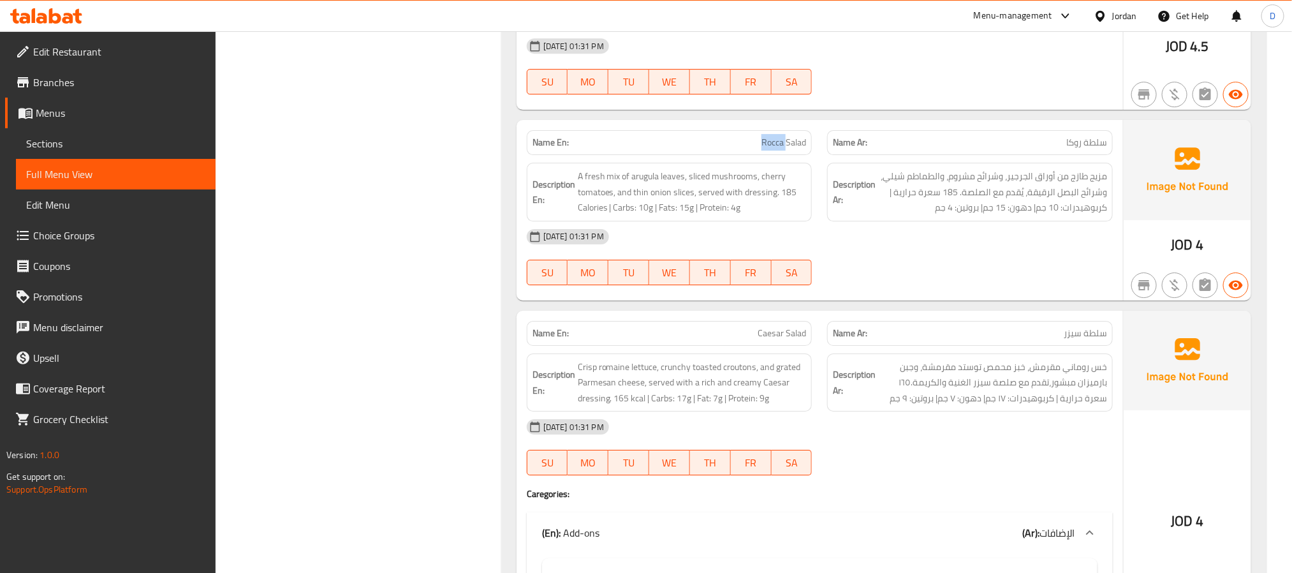
click at [775, 149] on span "Rocca Salad" at bounding box center [784, 142] width 45 height 13
copy span "Rocca Salad"
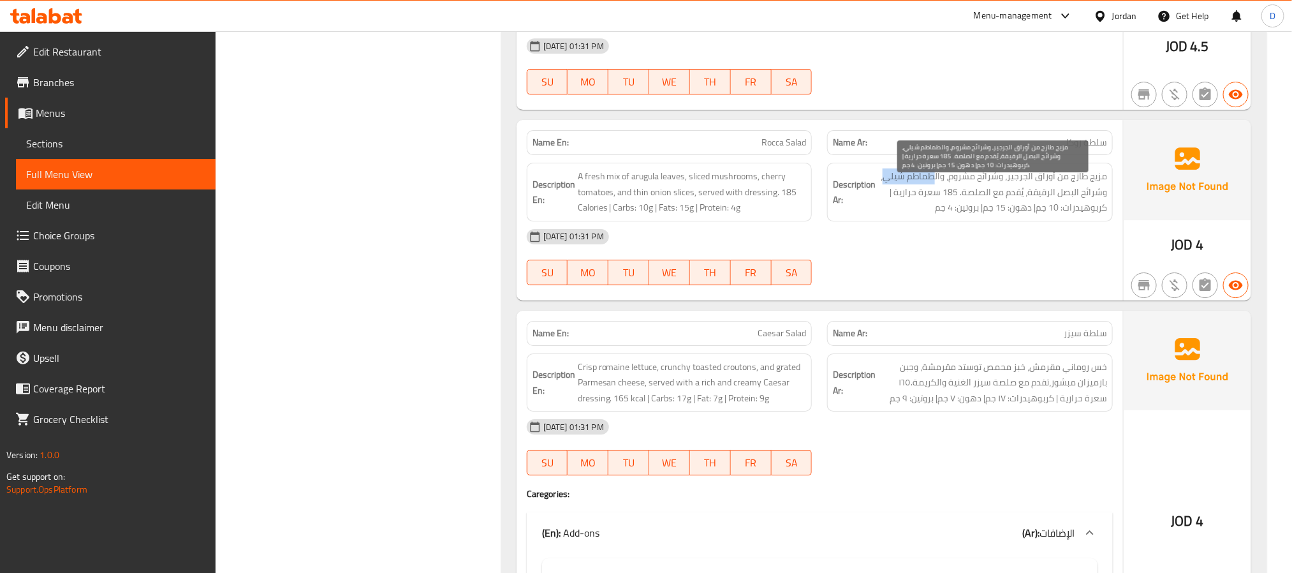
drag, startPoint x: 888, startPoint y: 188, endPoint x: 936, endPoint y: 194, distance: 48.8
click at [936, 194] on span "مزيج طازج من أوراق الجرجير، وشرائح مشروم، والطماطم شيلي، وشرائح البصل الرقيقة، …" at bounding box center [992, 191] width 229 height 47
copy span "طماطم شيلي"
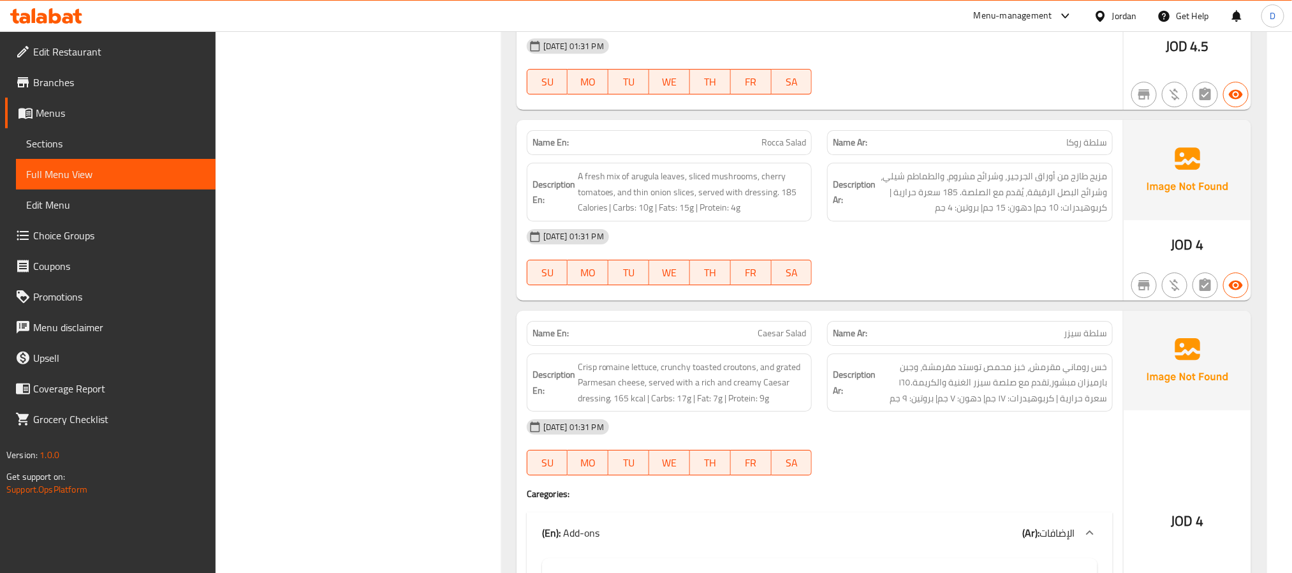
drag, startPoint x: 728, startPoint y: 256, endPoint x: 722, endPoint y: 253, distance: 6.9
click at [728, 252] on div "[DATE] 01:31 PM" at bounding box center [820, 236] width 602 height 31
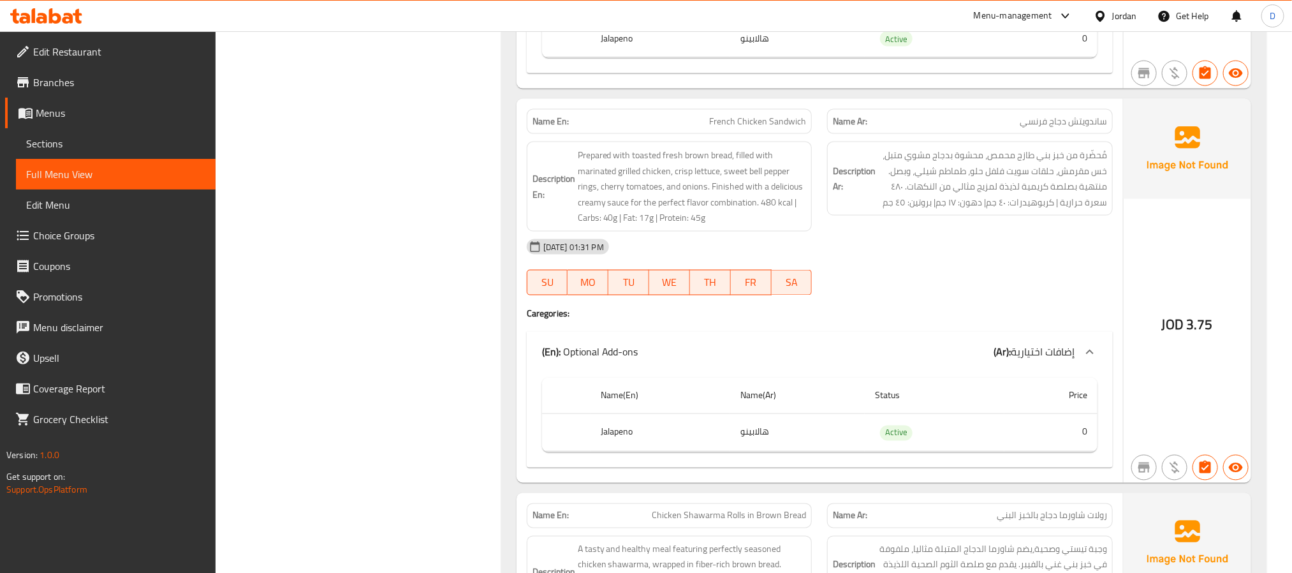
scroll to position [3636, 0]
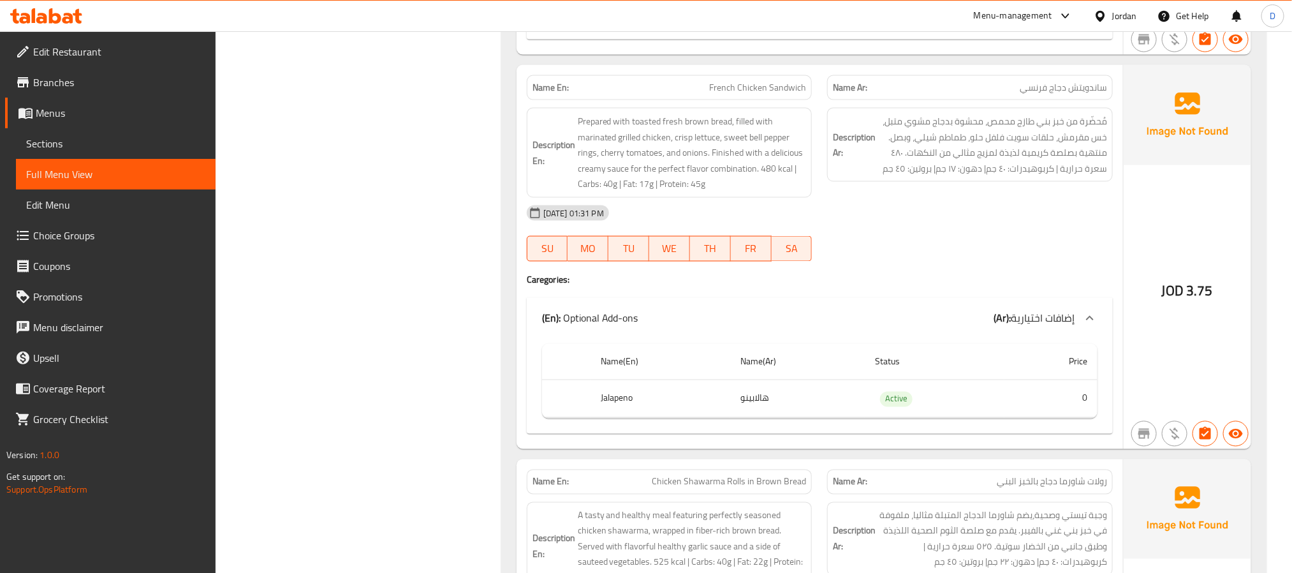
click at [777, 94] on span "French Chicken Sandwich" at bounding box center [757, 87] width 97 height 13
copy span "French Chicken Sandwich"
click at [891, 267] on div "14-09-2025 01:31 PM SU MO TU WE TH FR SA" at bounding box center [820, 233] width 602 height 71
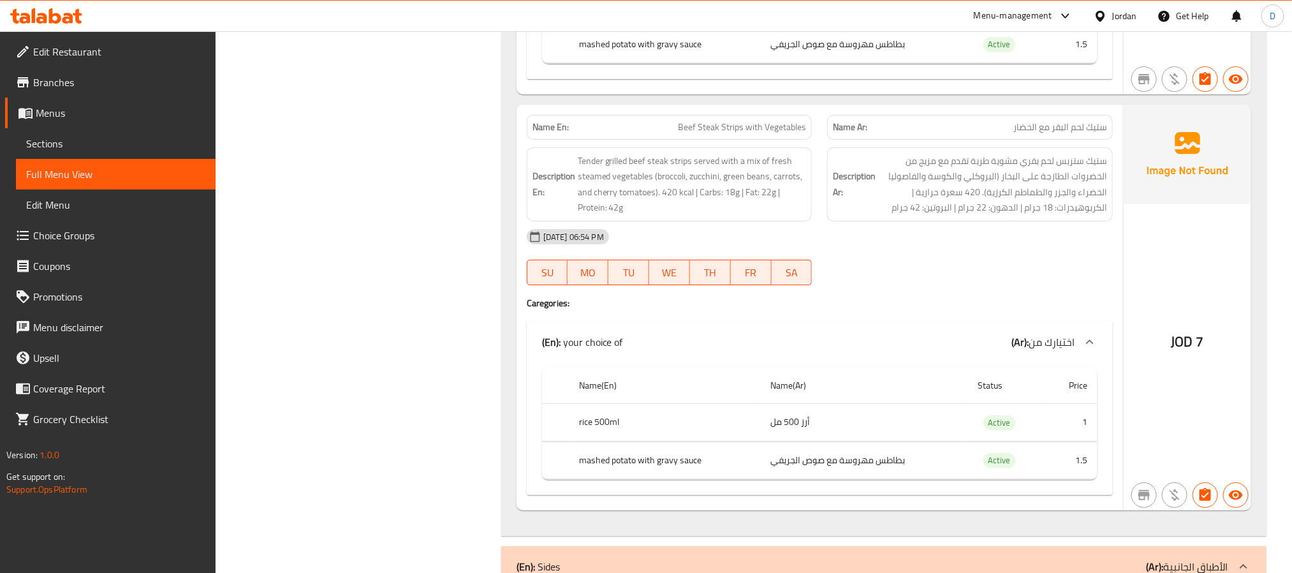
scroll to position [7751, 0]
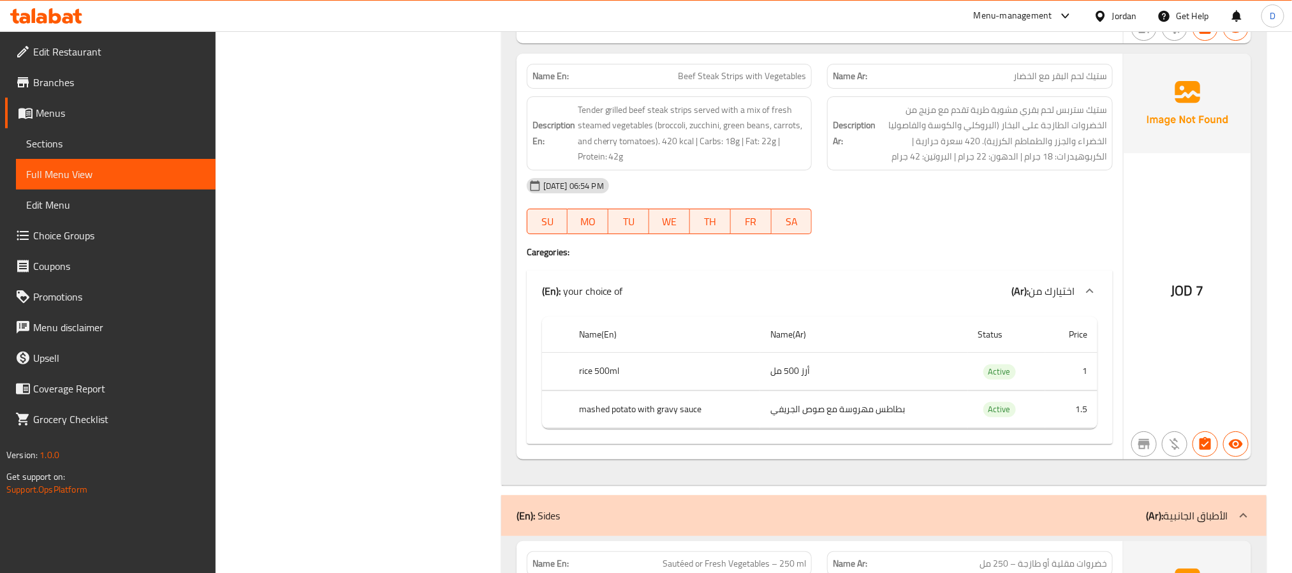
click at [703, 83] on span "Beef Steak Strips with Vegetables" at bounding box center [742, 76] width 128 height 13
copy span "Beef Steak Strips with Vegetables"
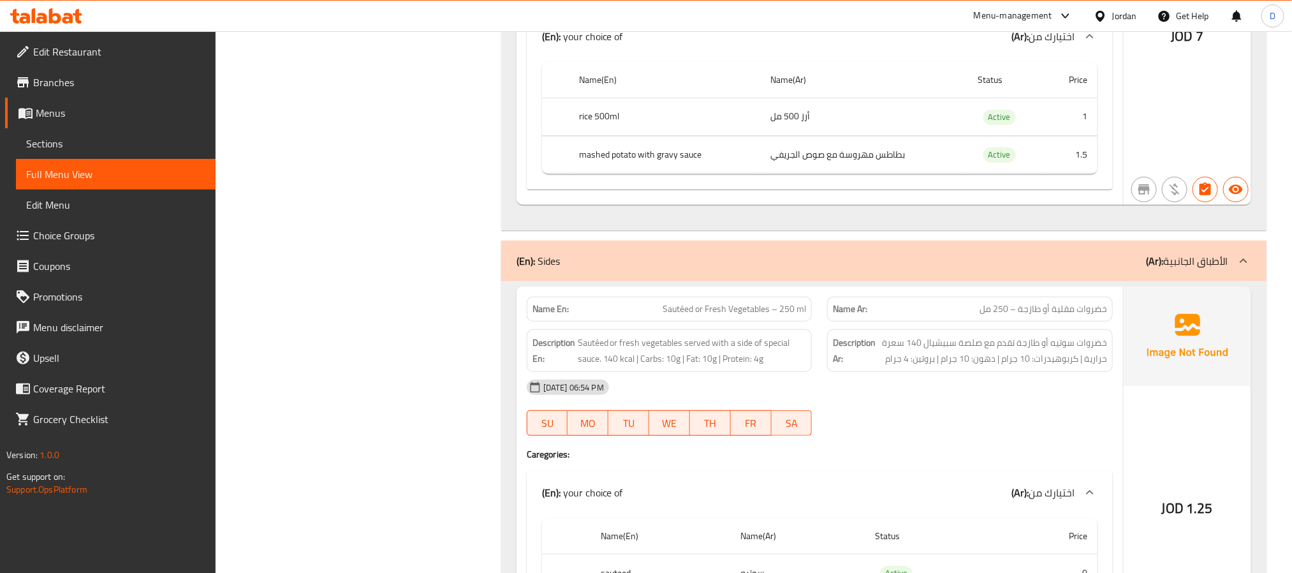
scroll to position [8134, 0]
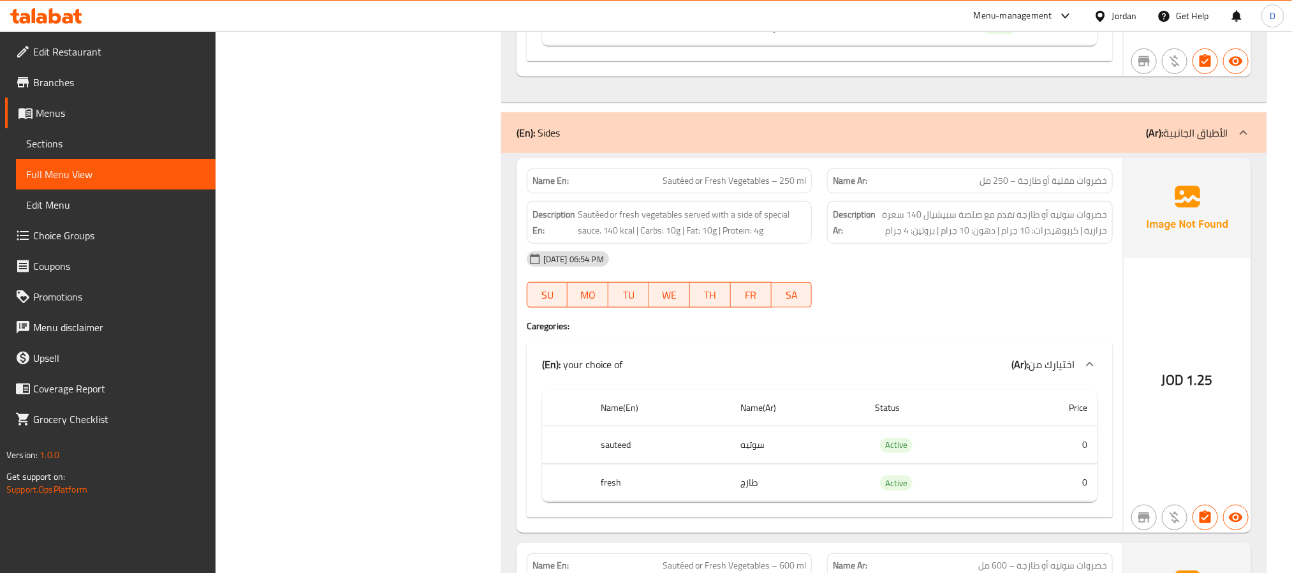
click at [744, 188] on span "Sautéed or Fresh Vegetables – 250 ml" at bounding box center [735, 180] width 144 height 13
copy span "Sautéed or Fresh Vegetables – 250 ml"
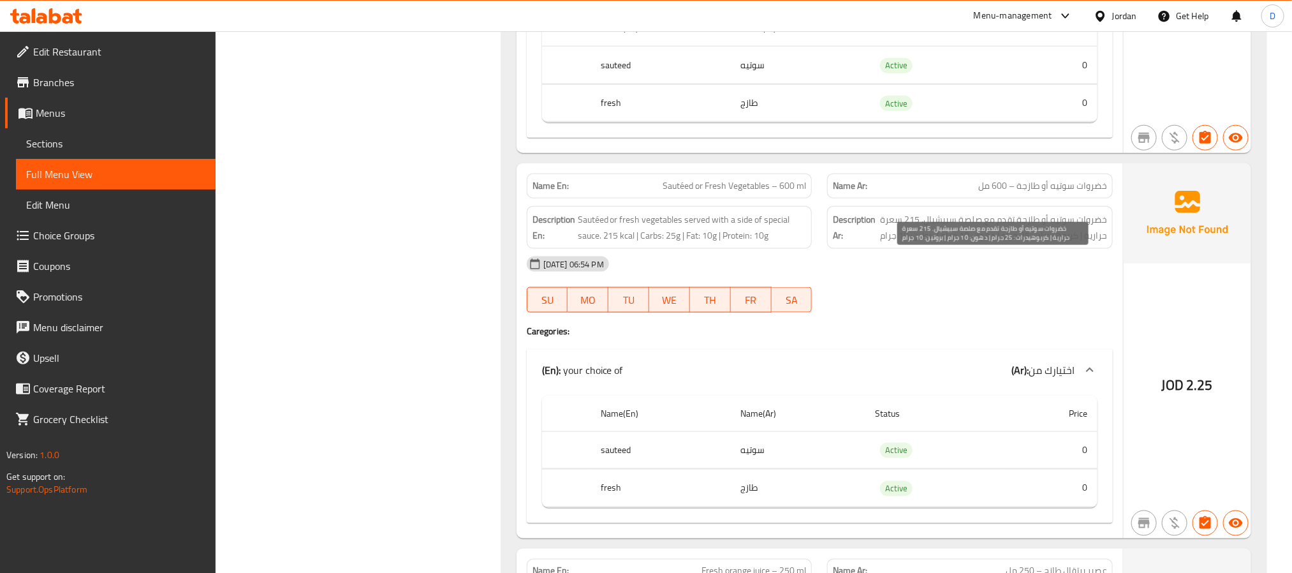
scroll to position [8516, 0]
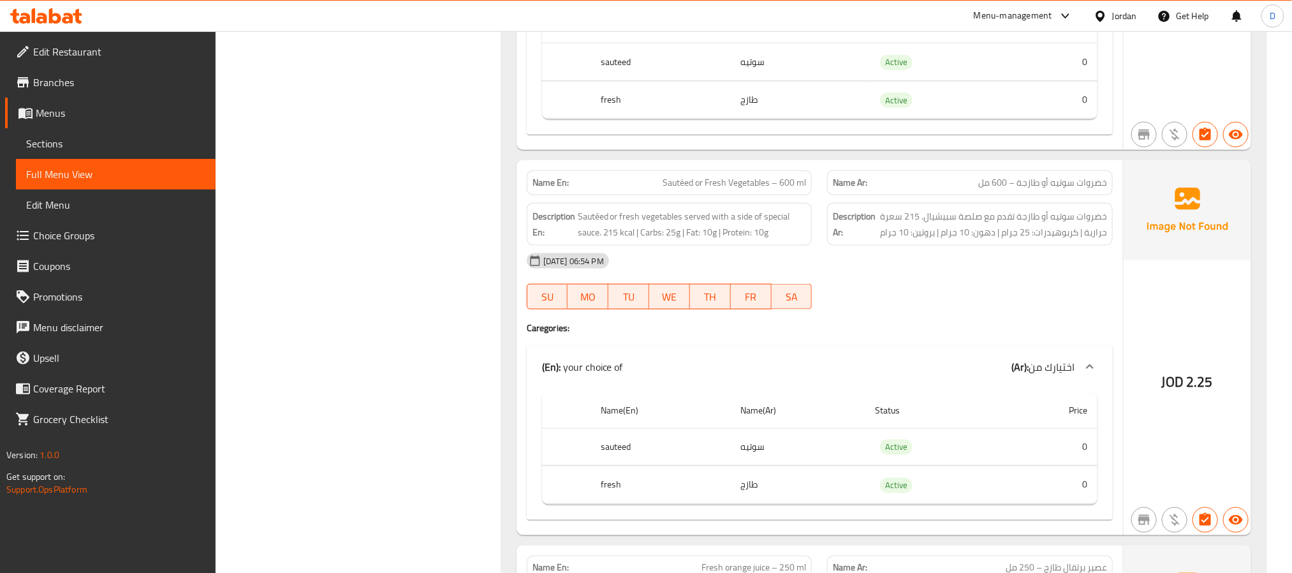
click at [756, 189] on span "Sautéed or Fresh Vegetables – 600 ml" at bounding box center [735, 182] width 144 height 13
copy span "Sautéed or Fresh Vegetables – 600 ml"
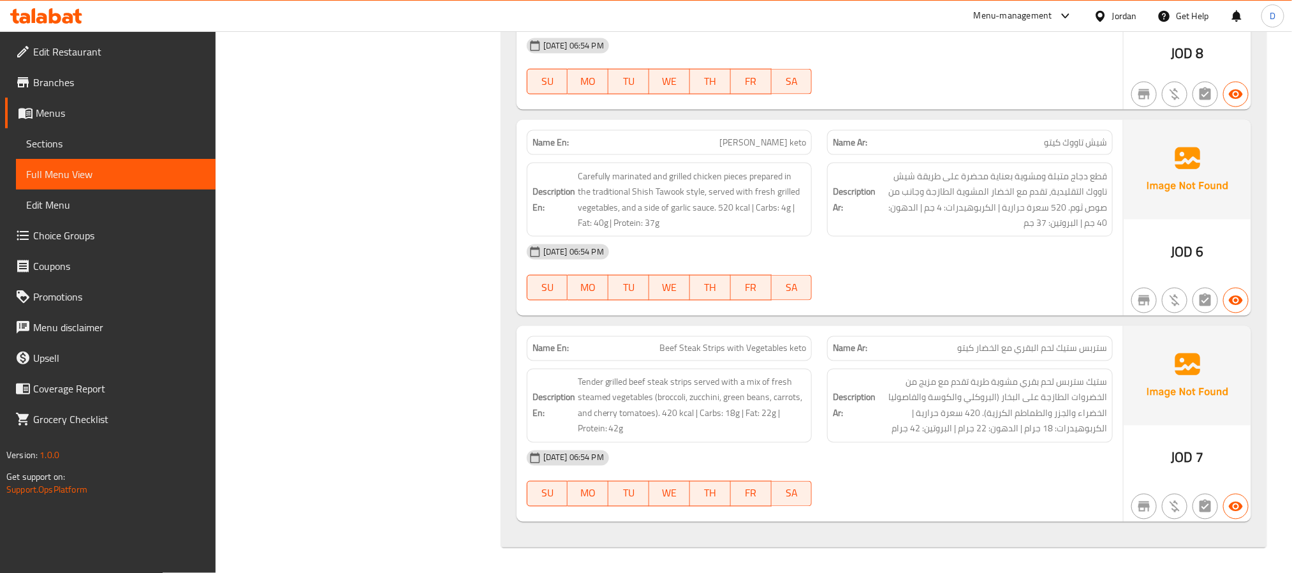
scroll to position [11356, 0]
click at [917, 272] on div "14-09-2025 06:54 PM SU MO TU WE TH FR SA" at bounding box center [820, 272] width 602 height 71
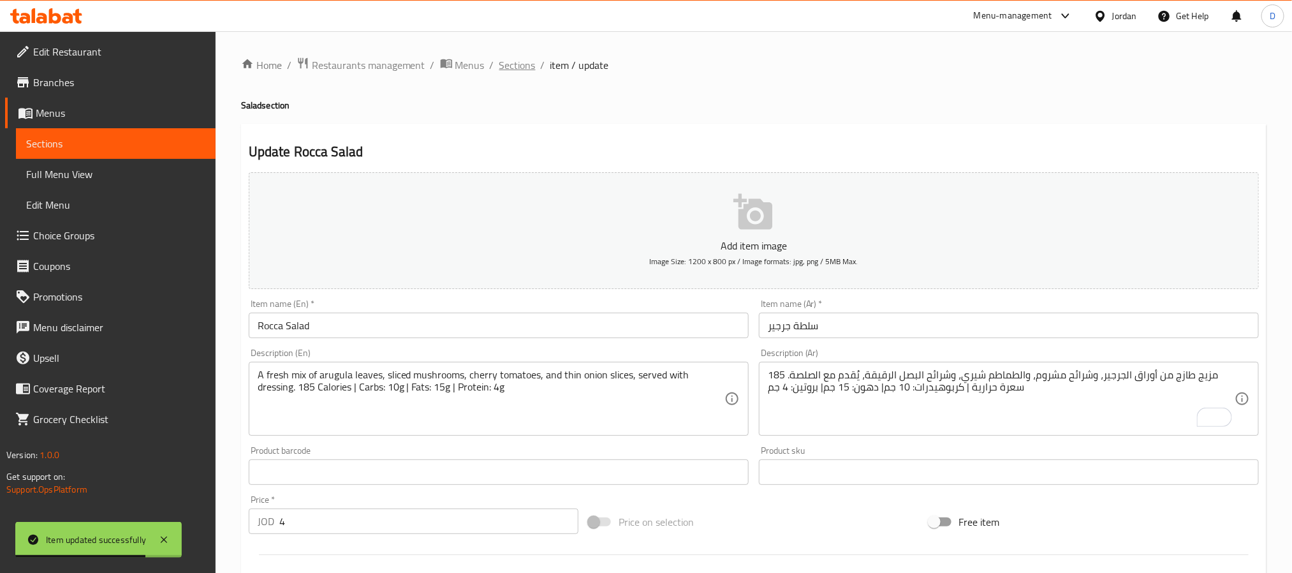
click at [515, 61] on span "Sections" at bounding box center [517, 64] width 36 height 15
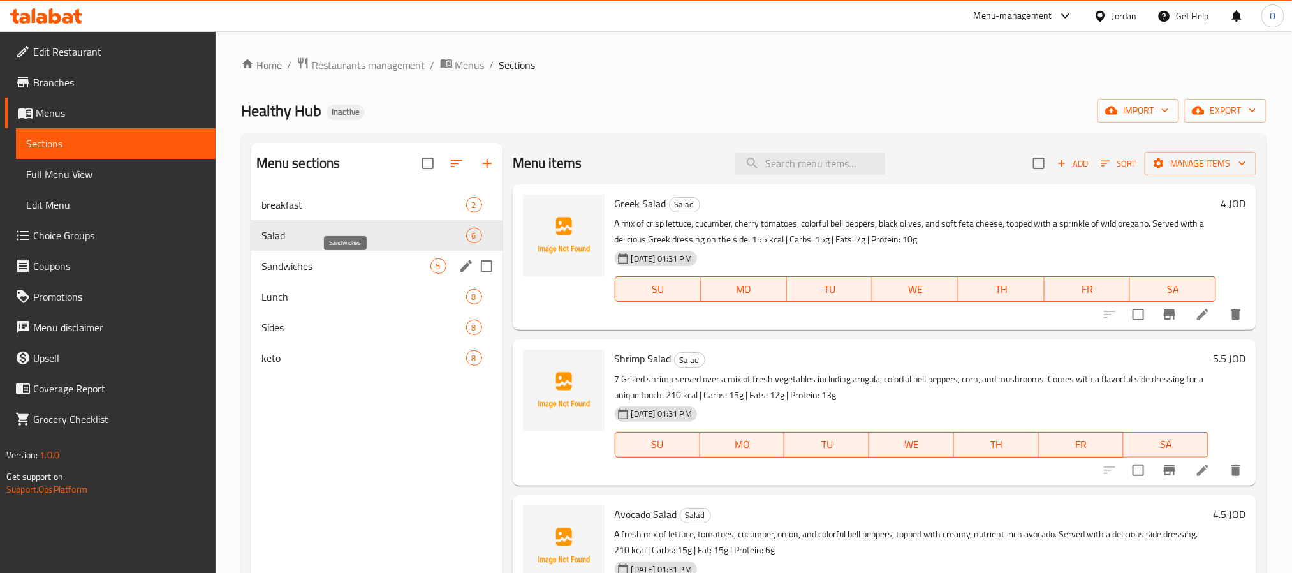
click at [374, 263] on span "Sandwiches" at bounding box center [346, 265] width 169 height 15
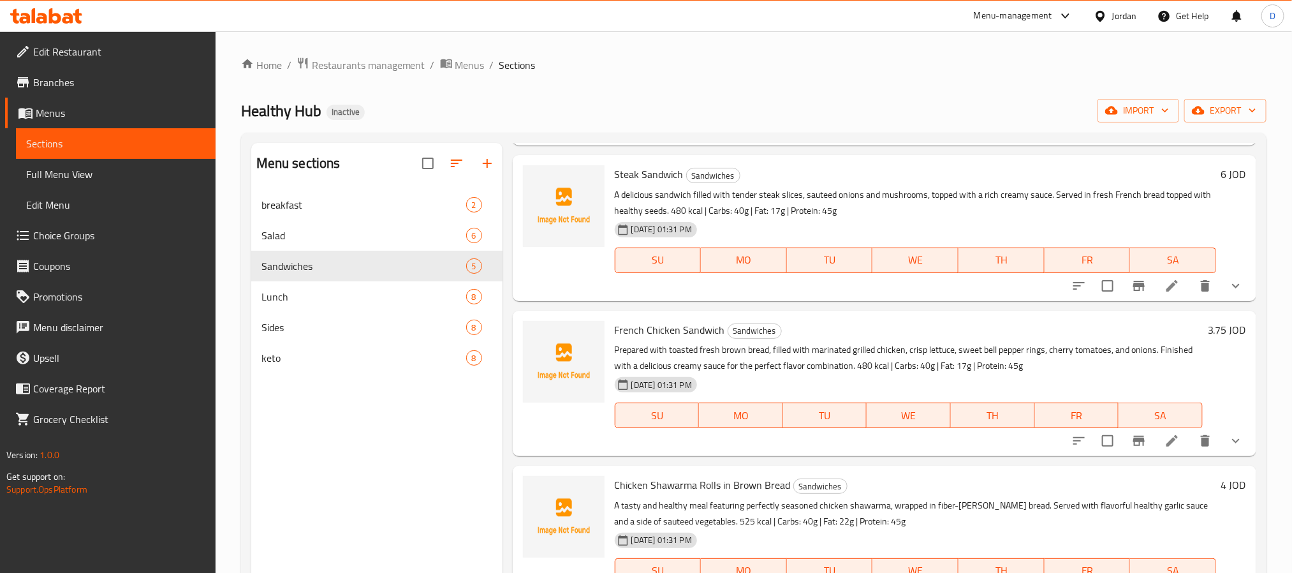
scroll to position [191, 0]
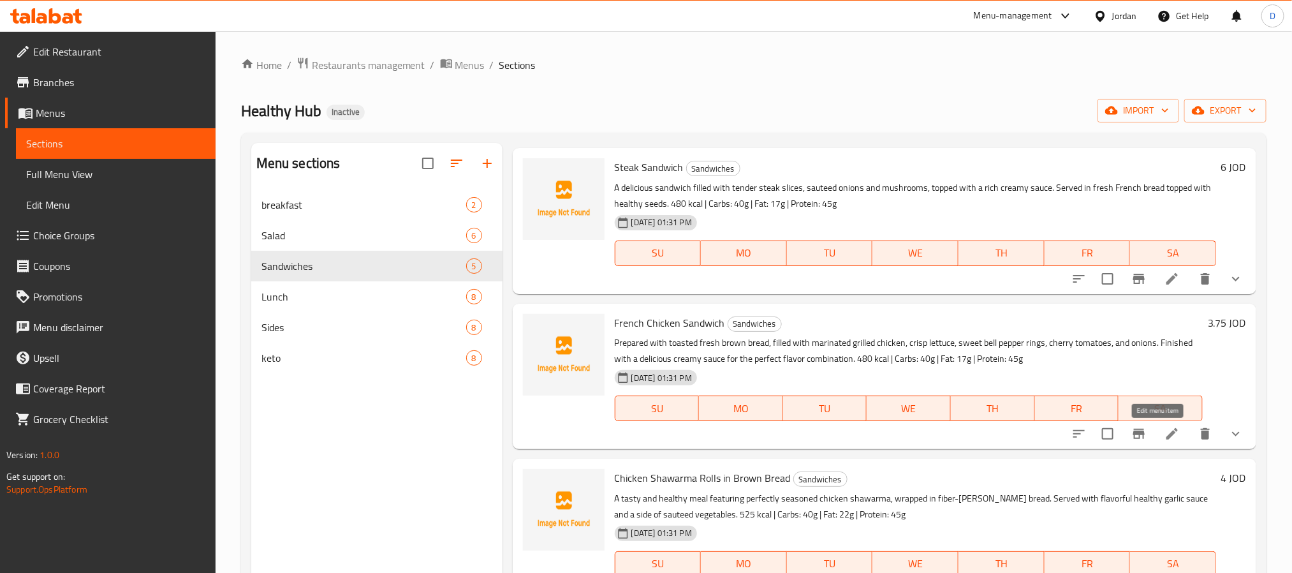
click at [1165, 441] on icon at bounding box center [1172, 433] width 15 height 15
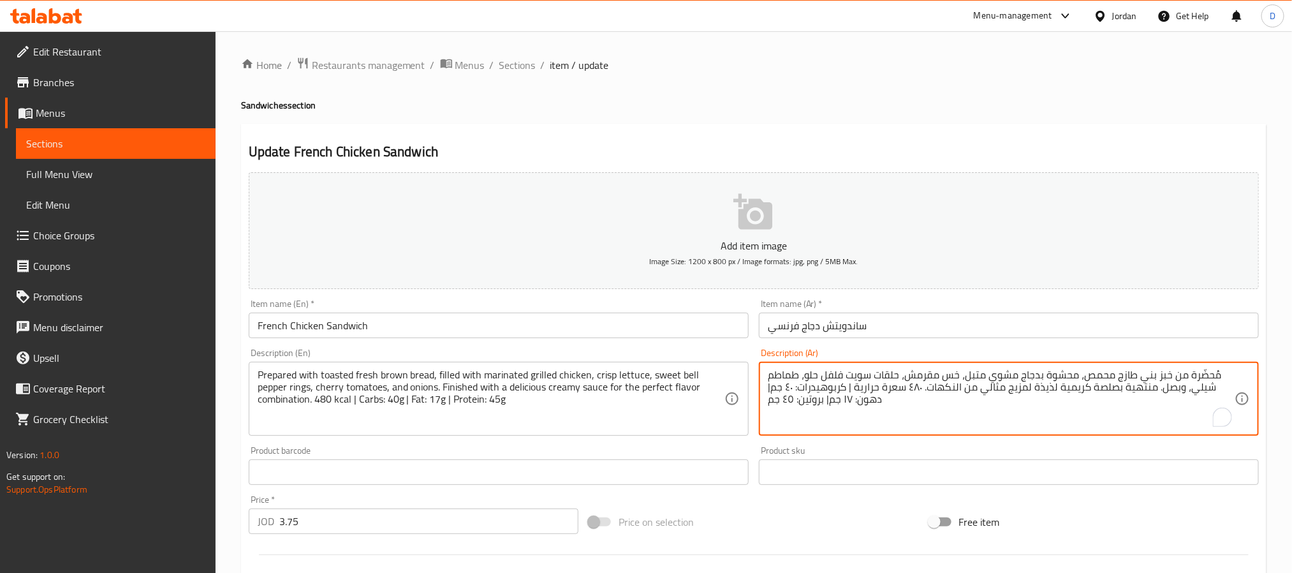
click at [860, 375] on textarea "مُحضّرة من خبز بني طازج محمص، محشوة بدجاج مشوي متبل، خس مقرمش، حلقات سويت فلفل …" at bounding box center [1001, 399] width 467 height 61
click at [834, 377] on textarea "مُحضّرة من خبز بني طازج محمص، محشوة بدجاج مشوي متبل، خس مقرمش، حلقات فلفل حلو، …" at bounding box center [1001, 399] width 467 height 61
click at [687, 325] on input "French Chicken Sandwich" at bounding box center [499, 326] width 500 height 26
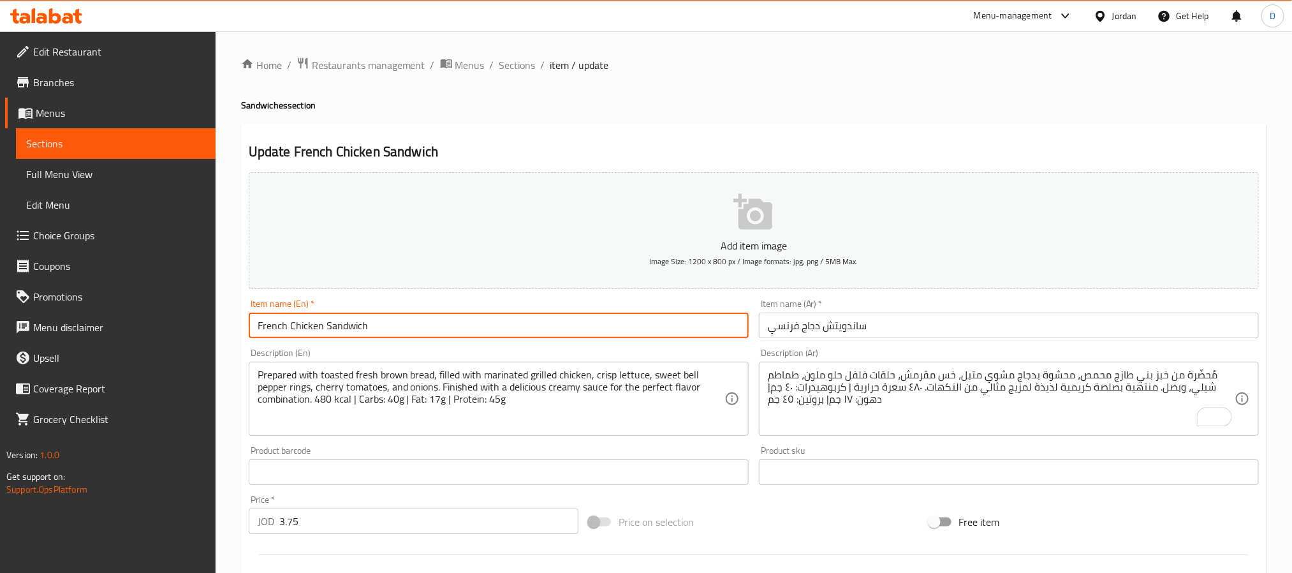
drag, startPoint x: 1194, startPoint y: 395, endPoint x: 1198, endPoint y: 411, distance: 17.0
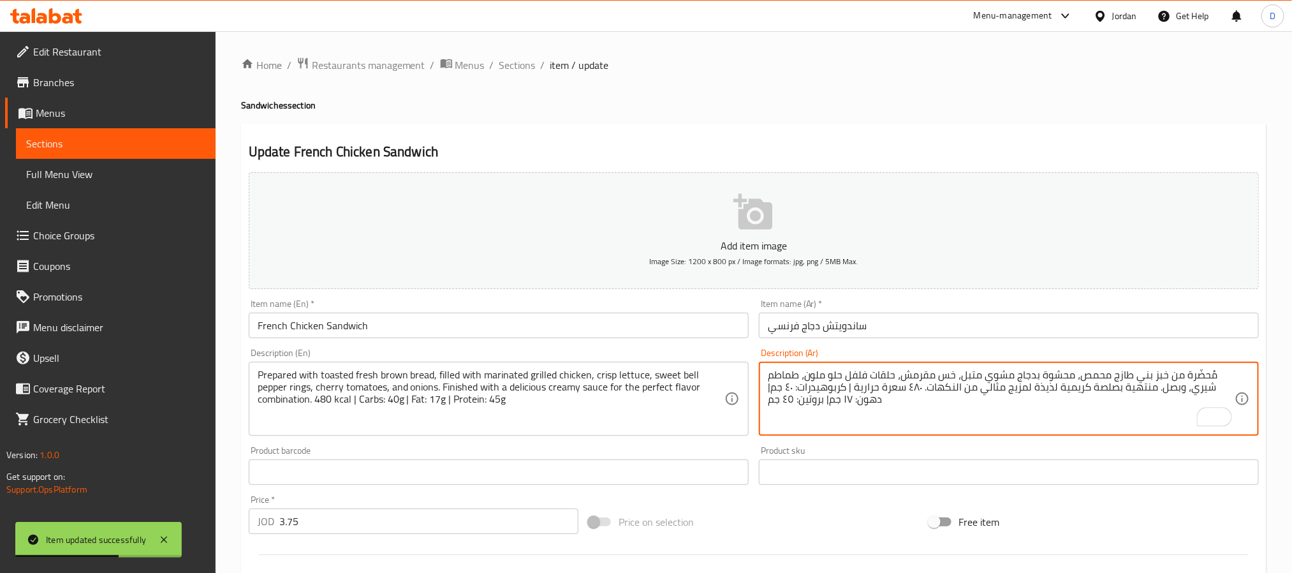
type textarea "مُحضّرة من خبز بني طازج محمص، محشوة بدجاج مشوي متبل، خس مقرمش، حلقات فلفل حلو م…"
click at [433, 322] on input "French Chicken Sandwich" at bounding box center [499, 326] width 500 height 26
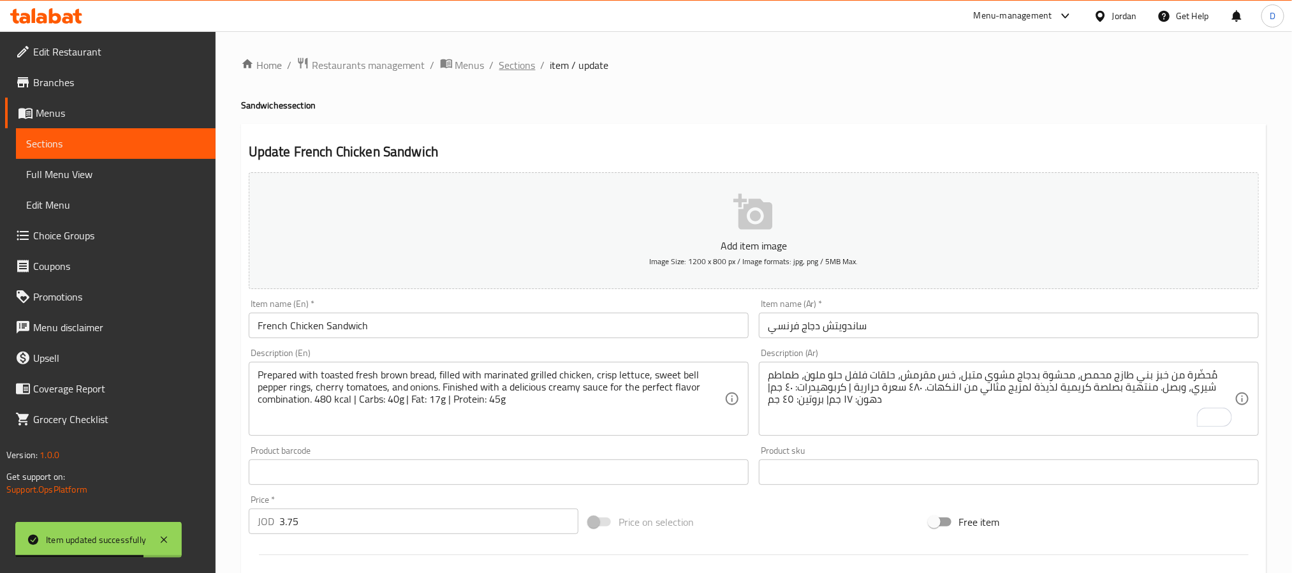
click at [525, 62] on span "Sections" at bounding box center [517, 64] width 36 height 15
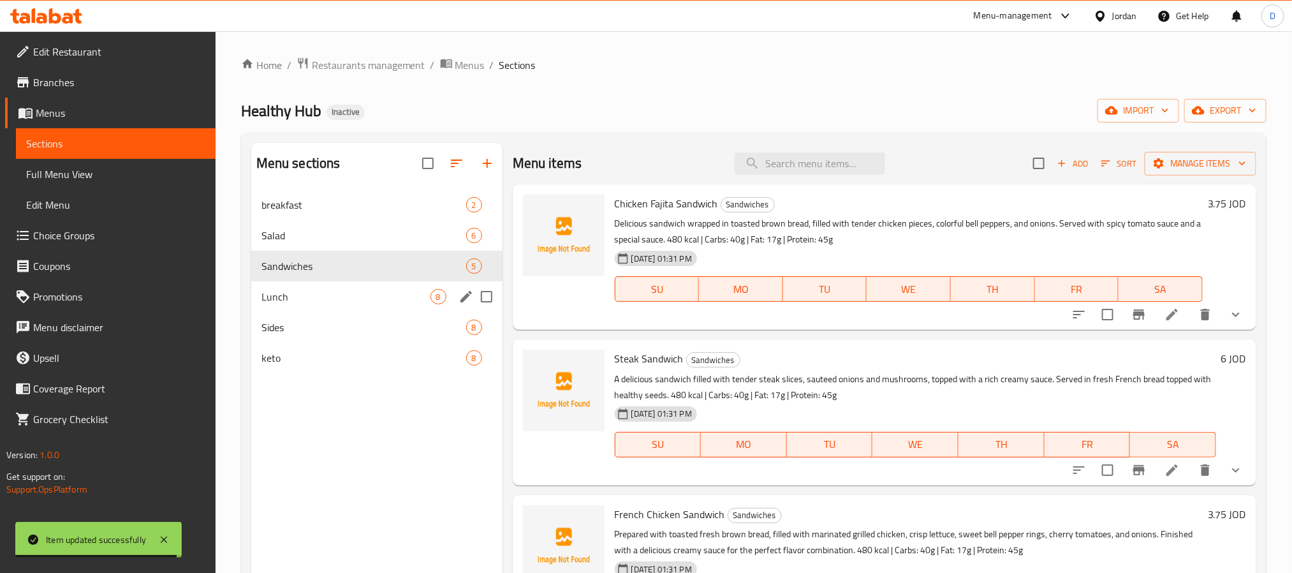
click at [343, 310] on div "Lunch 8" at bounding box center [376, 296] width 251 height 31
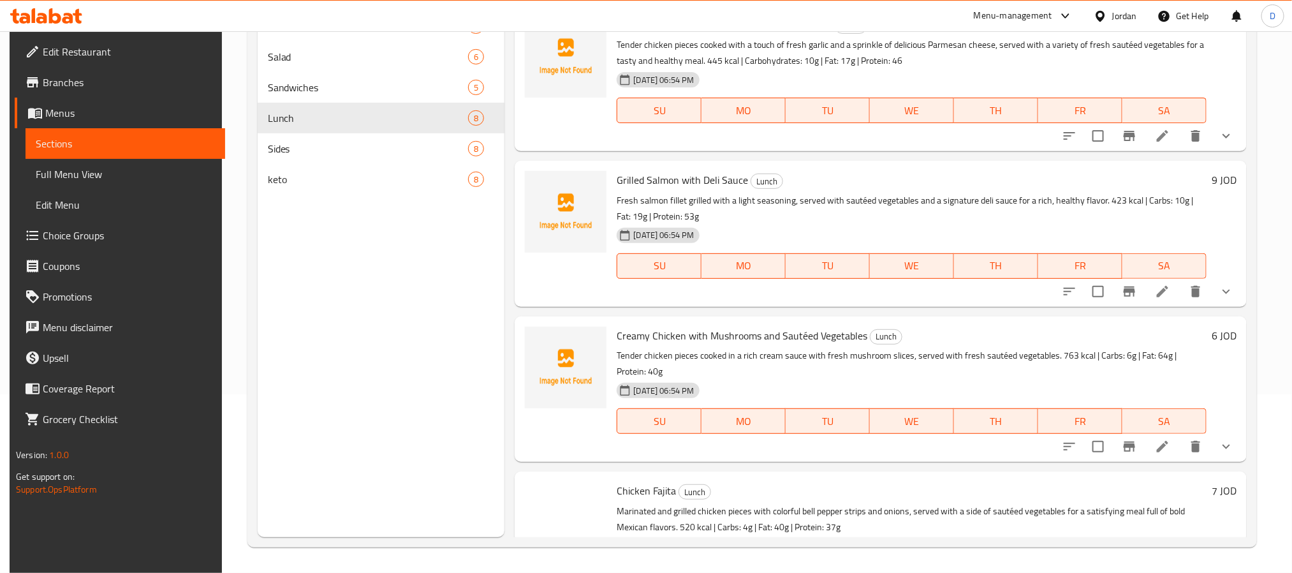
scroll to position [684, 0]
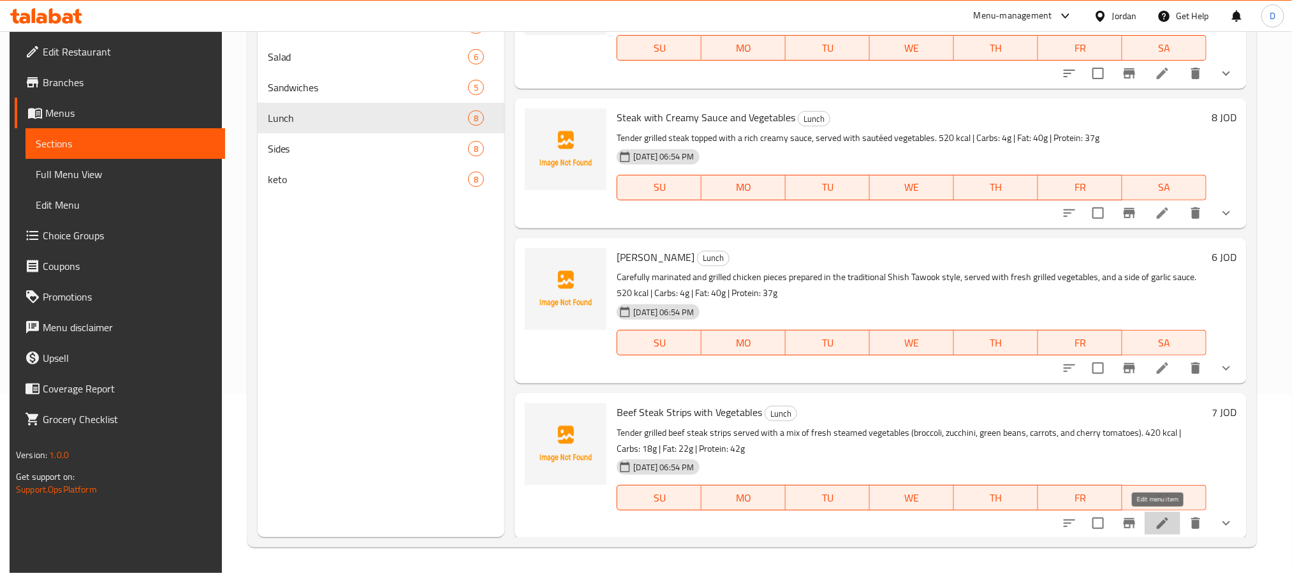
click at [1162, 517] on icon at bounding box center [1162, 522] width 15 height 15
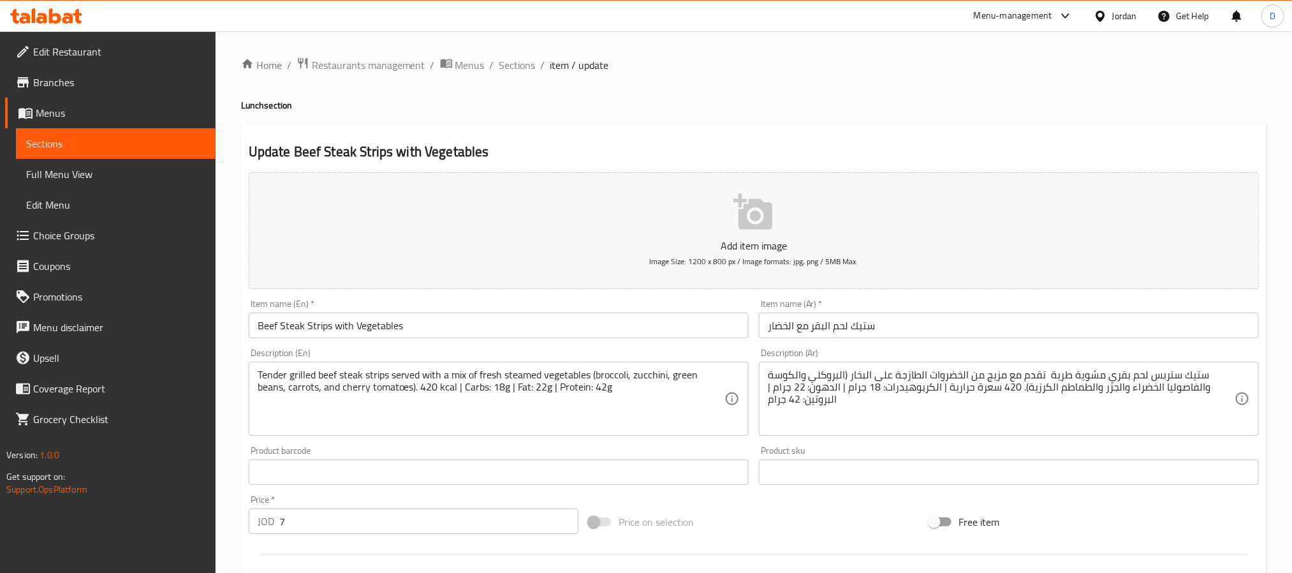
click at [822, 329] on input "ستيك لحم البقر مع الخضار" at bounding box center [1009, 326] width 500 height 26
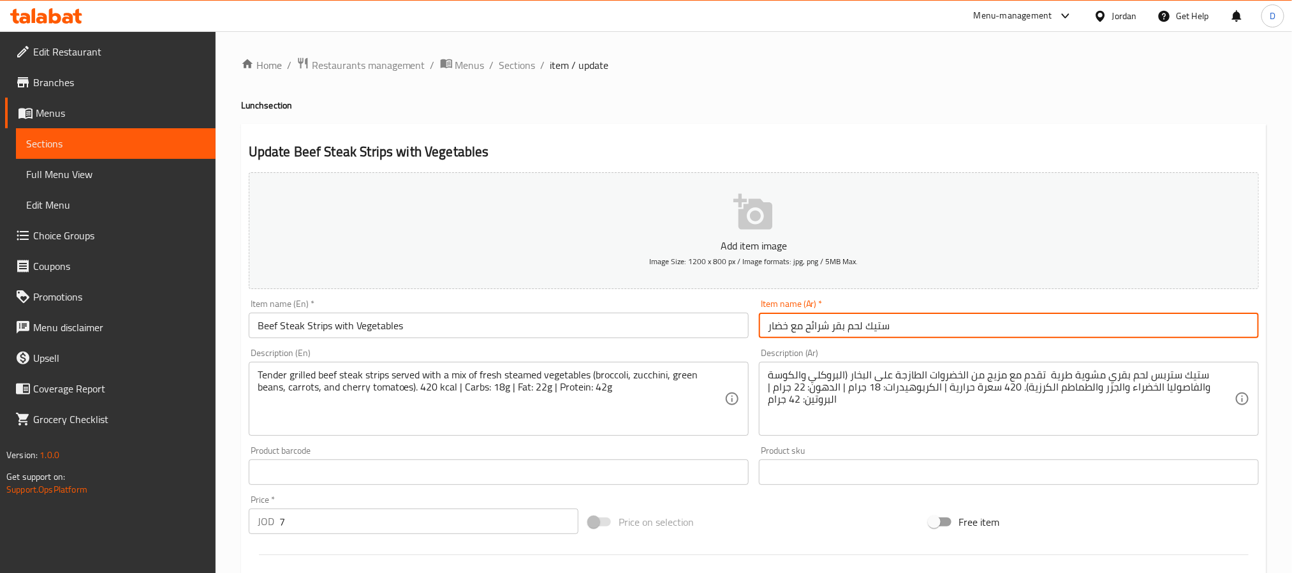
type input "ستيك لحم بقر شرائح مع خضار"
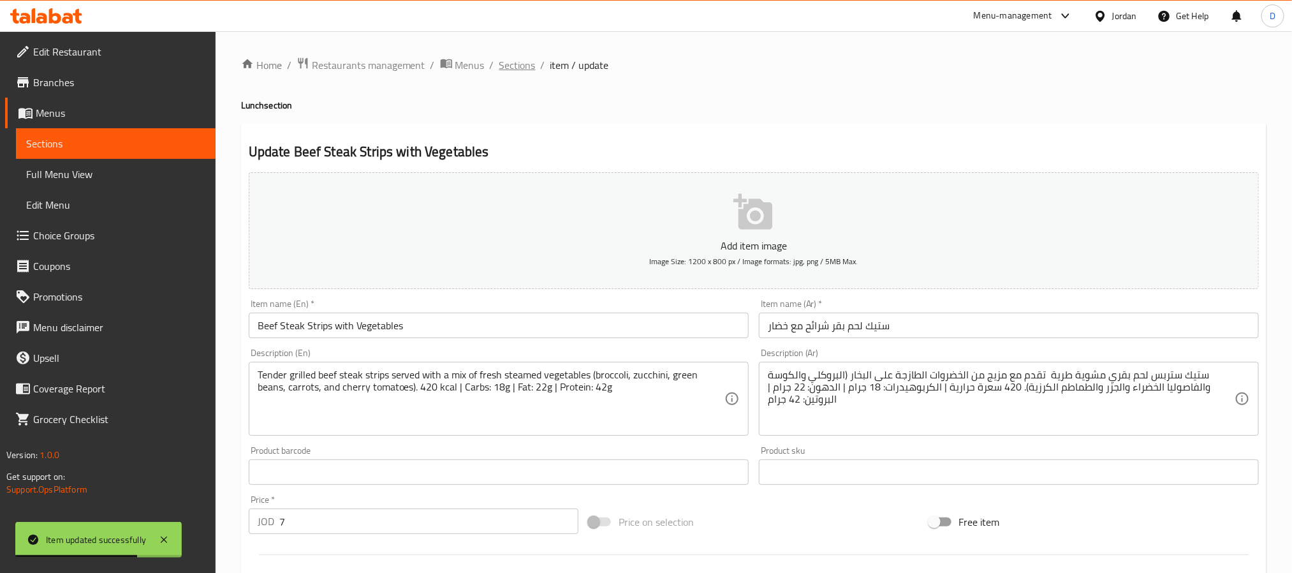
click at [519, 59] on span "Sections" at bounding box center [517, 64] width 36 height 15
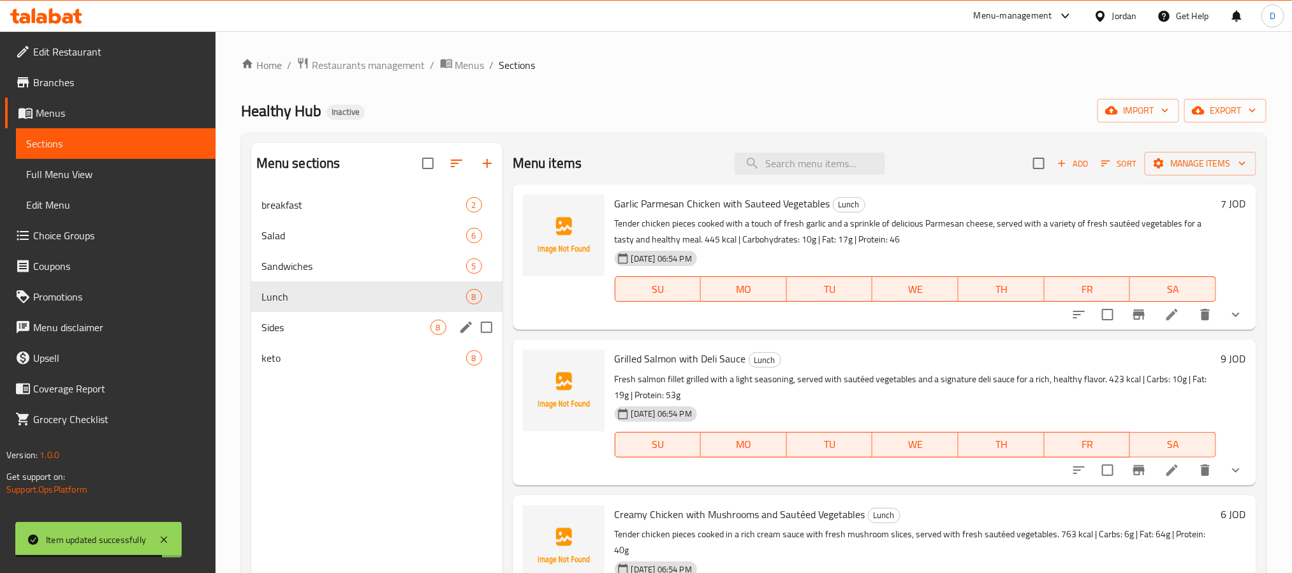
click at [398, 316] on div "Sides 8" at bounding box center [376, 327] width 251 height 31
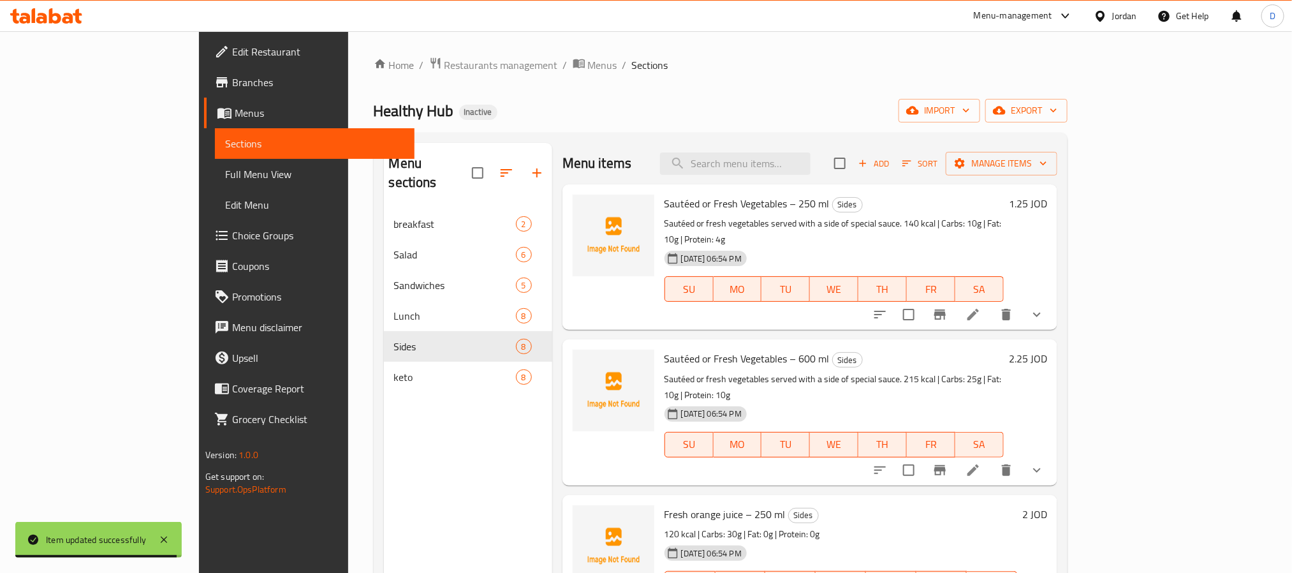
click at [979, 309] on icon at bounding box center [973, 314] width 11 height 11
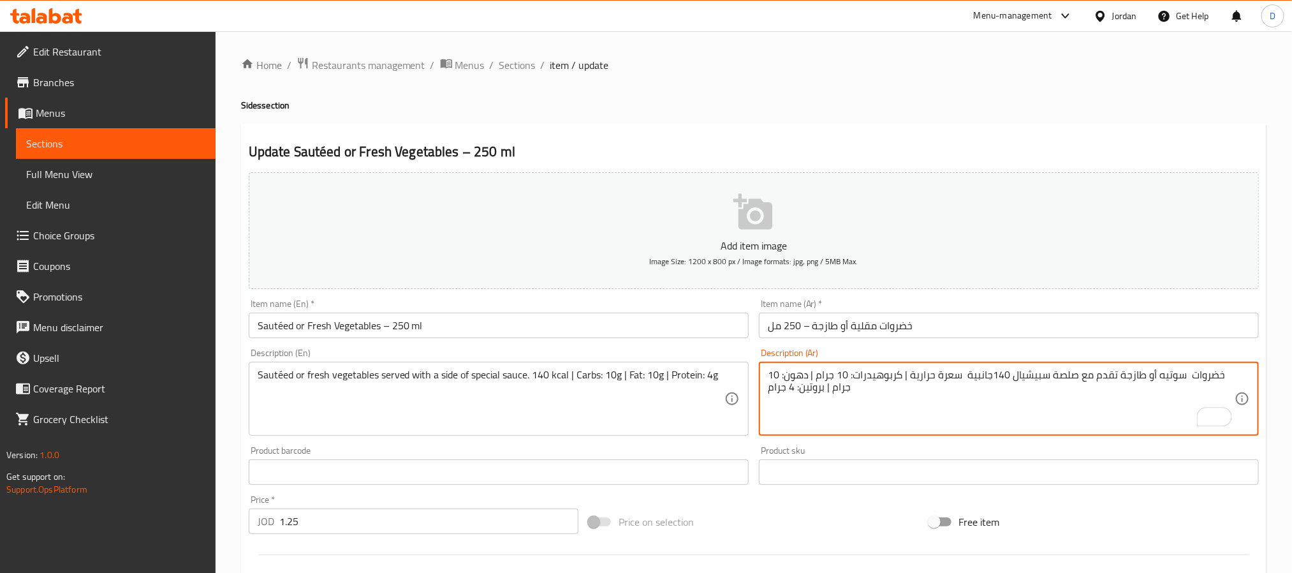
type textarea "خضروات سوتيه أو طازجة تقدم مع صلصة سبيشيال 140جانبية سعرة حرارية | كربوهيدرات: …"
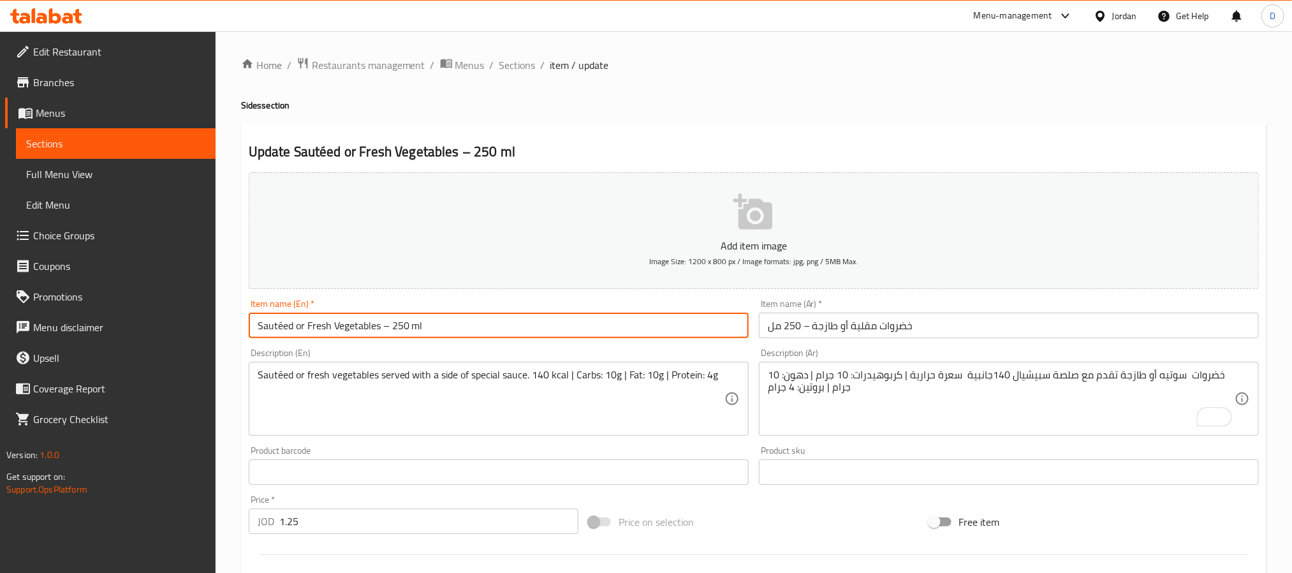
click at [507, 331] on input "Sautéed or Fresh Vegetables – 250 ml" at bounding box center [499, 326] width 500 height 26
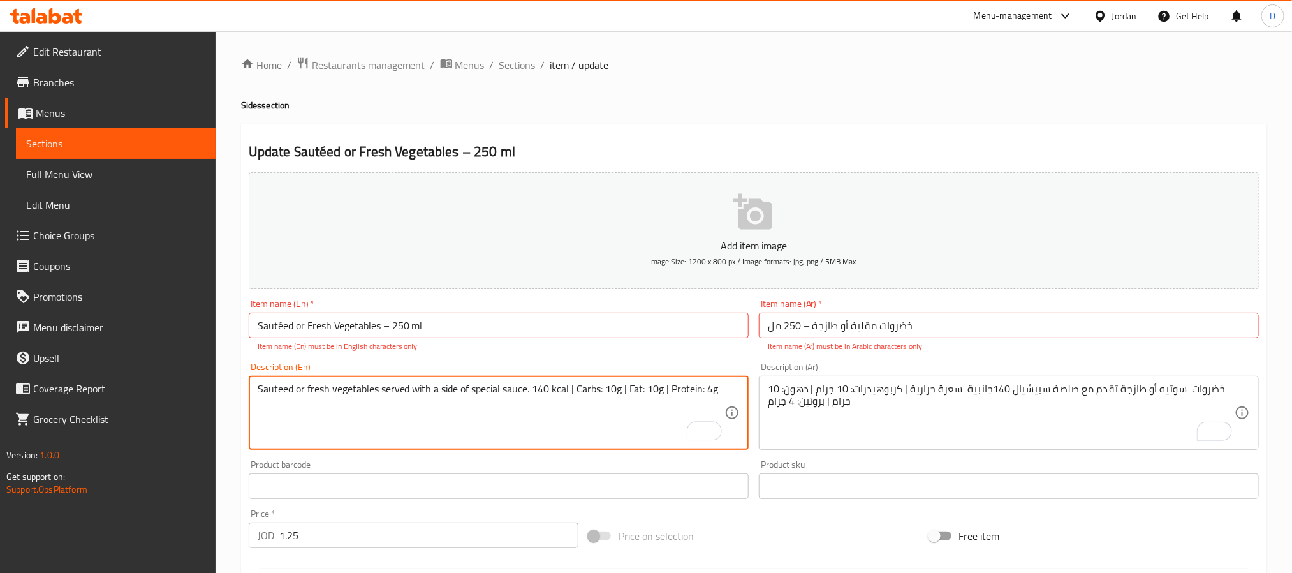
type textarea "Sauteed or fresh vegetables served with a side of special sauce. 140 kcal | Car…"
click at [282, 328] on input "Sautéed or Fresh Vegetables – 250 ml" at bounding box center [499, 326] width 500 height 26
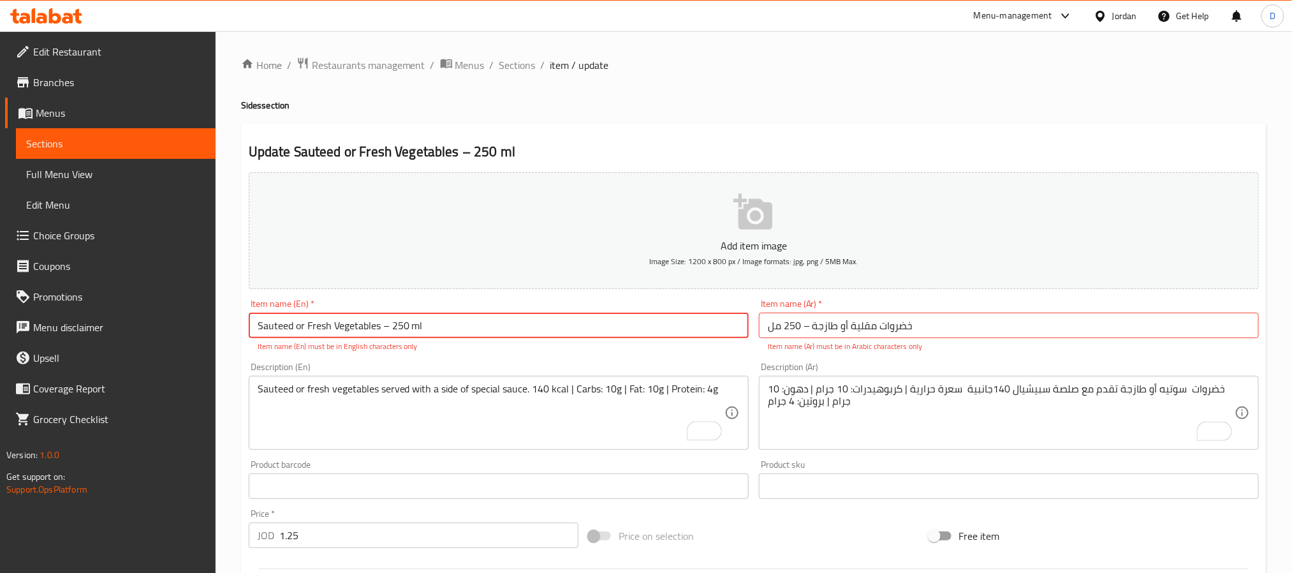
click at [486, 329] on input "Sauteed or Fresh Vegetables – 250 ml" at bounding box center [499, 326] width 500 height 26
click at [283, 334] on input "Sauteed or Fresh Vegetables – 250 ml" at bounding box center [499, 326] width 500 height 26
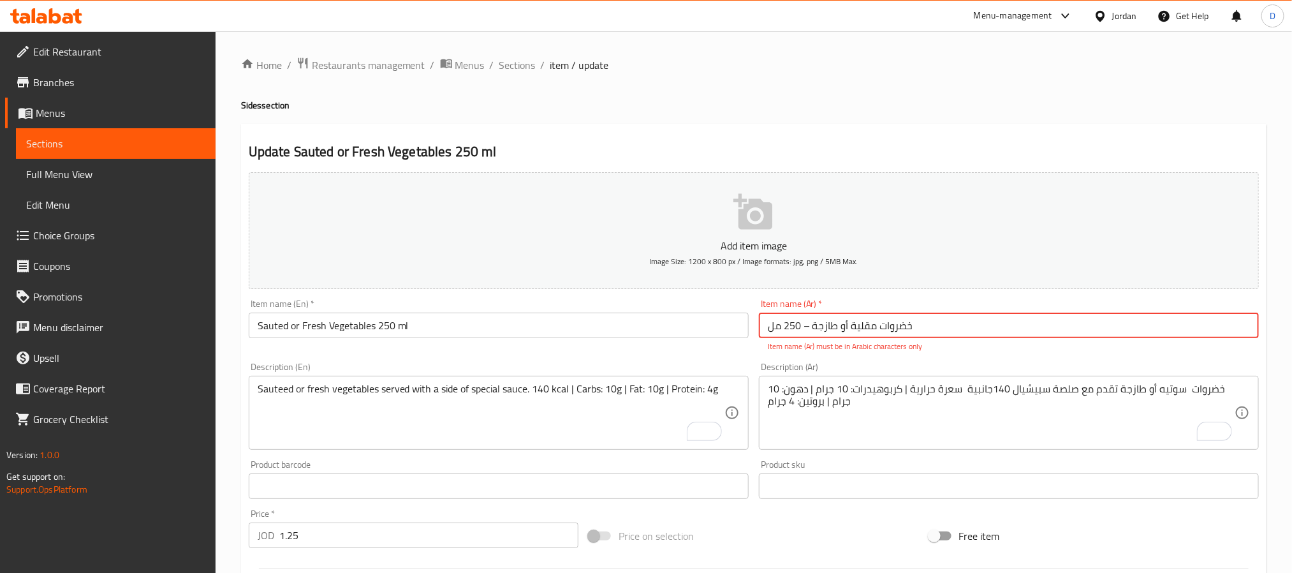
click at [509, 318] on input "Sauted or Fresh Vegetables 250 ml" at bounding box center [499, 326] width 500 height 26
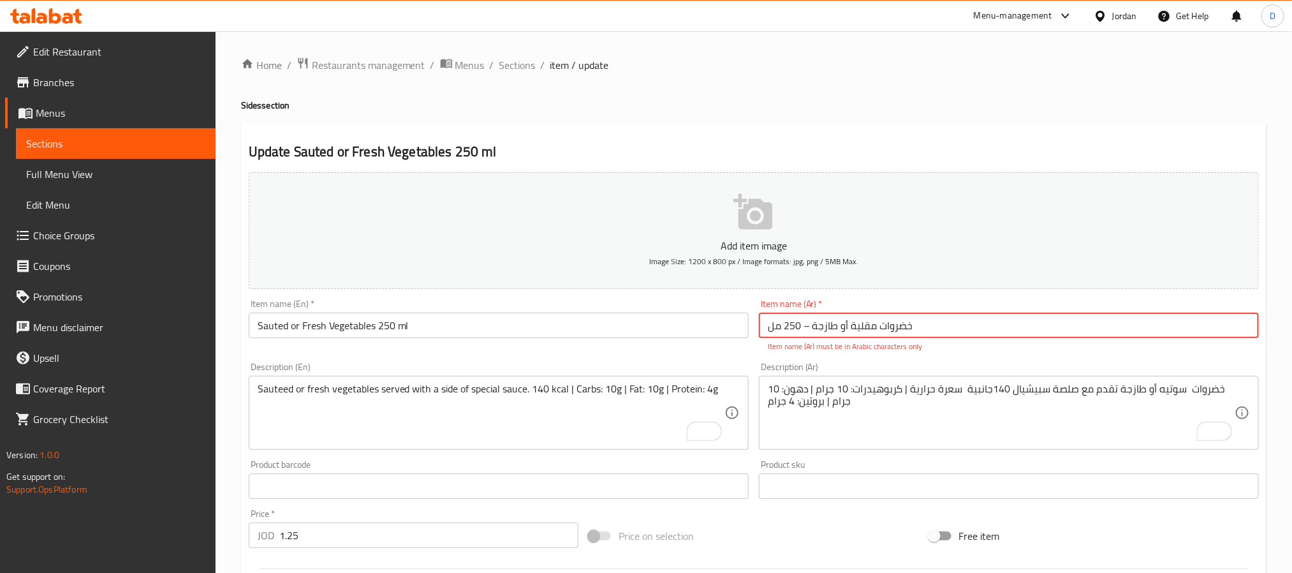
click at [278, 328] on input "Sauted or Fresh Vegetables 250 ml" at bounding box center [499, 326] width 500 height 26
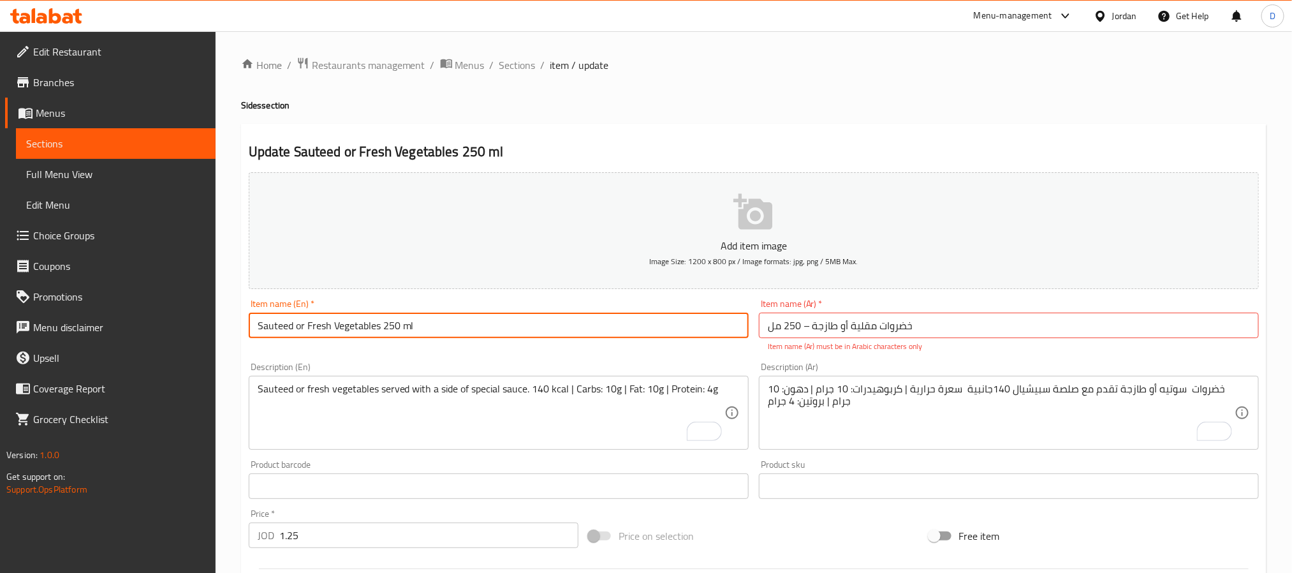
type input "Sauteed or Fresh Vegetables 250 ml"
click at [938, 331] on input "خضروات مقلية أو طازجة – 250 مل" at bounding box center [1009, 326] width 500 height 26
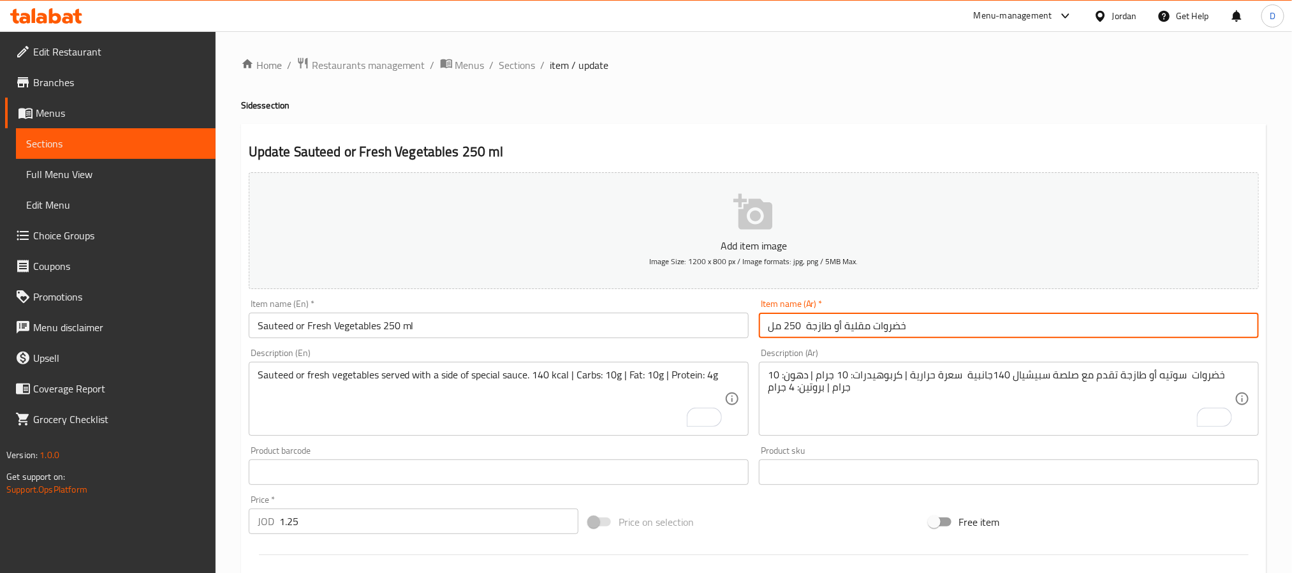
type input "خضروات مقلية أو طازجة 250 مل"
click at [515, 61] on span "Sections" at bounding box center [517, 64] width 36 height 15
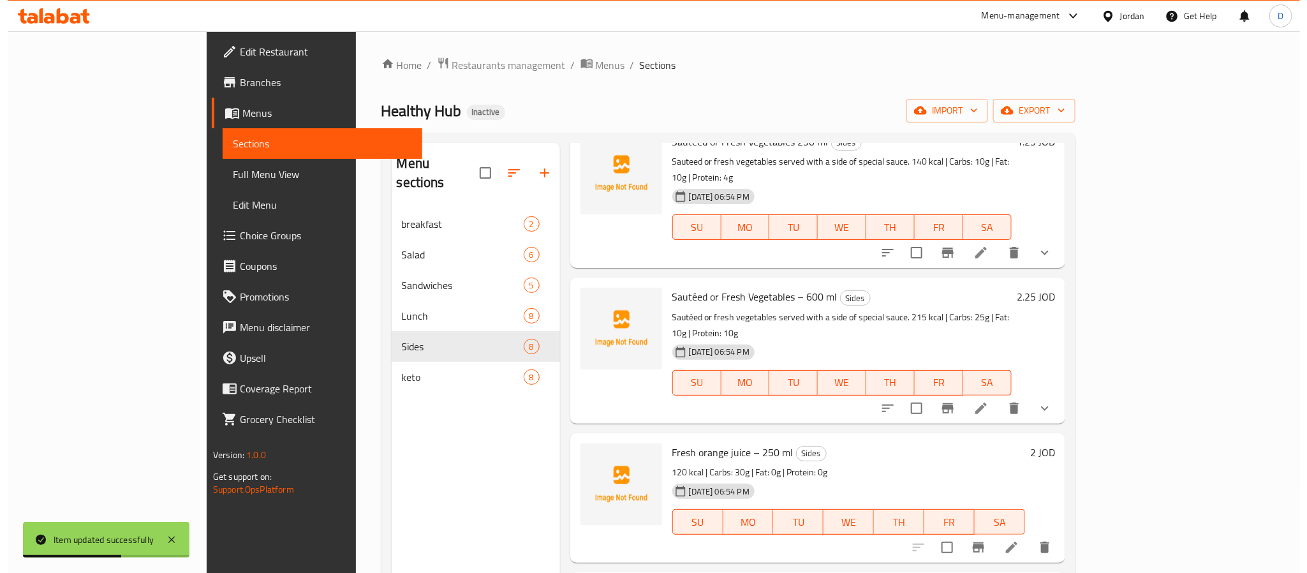
scroll to position [96, 0]
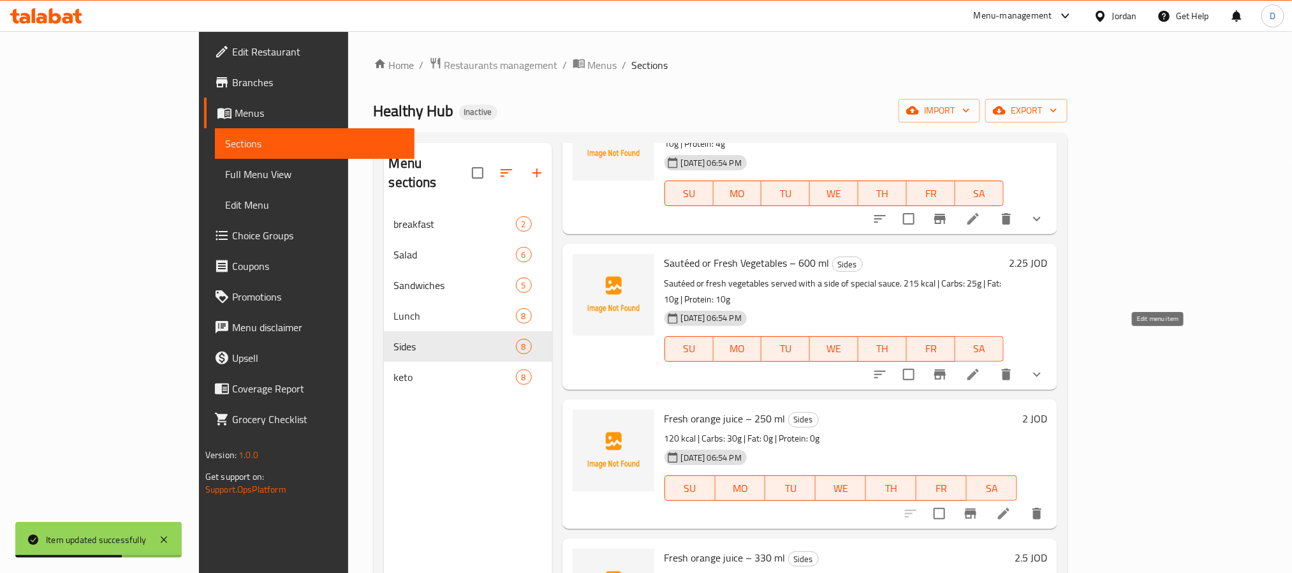
click at [981, 367] on icon at bounding box center [973, 374] width 15 height 15
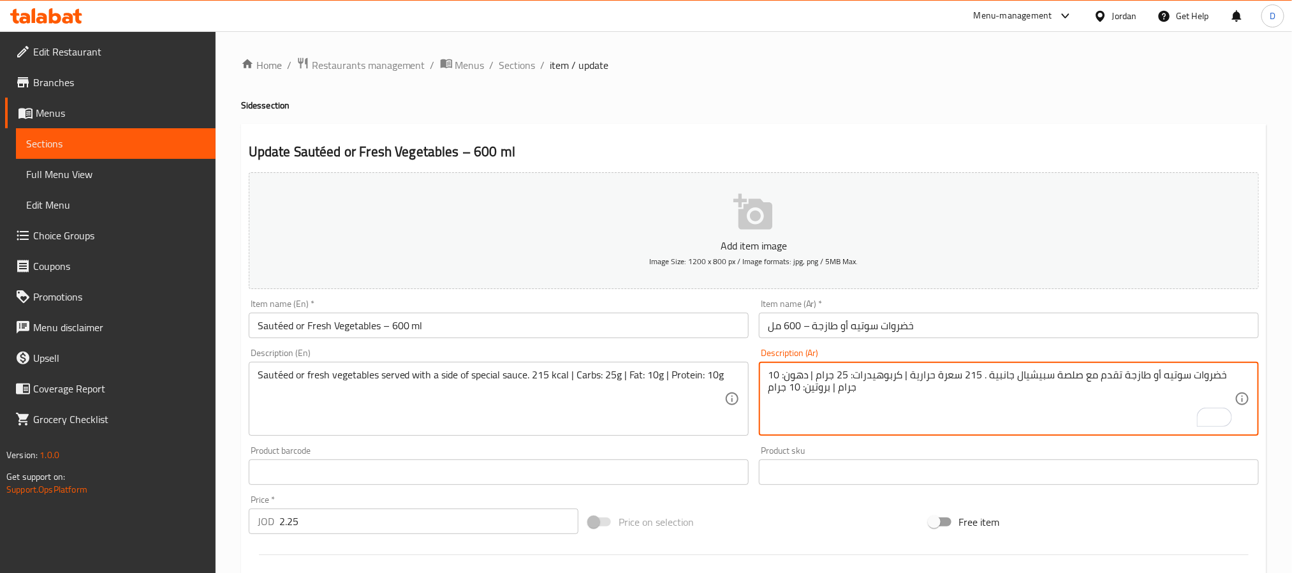
type textarea "خضروات سوتيه أو طازجة تقدم مع صلصة سبيشيال جانبية . 215 سعرة حرارية | كربوهيدرا…"
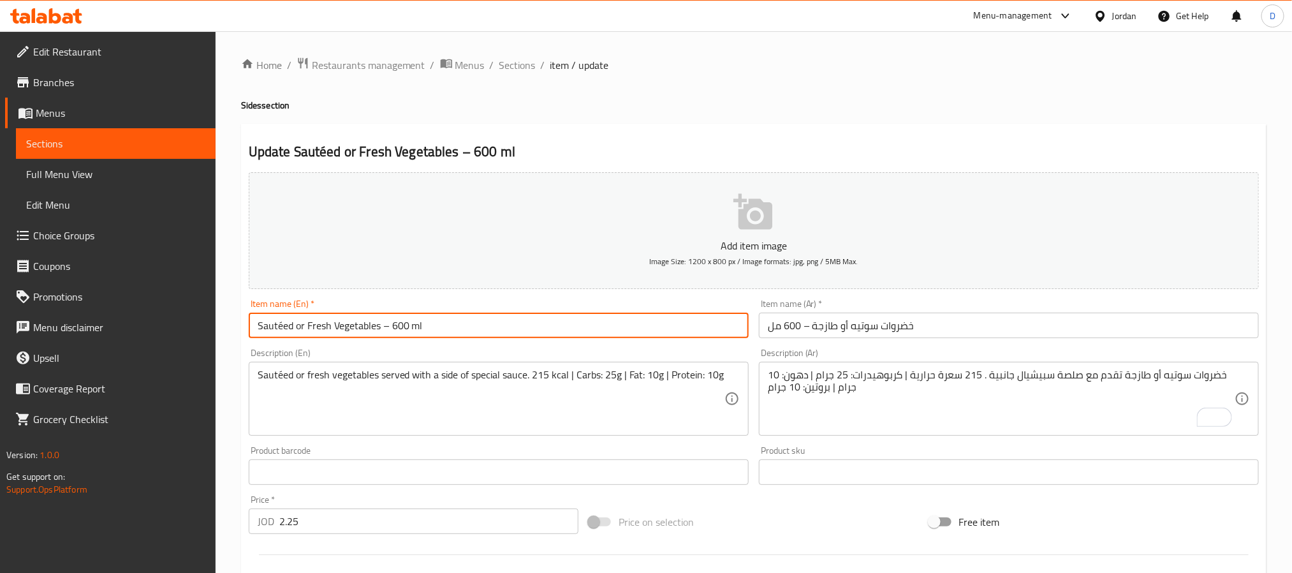
click at [642, 331] on input "Sautéed or Fresh Vegetables – 600 ml" at bounding box center [499, 326] width 500 height 26
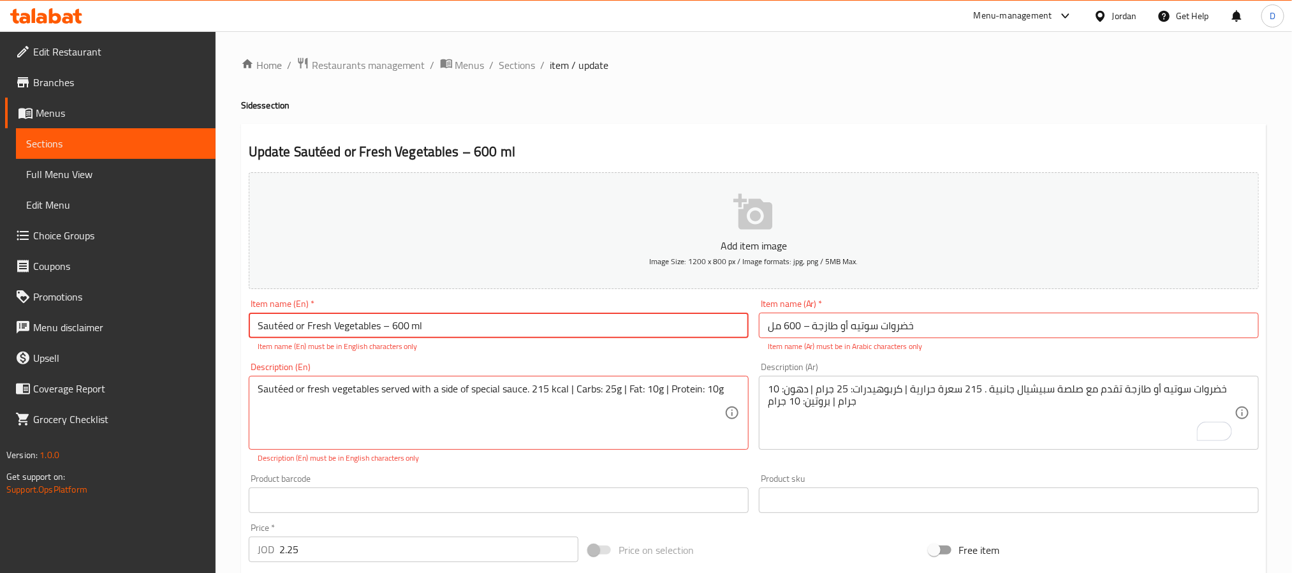
click at [282, 325] on input "Sautéed or Fresh Vegetables – 600 ml" at bounding box center [499, 326] width 500 height 26
click at [392, 331] on input "Sauteed or Fresh Vegetables – 600 ml" at bounding box center [499, 326] width 500 height 26
type input "Sauteed or Fresh Vegetables 600 ml"
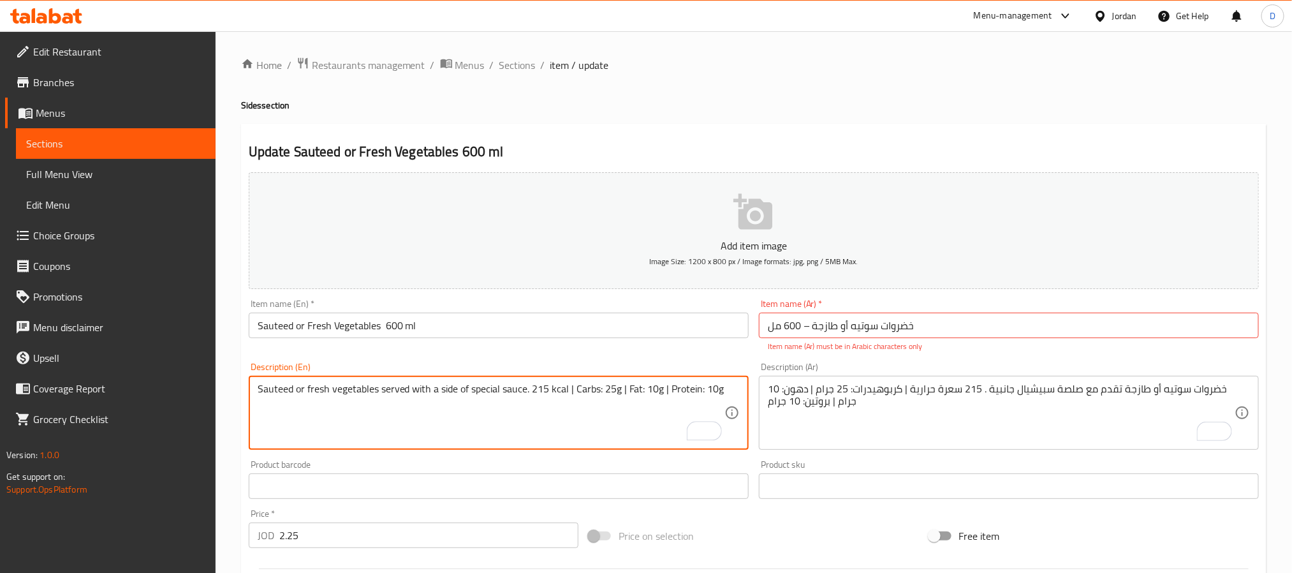
type textarea "Sauteed or fresh vegetables served with a side of special sauce. 215 kcal | Car…"
click at [806, 327] on input "خضروات سوتيه أو طازجة – 600 مل" at bounding box center [1009, 326] width 500 height 26
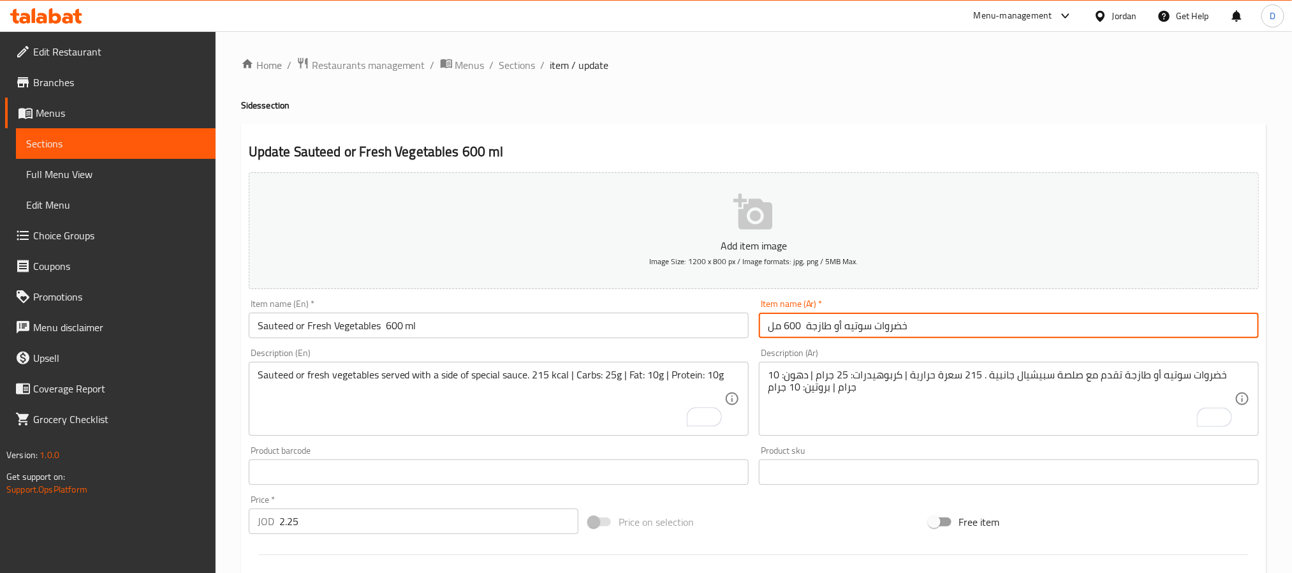
type input "خضروات سوتيه أو طازجة 600 مل"
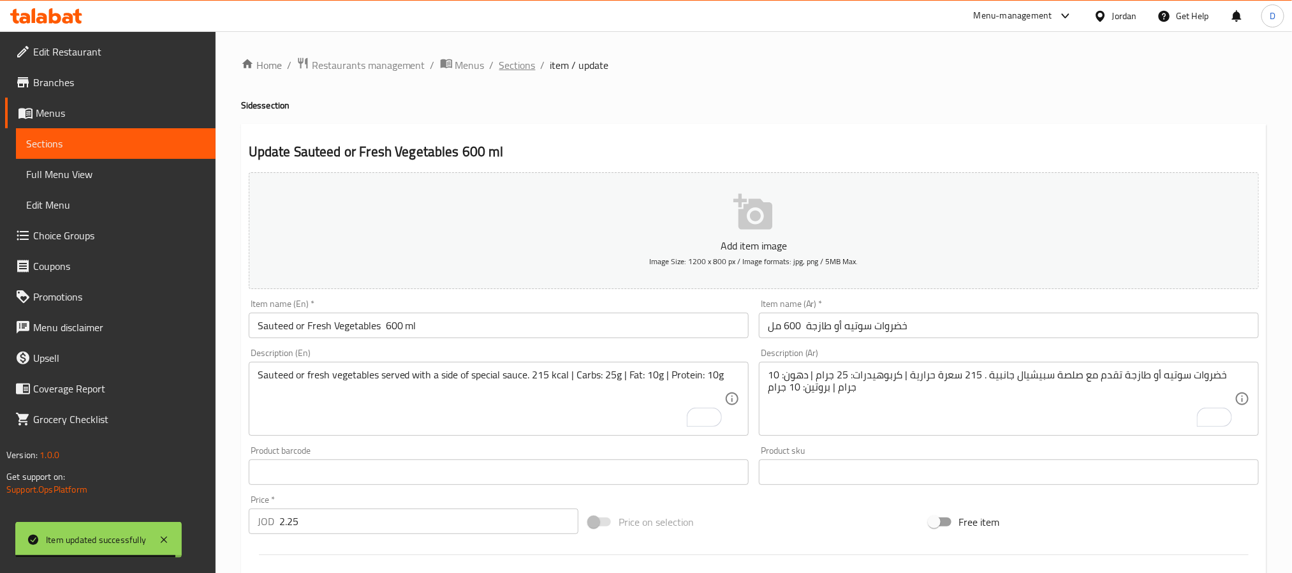
click at [524, 64] on span "Sections" at bounding box center [517, 64] width 36 height 15
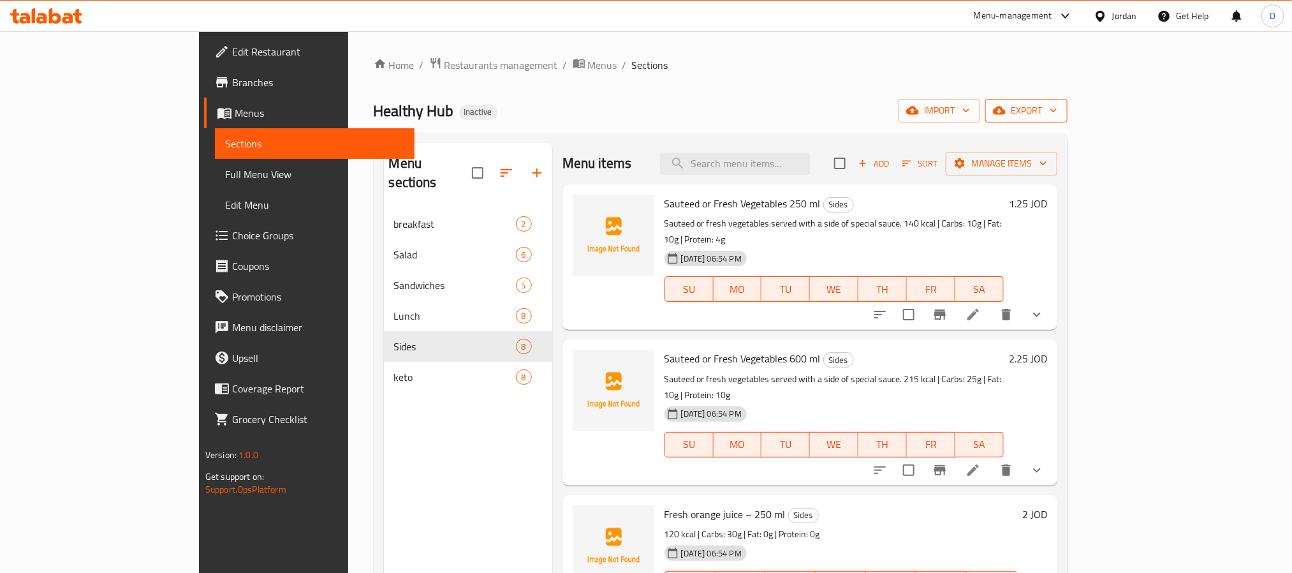
click at [1058, 115] on span "export" at bounding box center [1027, 111] width 62 height 16
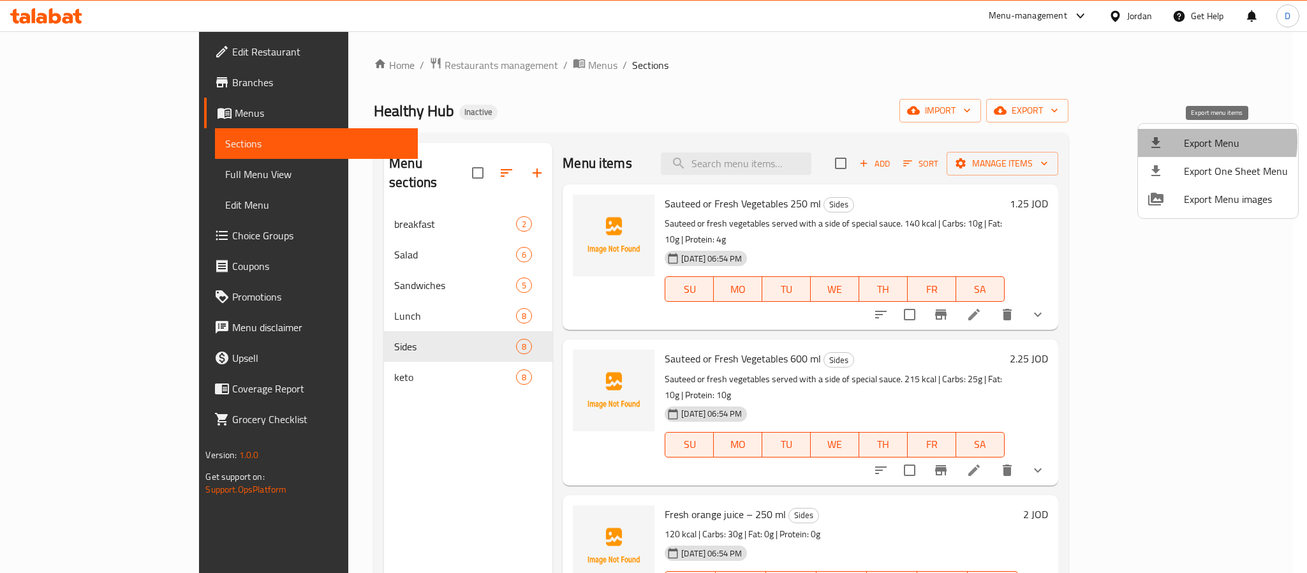
click at [1194, 142] on span "Export Menu" at bounding box center [1236, 142] width 104 height 15
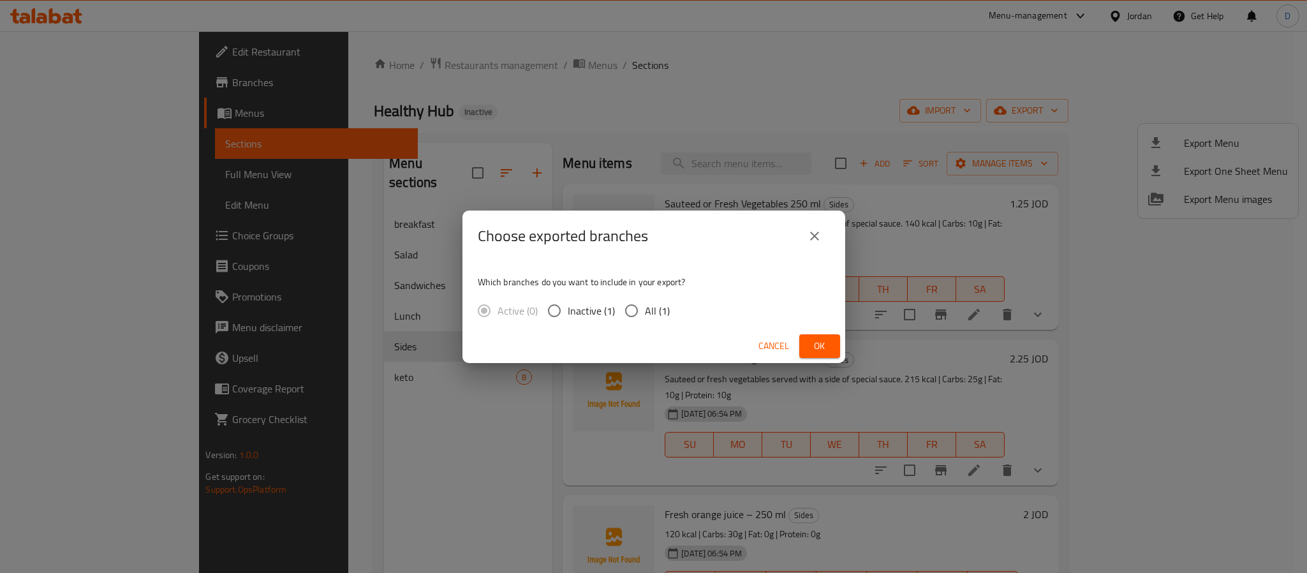
click at [821, 349] on span "Ok" at bounding box center [820, 346] width 20 height 16
